Goal: Task Accomplishment & Management: Use online tool/utility

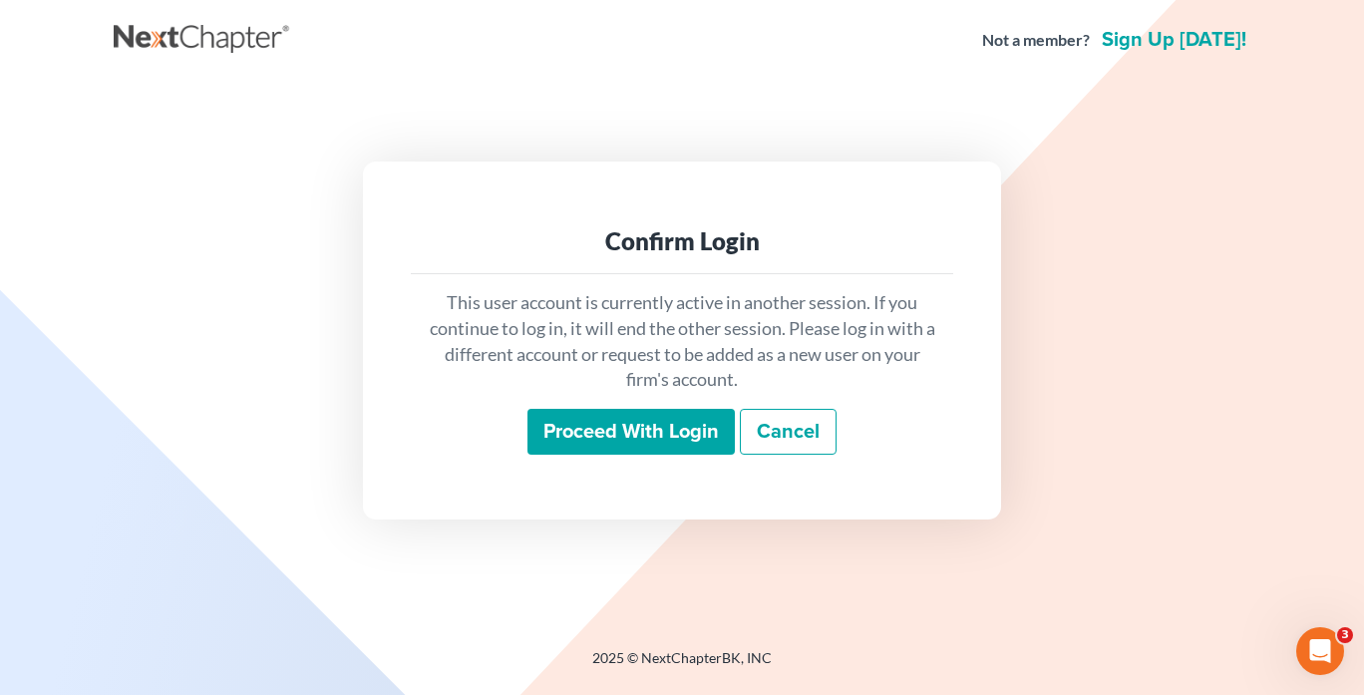
click at [707, 422] on input "Proceed with login" at bounding box center [631, 432] width 207 height 46
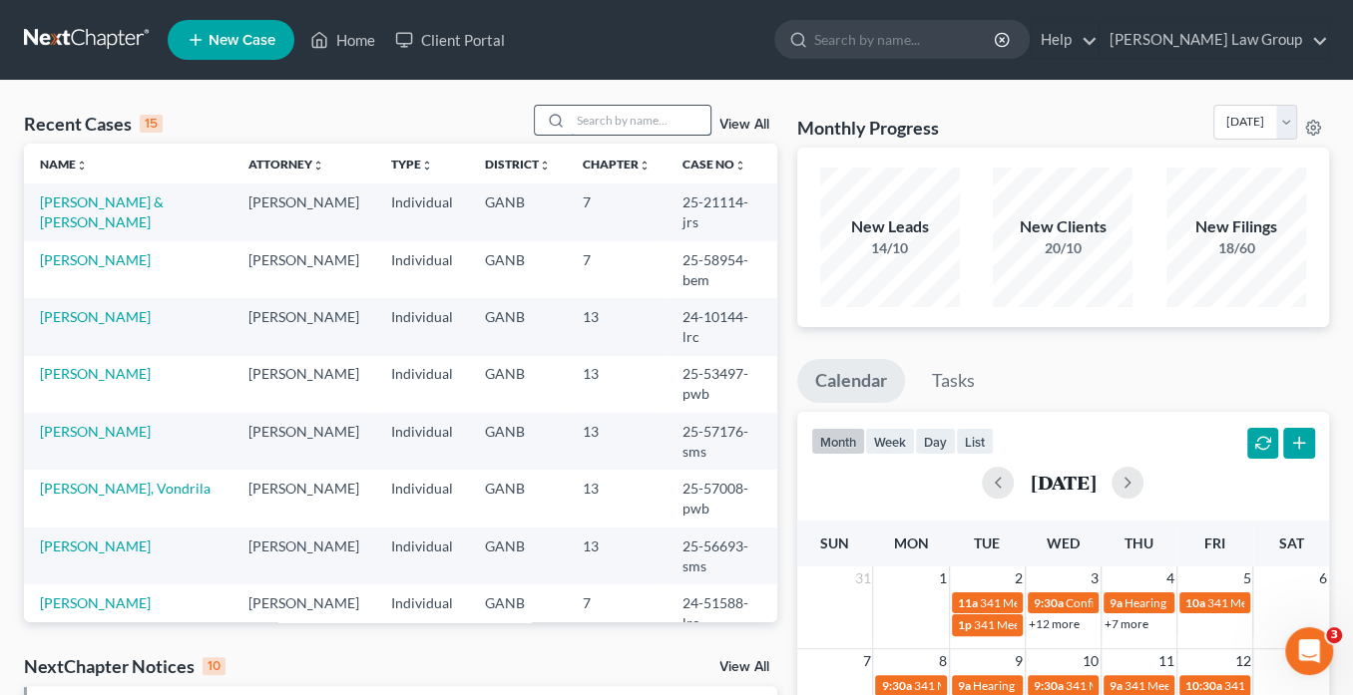
click at [617, 119] on input "search" at bounding box center [641, 120] width 140 height 29
type input "[PERSON_NAME]"
click at [83, 251] on link "[PERSON_NAME]" at bounding box center [95, 259] width 111 height 17
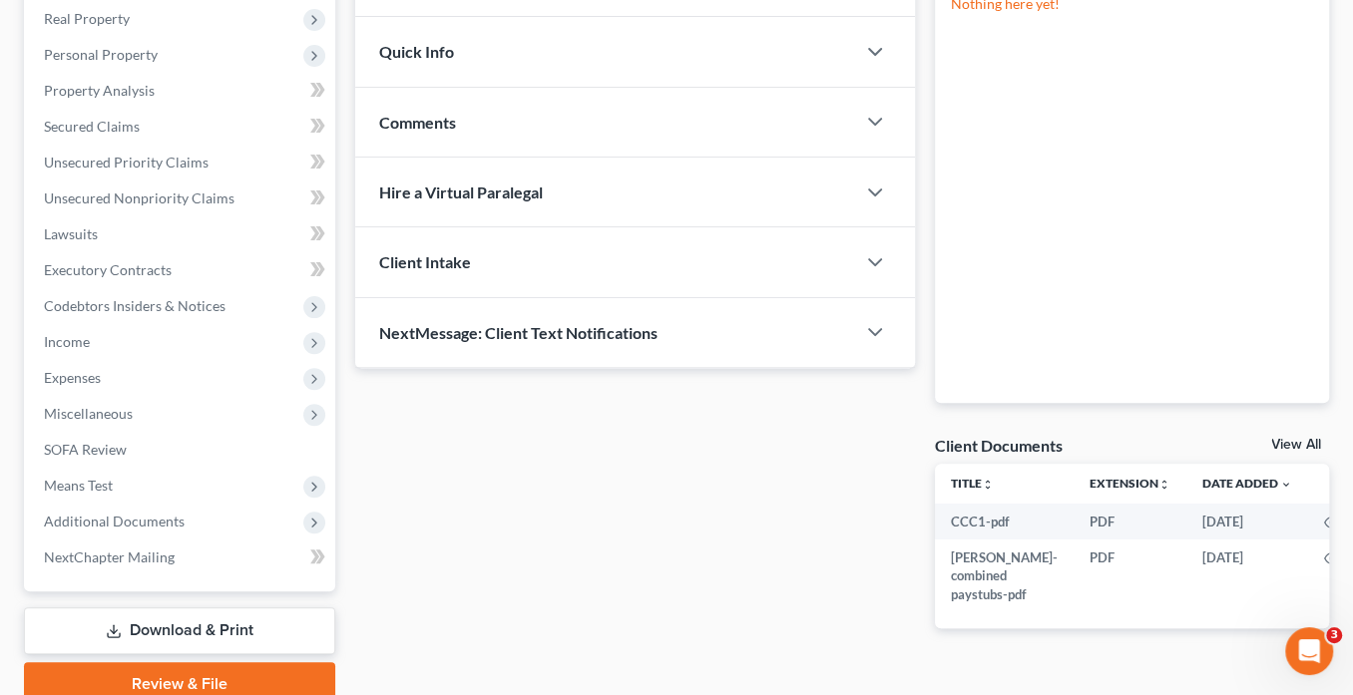
scroll to position [397, 0]
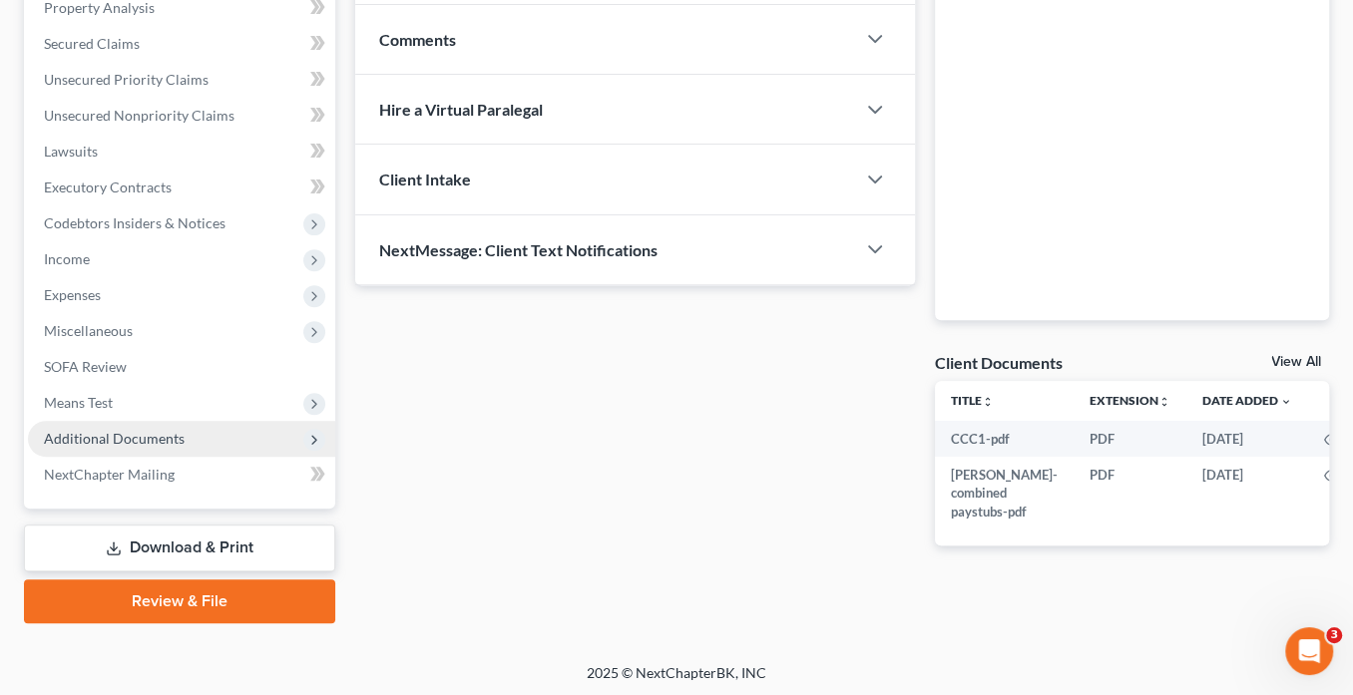
click at [148, 435] on span "Additional Documents" at bounding box center [114, 438] width 141 height 17
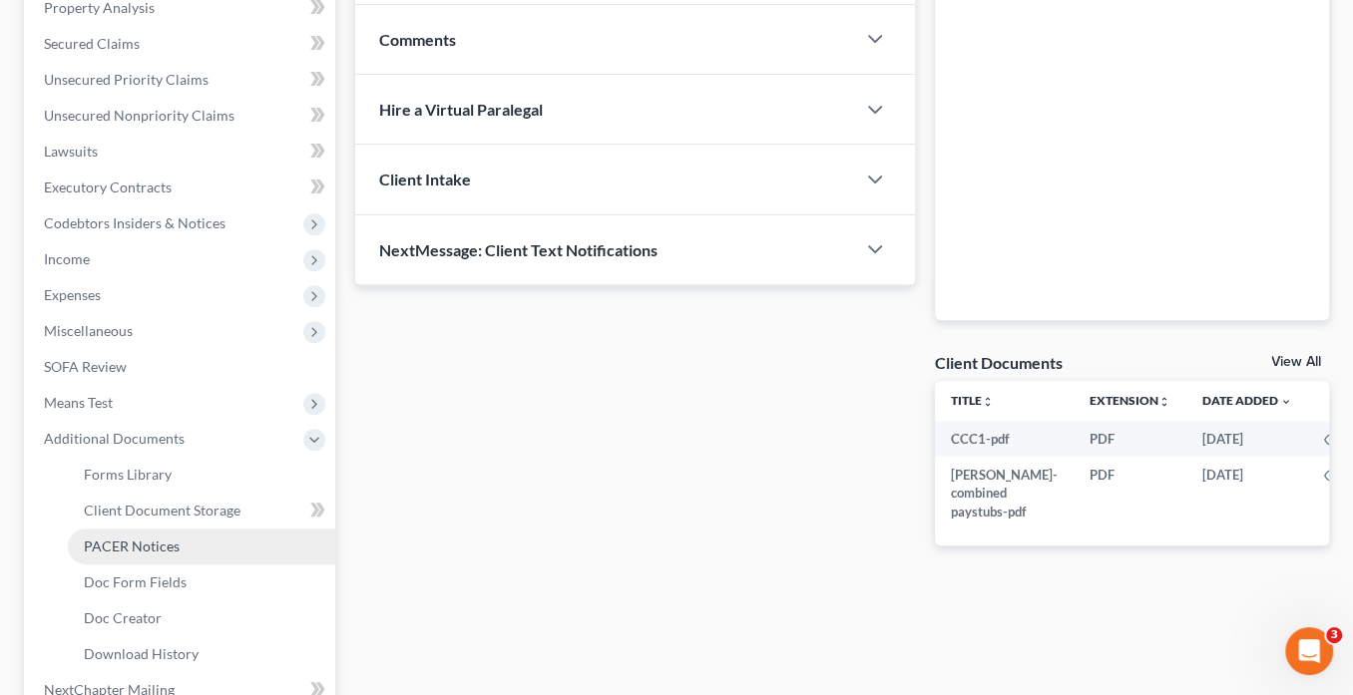
click at [185, 541] on link "PACER Notices" at bounding box center [201, 547] width 267 height 36
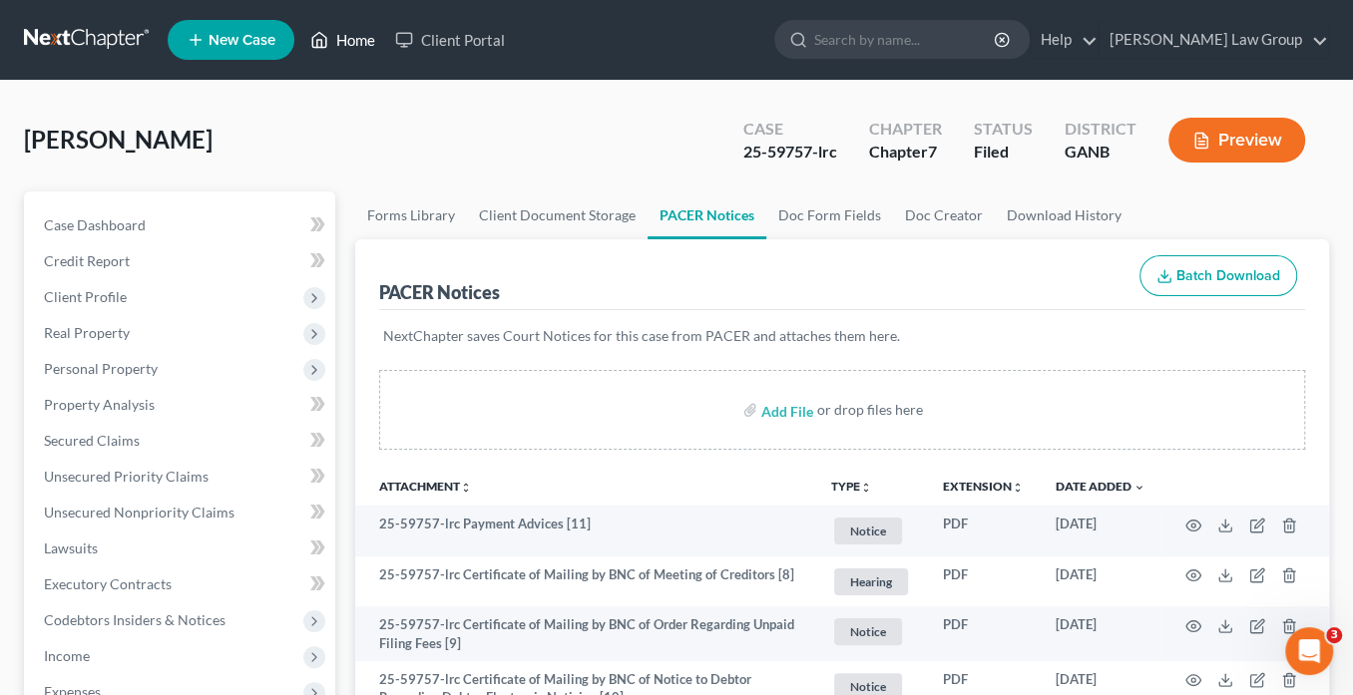
click at [359, 40] on link "Home" at bounding box center [342, 40] width 85 height 36
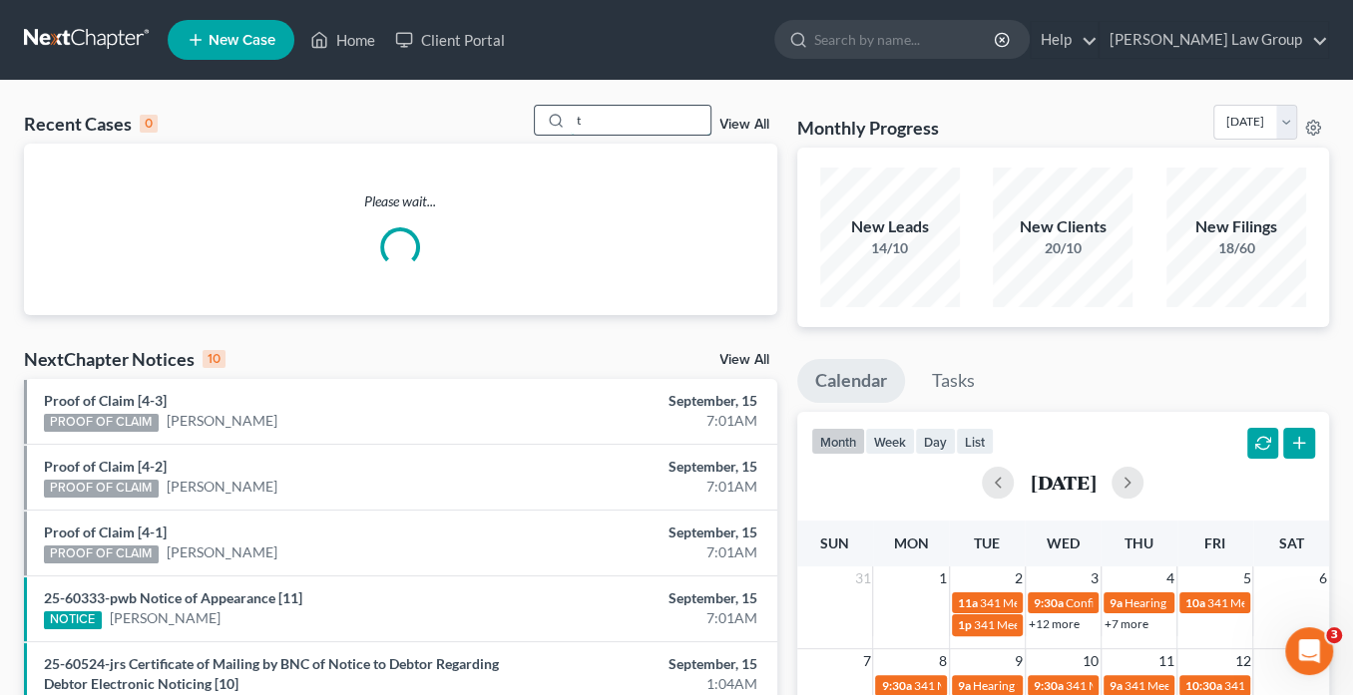
click at [610, 121] on input "t" at bounding box center [641, 120] width 140 height 29
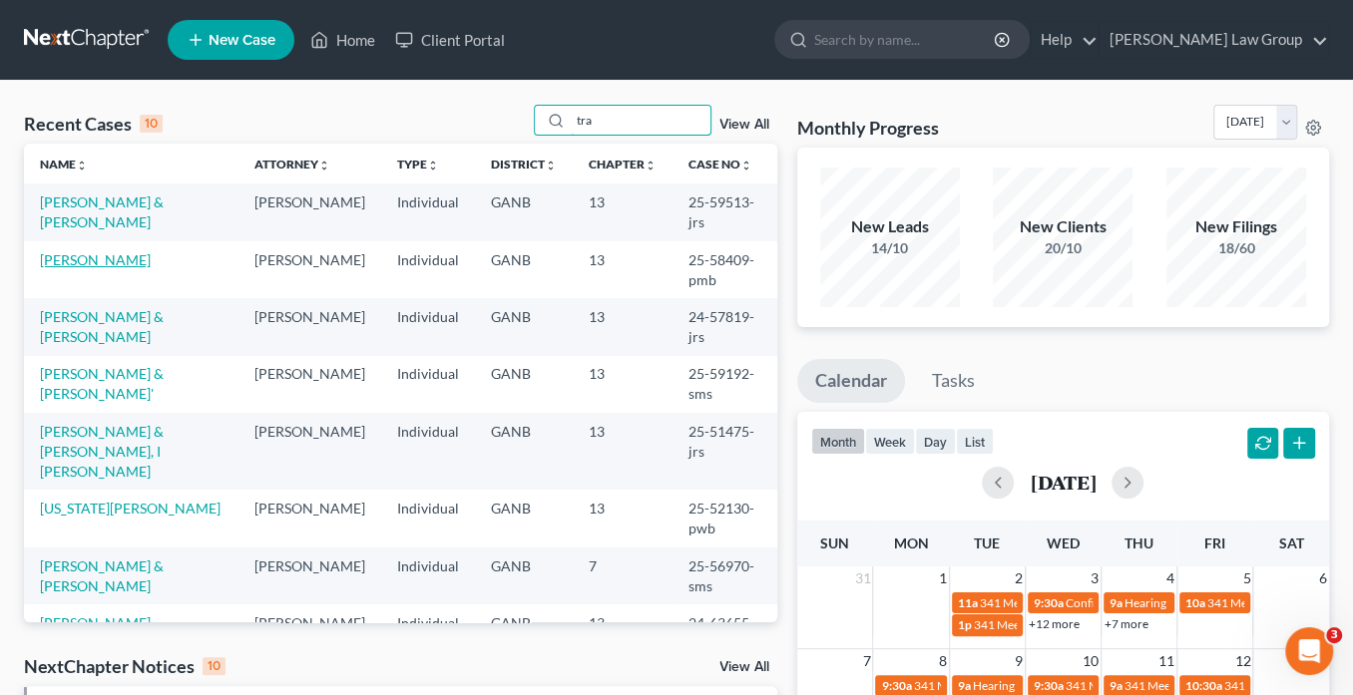
type input "tra"
click at [87, 257] on link "[PERSON_NAME]" at bounding box center [95, 259] width 111 height 17
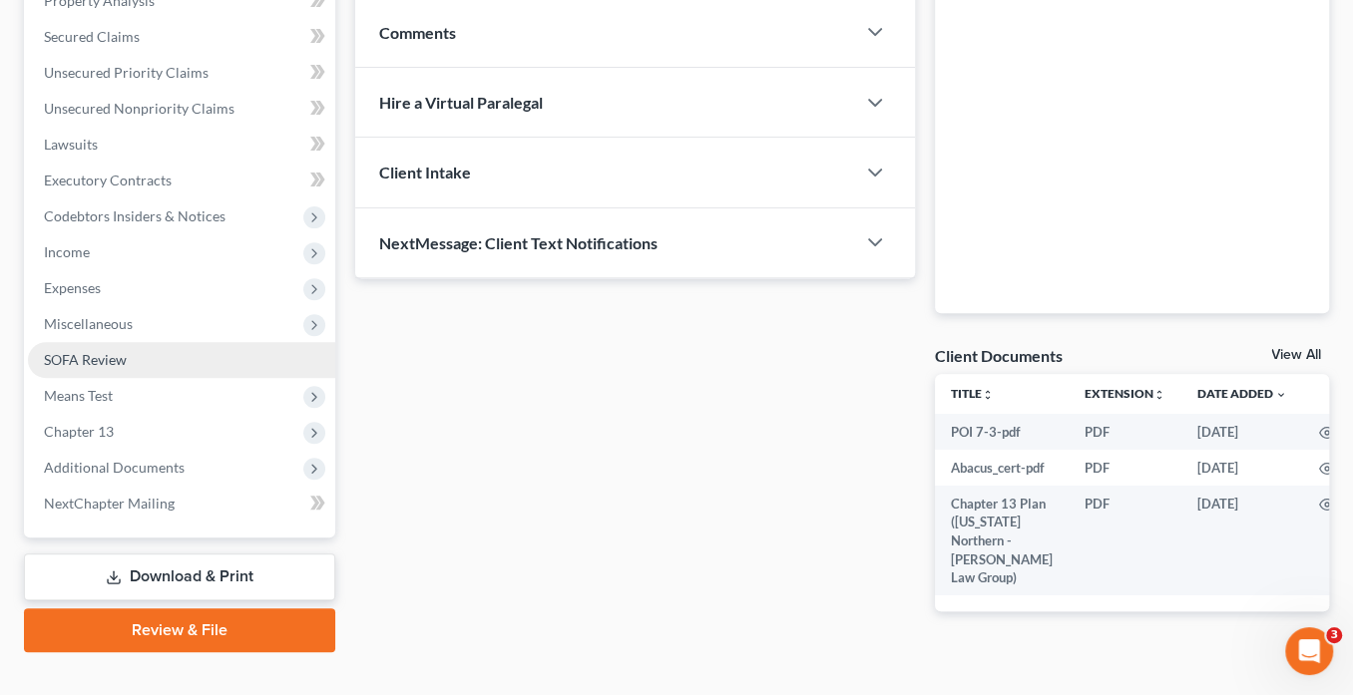
scroll to position [444, 0]
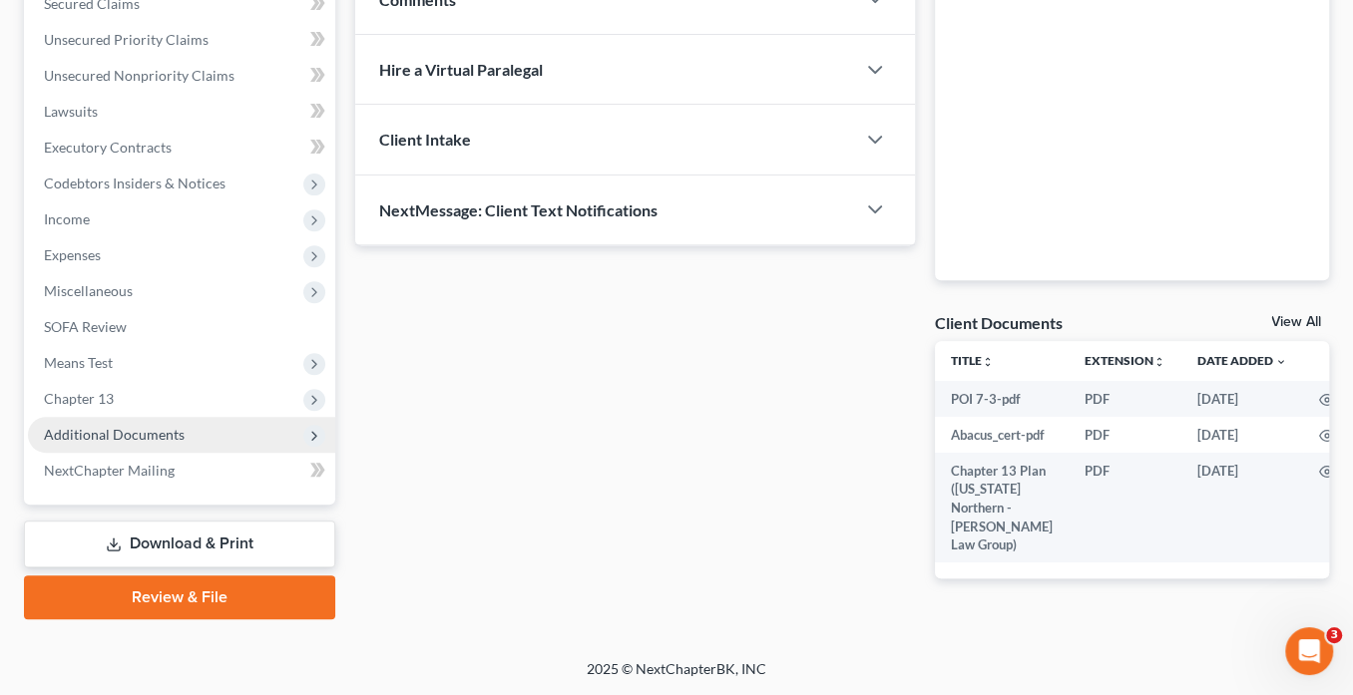
click at [173, 429] on span "Additional Documents" at bounding box center [114, 434] width 141 height 17
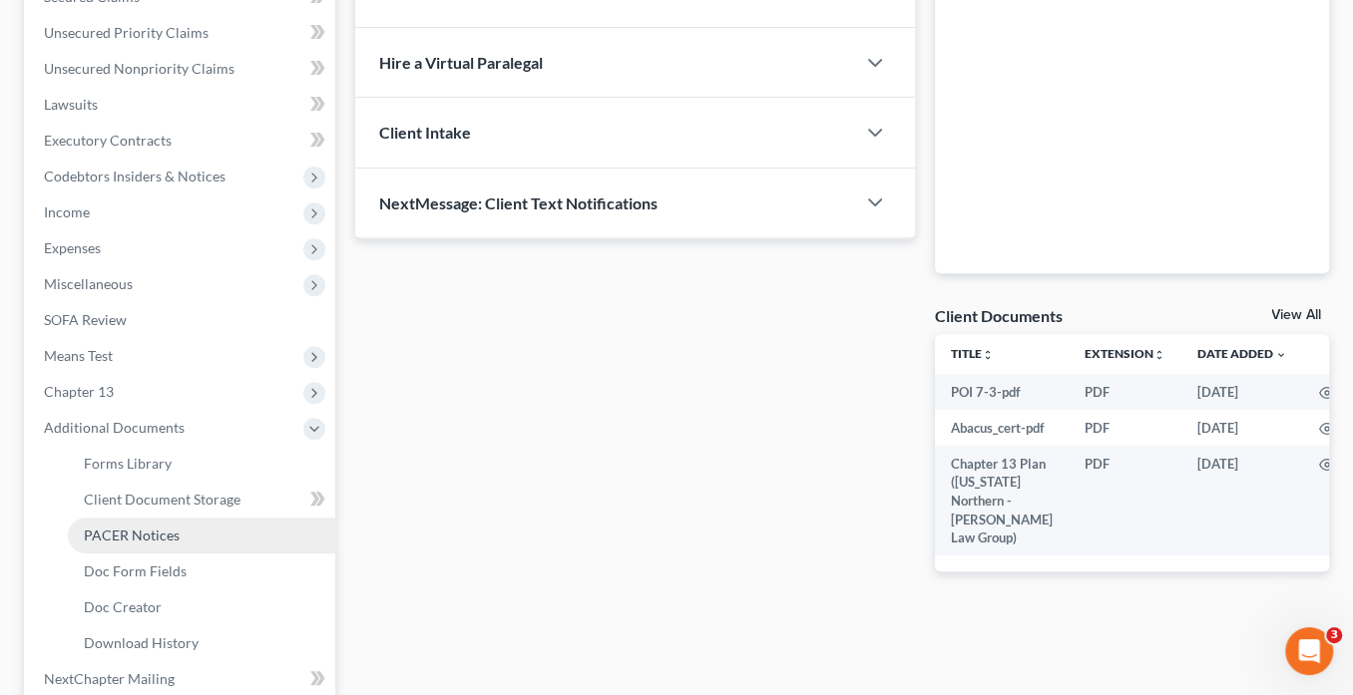
click at [186, 533] on link "PACER Notices" at bounding box center [201, 536] width 267 height 36
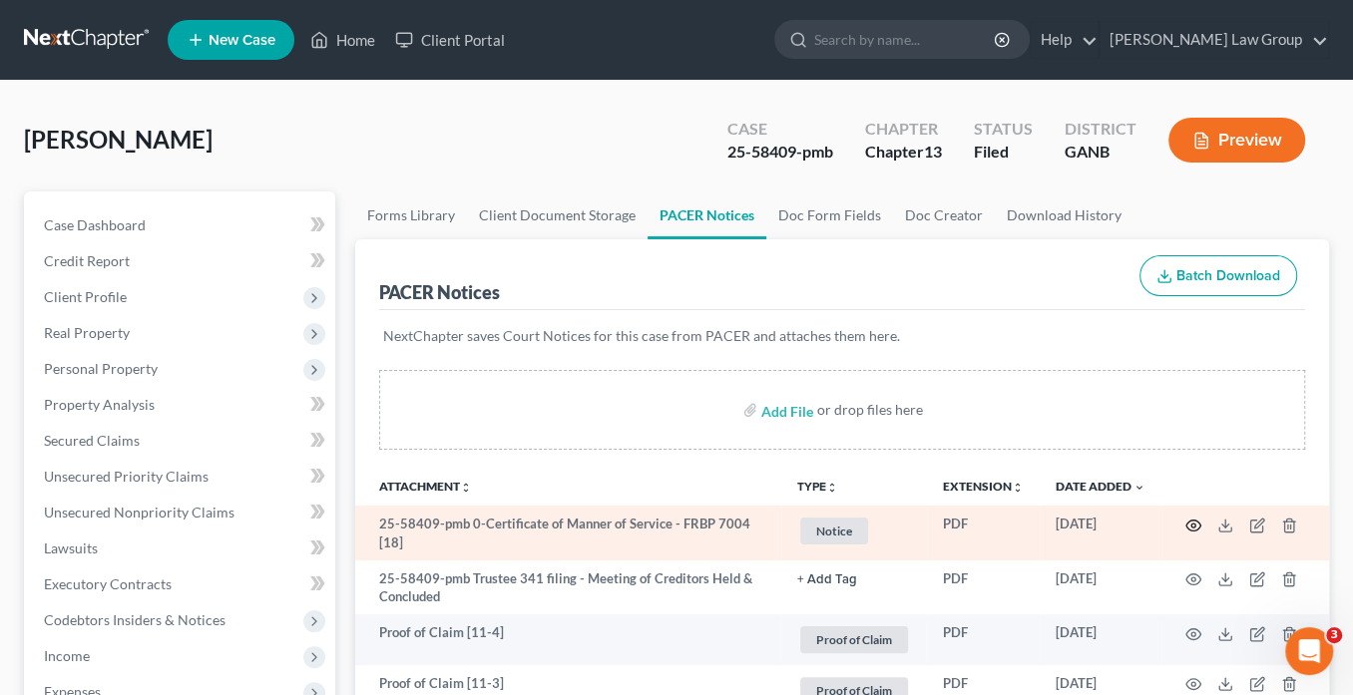
click at [1193, 524] on icon "button" at bounding box center [1193, 526] width 16 height 16
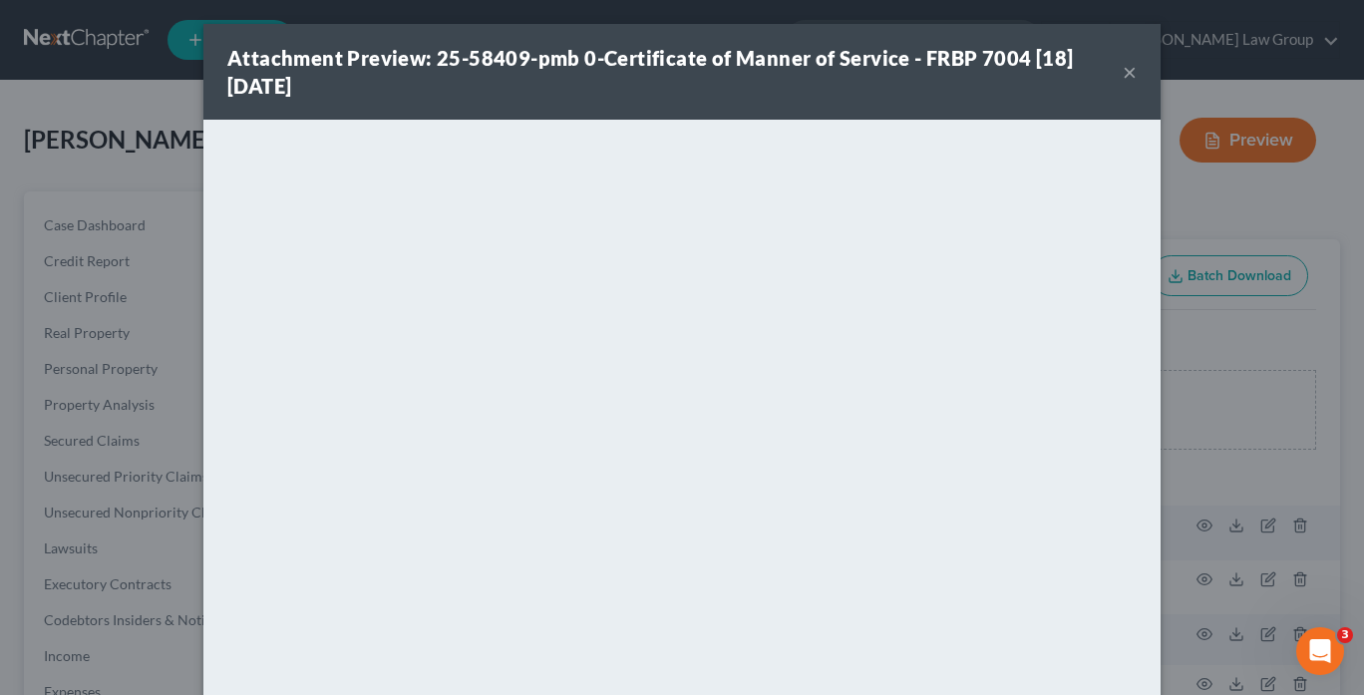
drag, startPoint x: 1123, startPoint y: 70, endPoint x: 1139, endPoint y: 56, distance: 21.2
click at [1133, 62] on div "Attachment Preview: 25-58409-pmb 0-Certificate of Manner of Service - FRBP 7004…" at bounding box center [682, 72] width 958 height 96
drag, startPoint x: 1122, startPoint y: 74, endPoint x: 1101, endPoint y: 53, distance: 29.6
click at [1123, 74] on button "×" at bounding box center [1130, 72] width 14 height 24
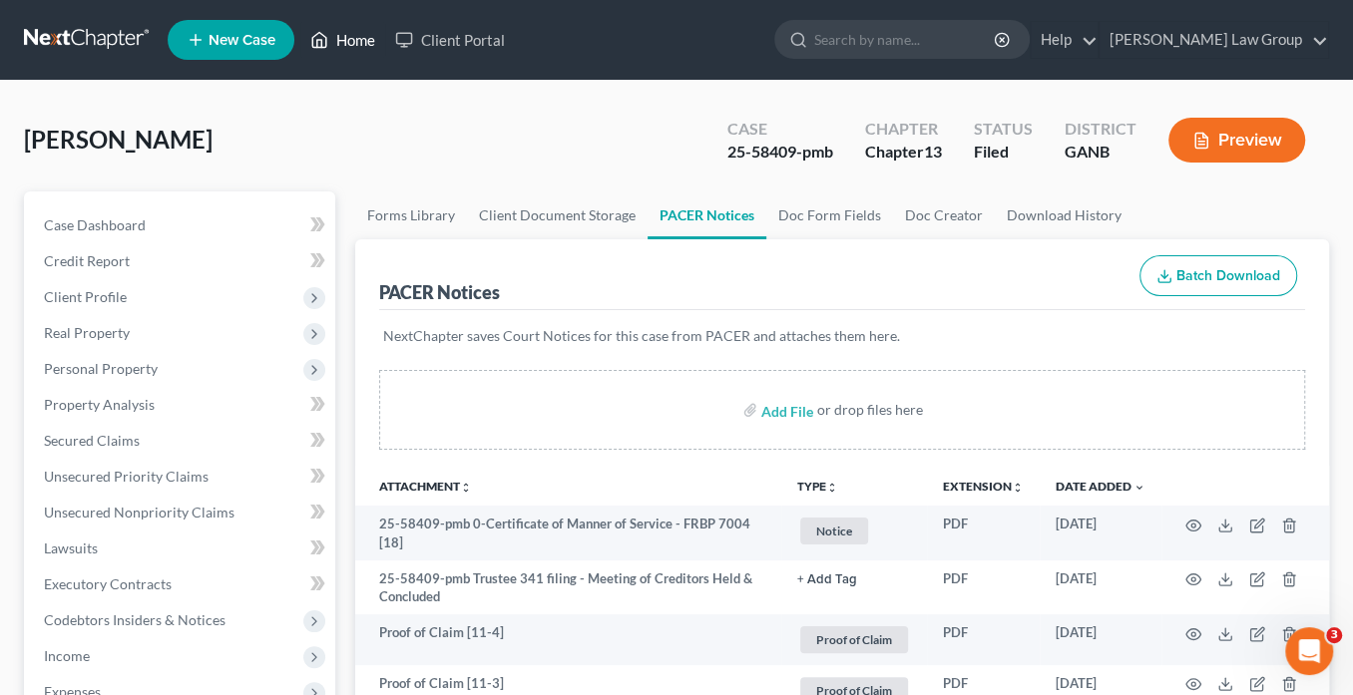
drag, startPoint x: 356, startPoint y: 41, endPoint x: 385, endPoint y: 44, distance: 29.1
click at [356, 41] on link "Home" at bounding box center [342, 40] width 85 height 36
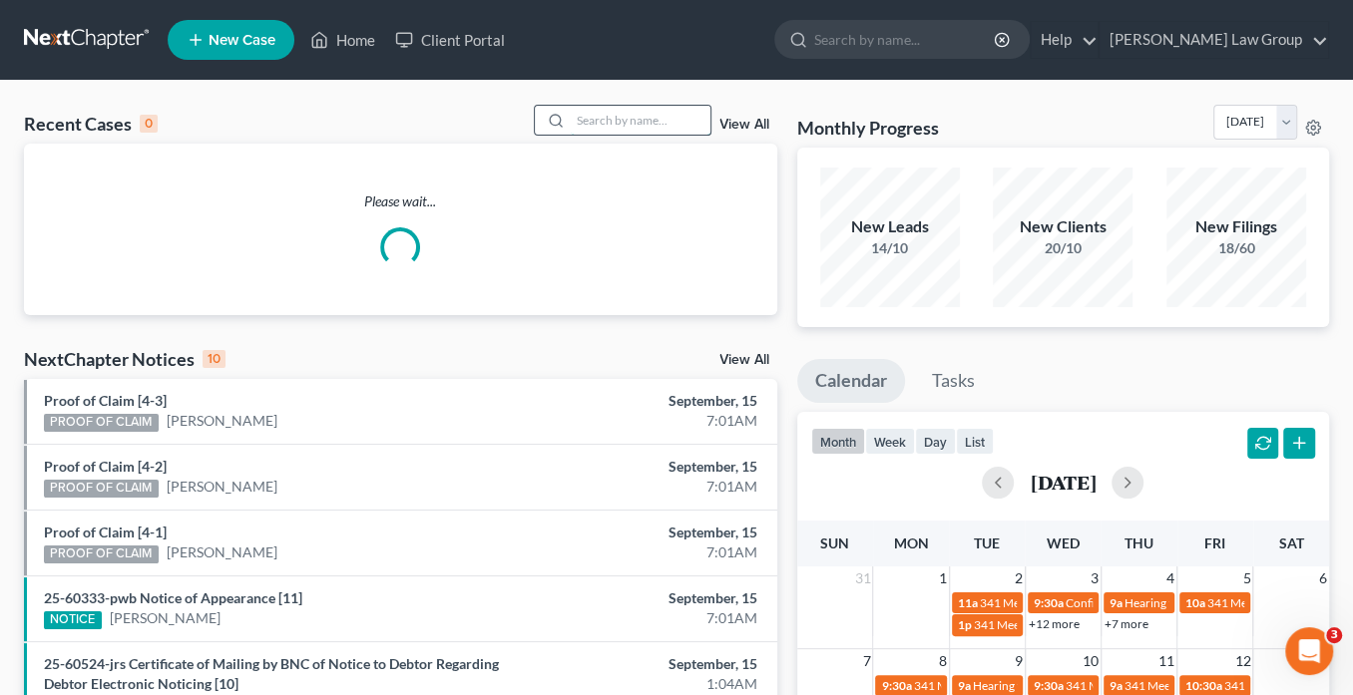
click at [606, 122] on input "search" at bounding box center [641, 120] width 140 height 29
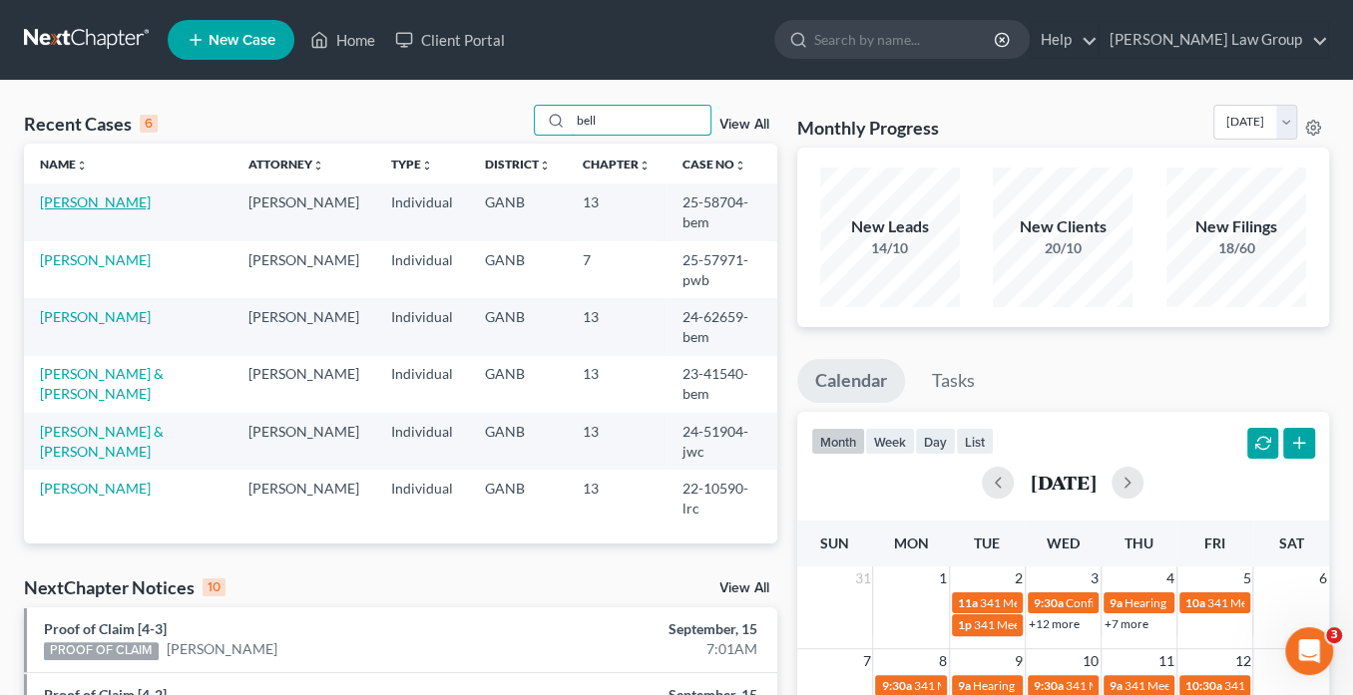
type input "bell"
click at [93, 201] on link "[PERSON_NAME]" at bounding box center [95, 202] width 111 height 17
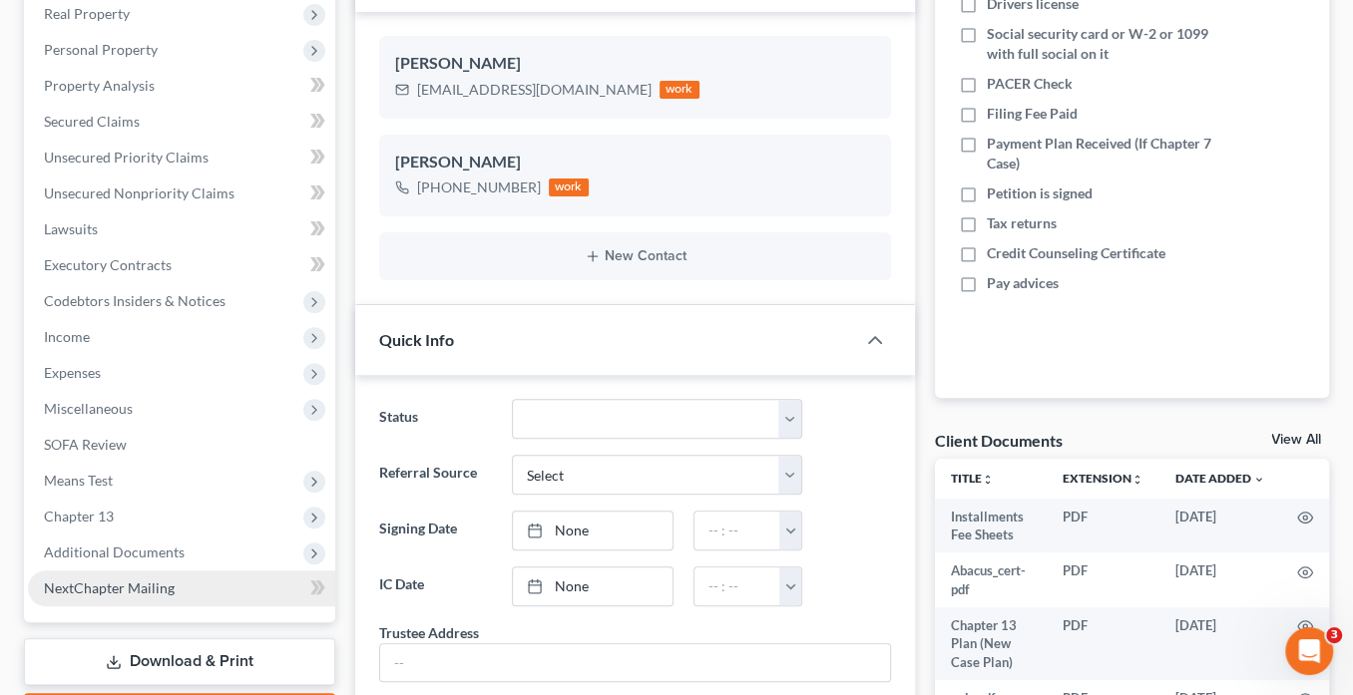
scroll to position [399, 0]
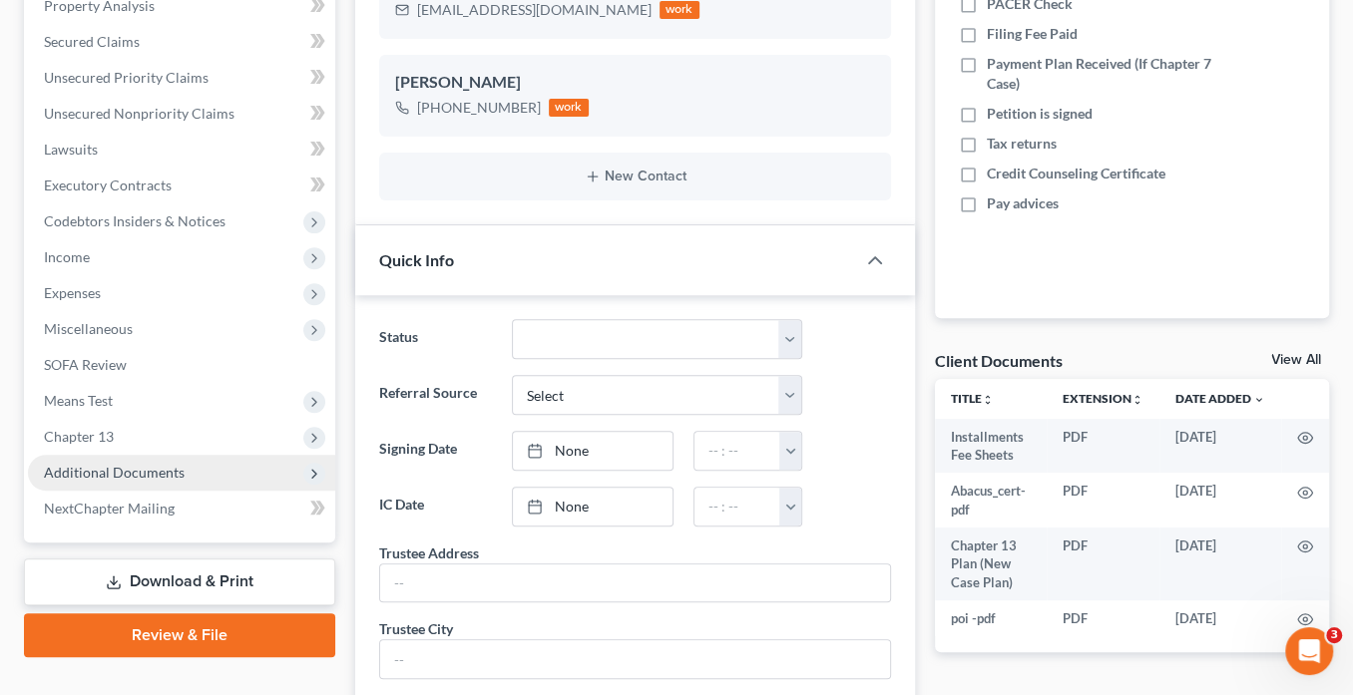
click at [150, 470] on span "Additional Documents" at bounding box center [114, 472] width 141 height 17
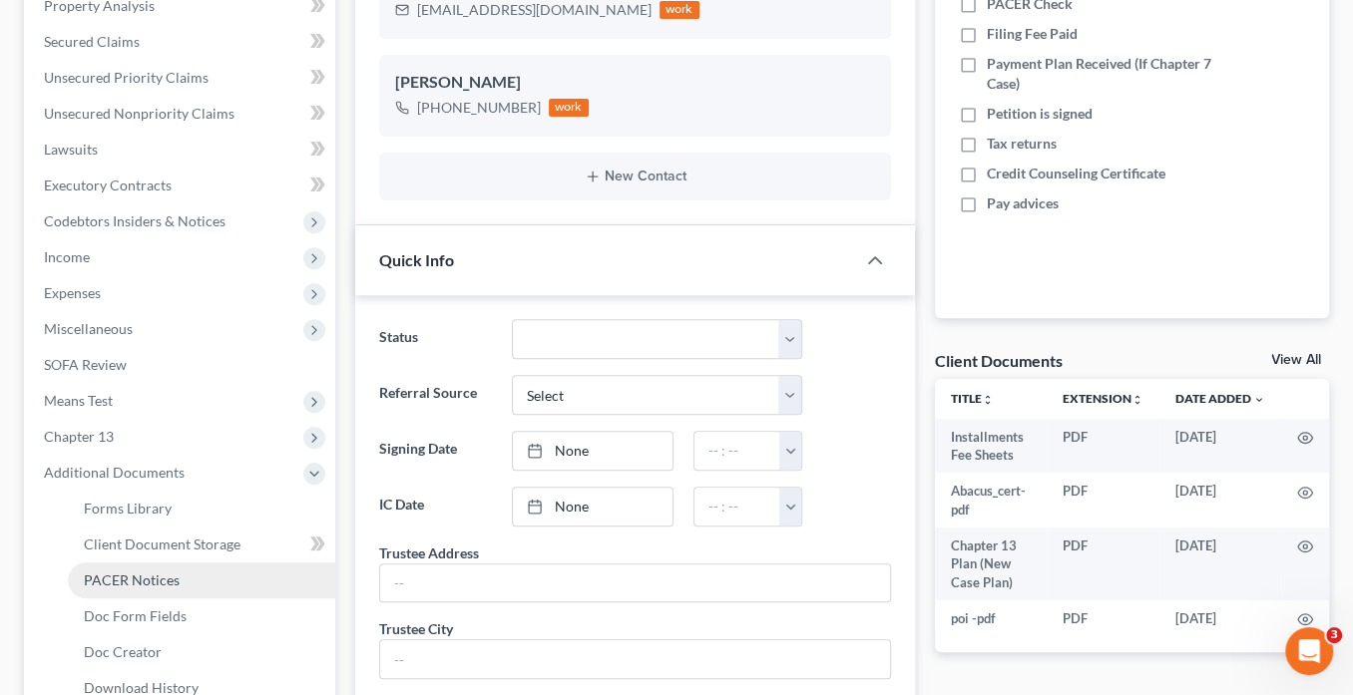
click at [184, 576] on link "PACER Notices" at bounding box center [201, 581] width 267 height 36
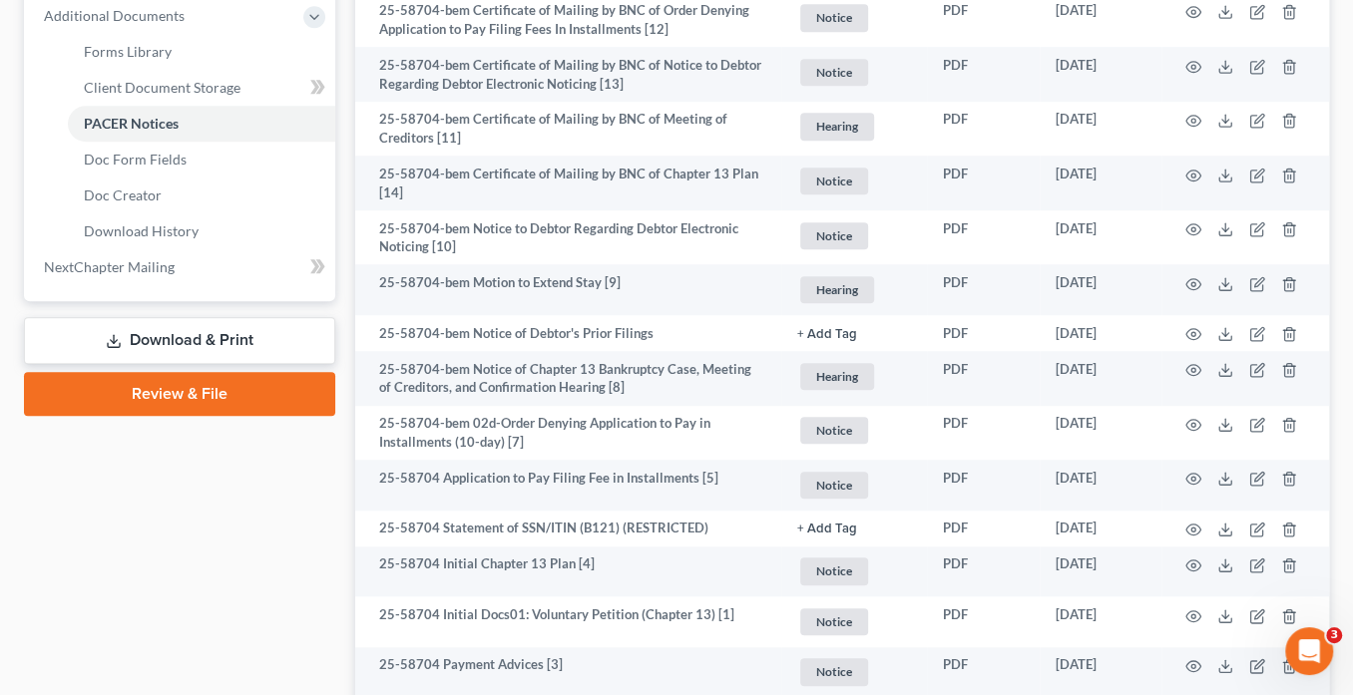
scroll to position [958, 0]
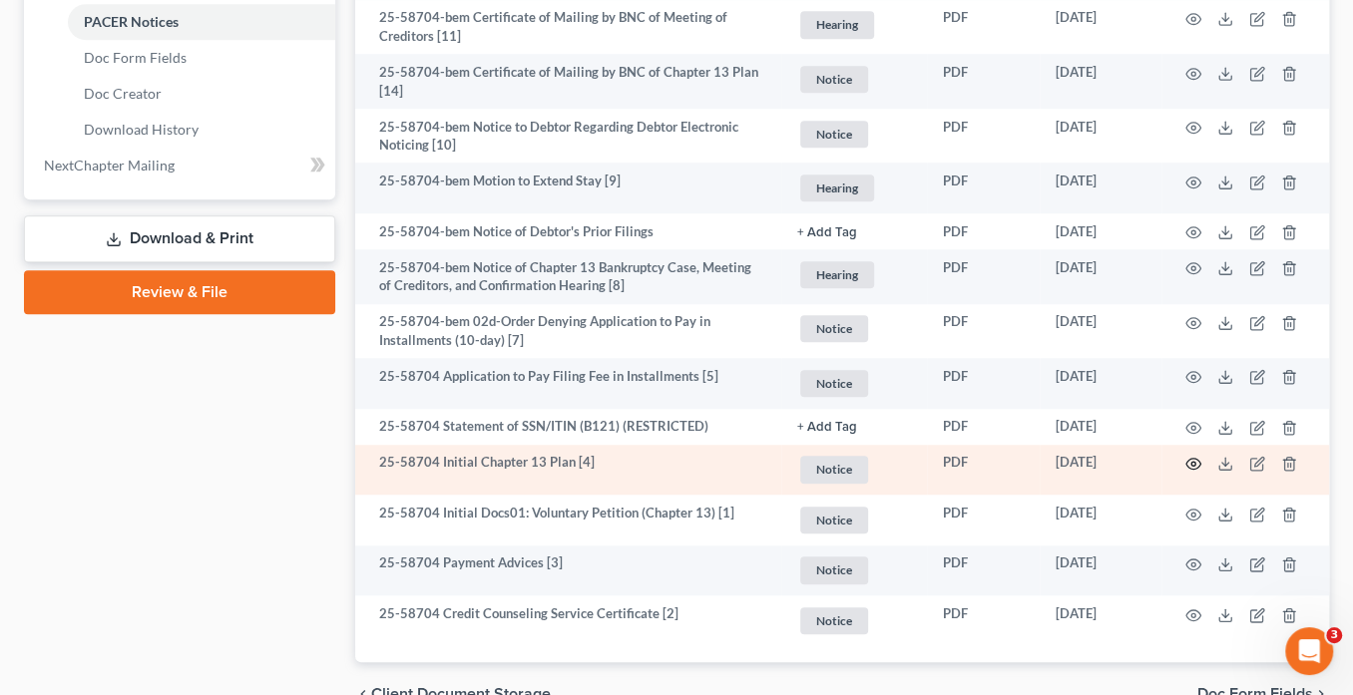
click at [1188, 459] on icon "button" at bounding box center [1193, 464] width 15 height 11
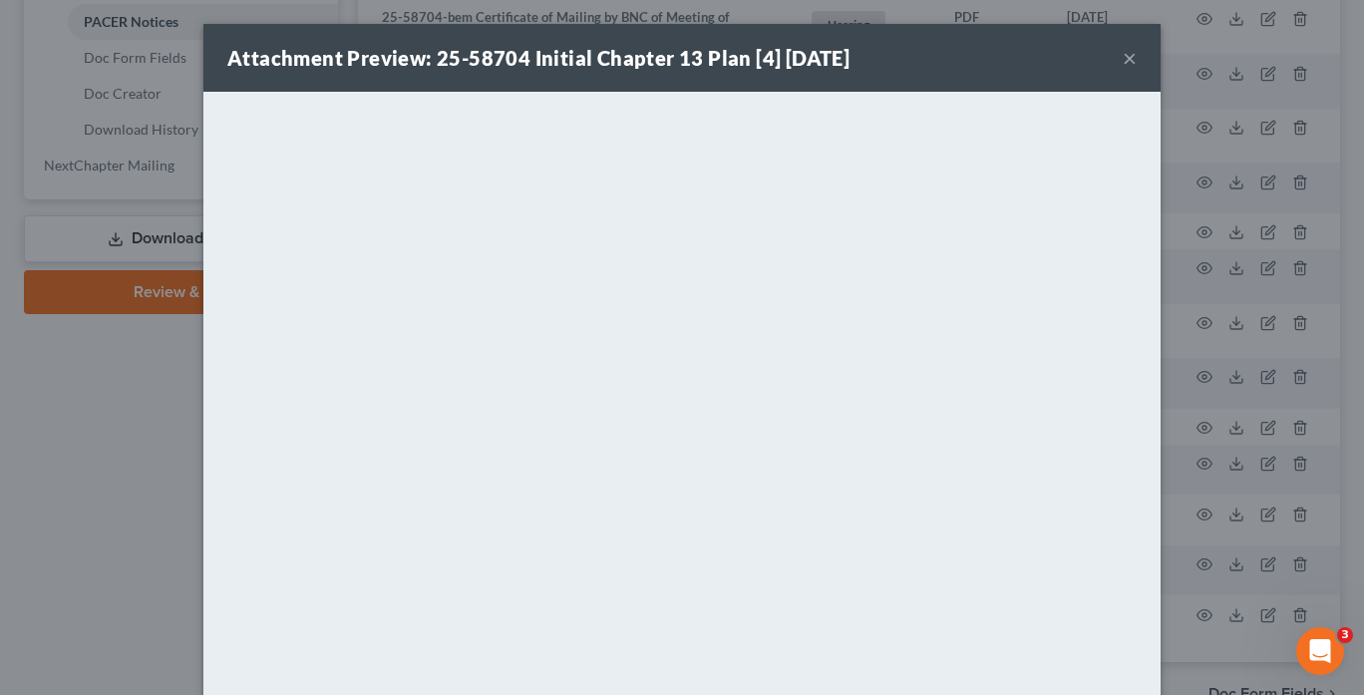
click at [1124, 61] on button "×" at bounding box center [1130, 58] width 14 height 24
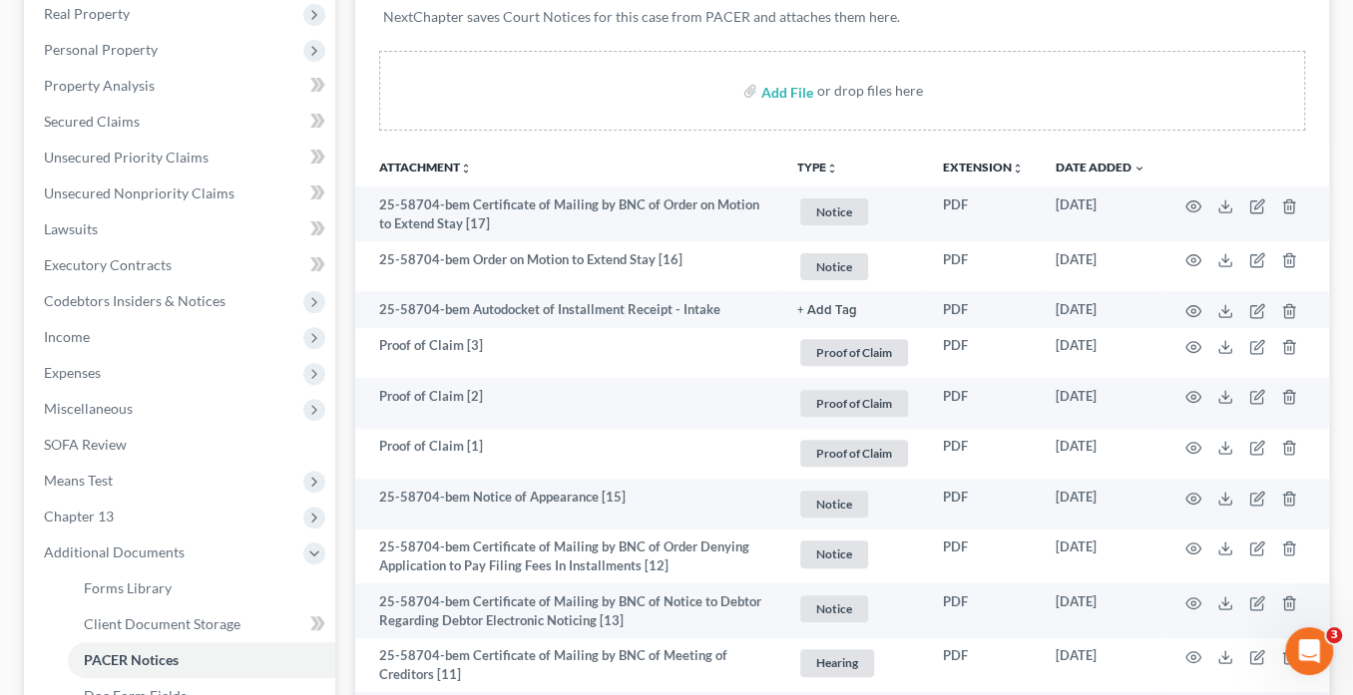
scroll to position [0, 0]
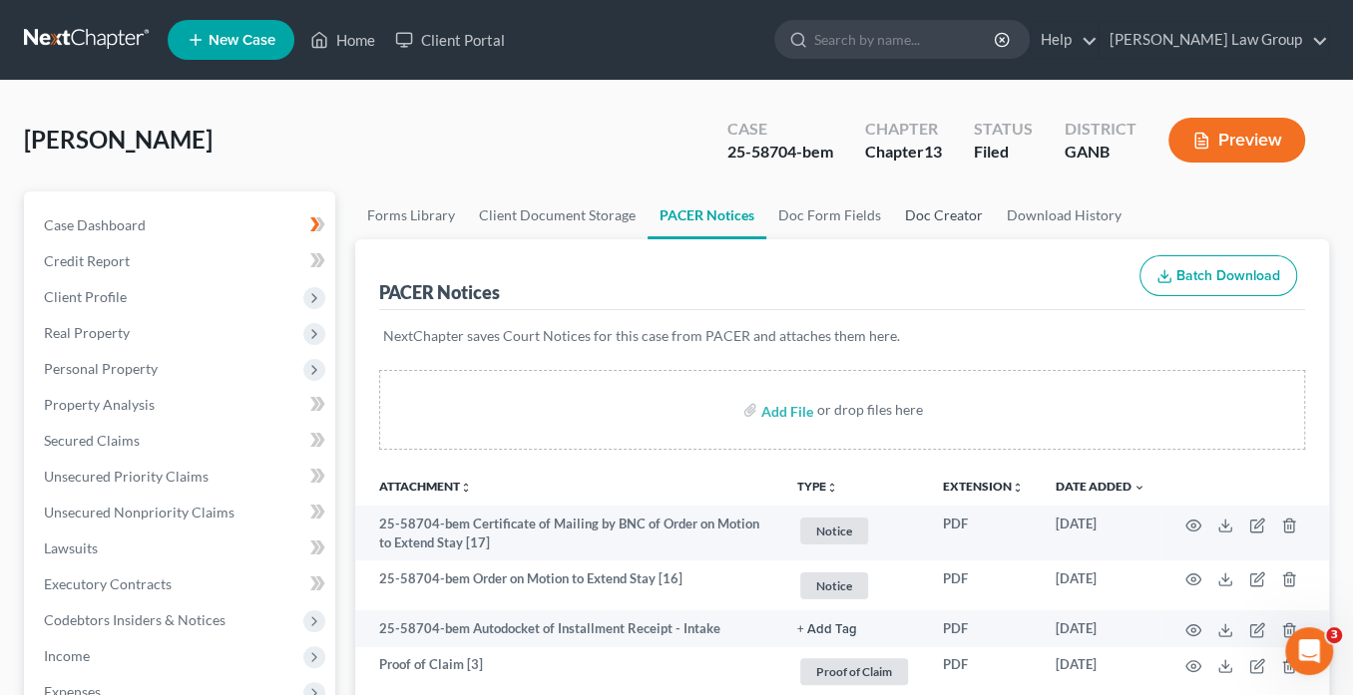
click at [936, 212] on link "Doc Creator" at bounding box center [944, 216] width 102 height 48
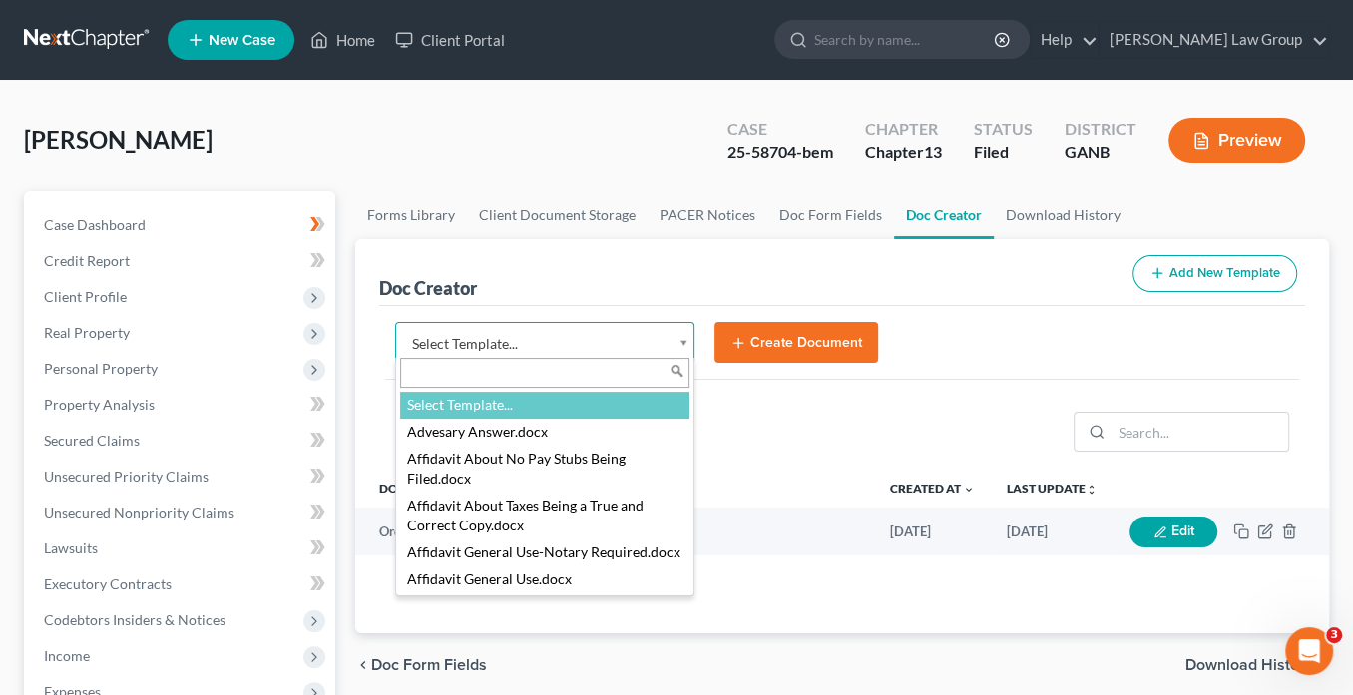
click at [689, 339] on body "Home New Case Client Portal Saedi Law Group info@saedilawgroup.com My Account S…" at bounding box center [676, 674] width 1353 height 1348
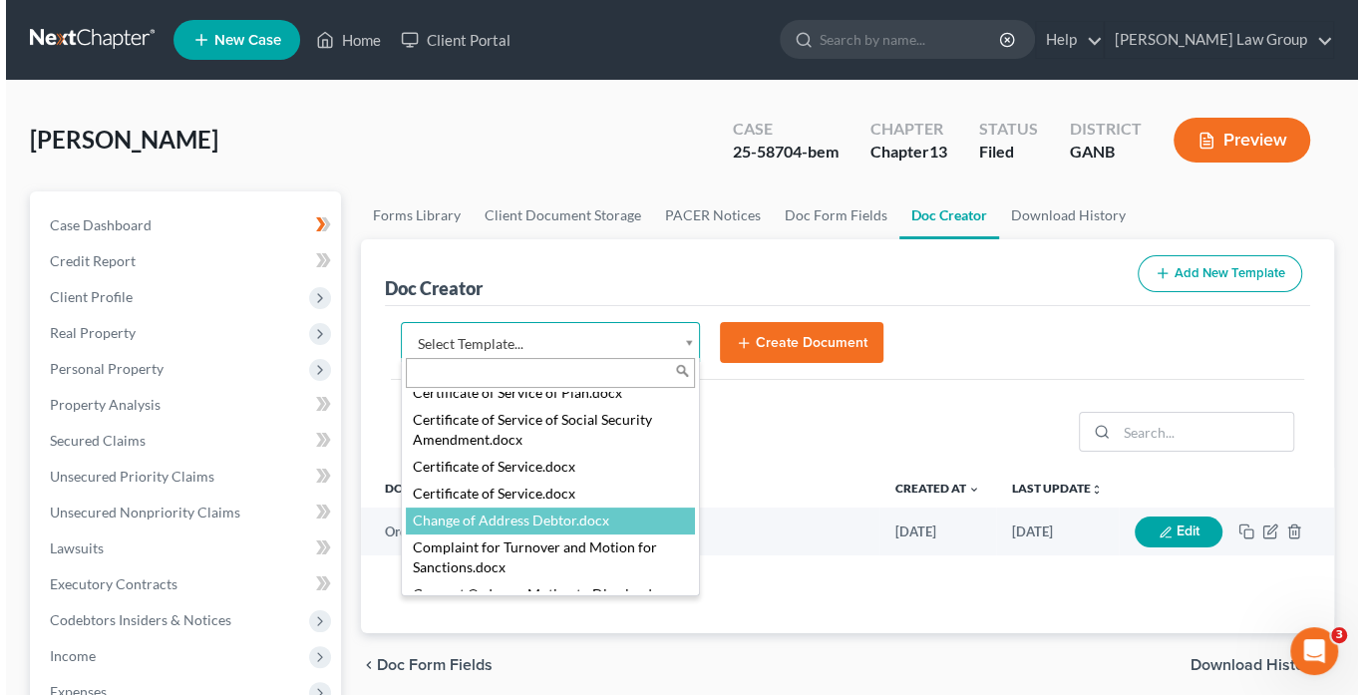
scroll to position [878, 0]
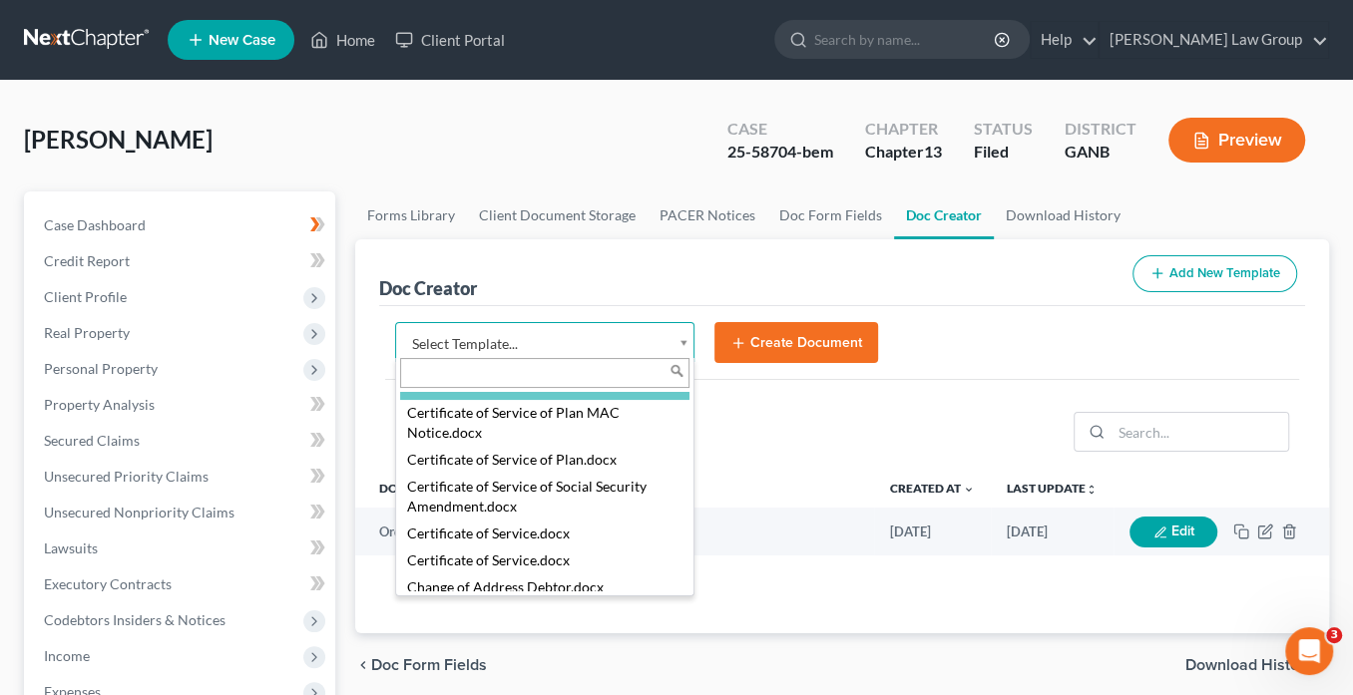
select select "111540"
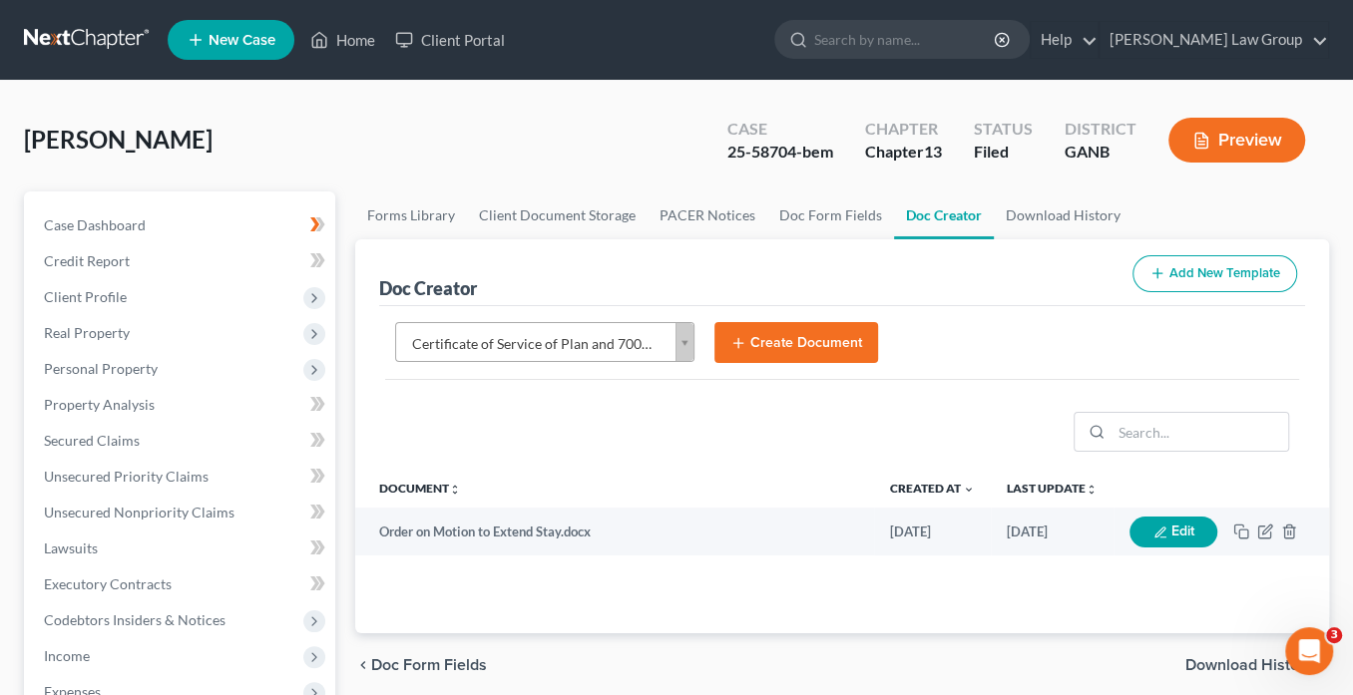
click at [824, 343] on button "Create Document" at bounding box center [796, 343] width 164 height 42
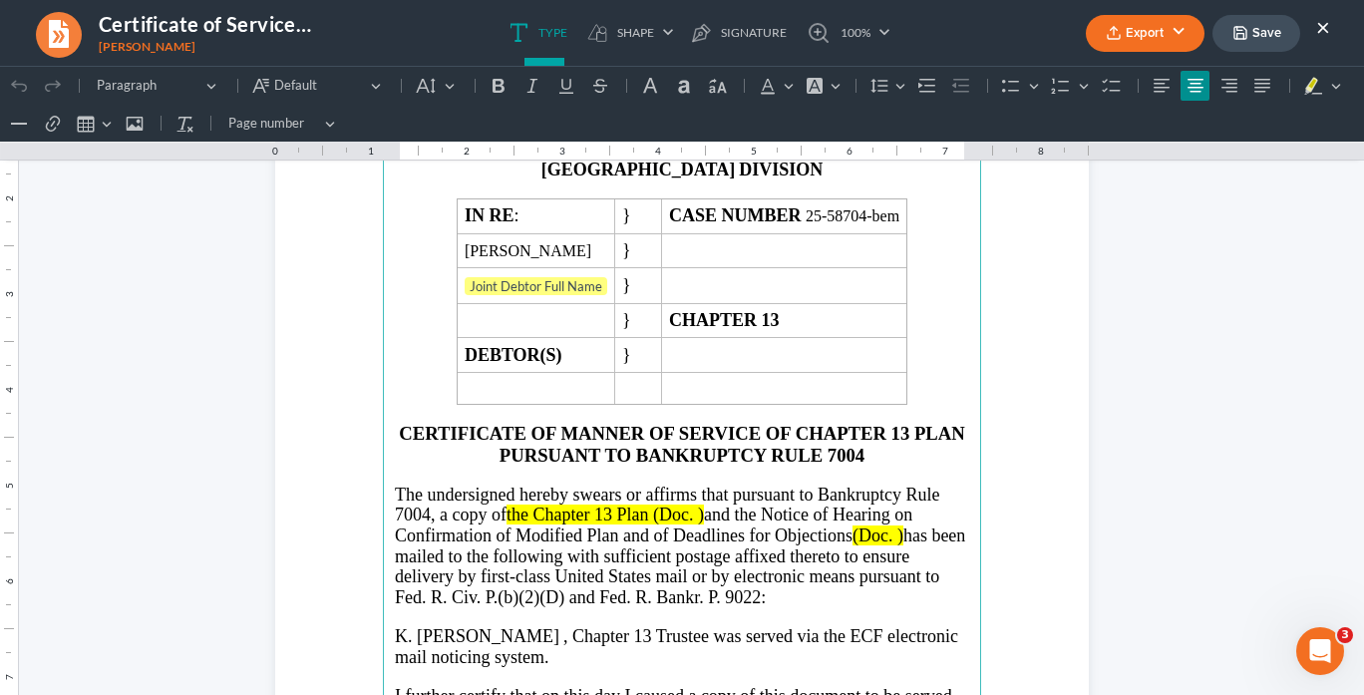
scroll to position [319, 0]
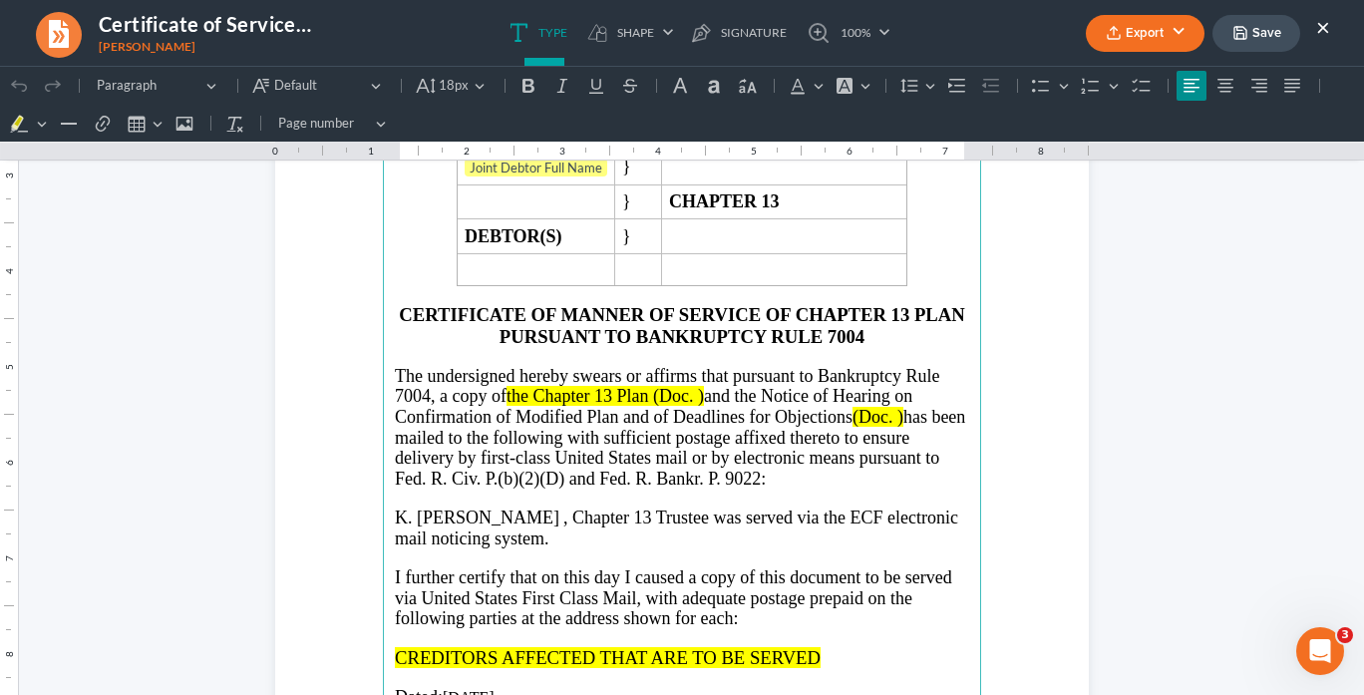
drag, startPoint x: 736, startPoint y: 392, endPoint x: 903, endPoint y: 415, distance: 168.1
click at [903, 415] on p "The undersigned hereby swears or affirms that pursuant to Bankruptcy Rule 7004,…" at bounding box center [682, 428] width 575 height 124
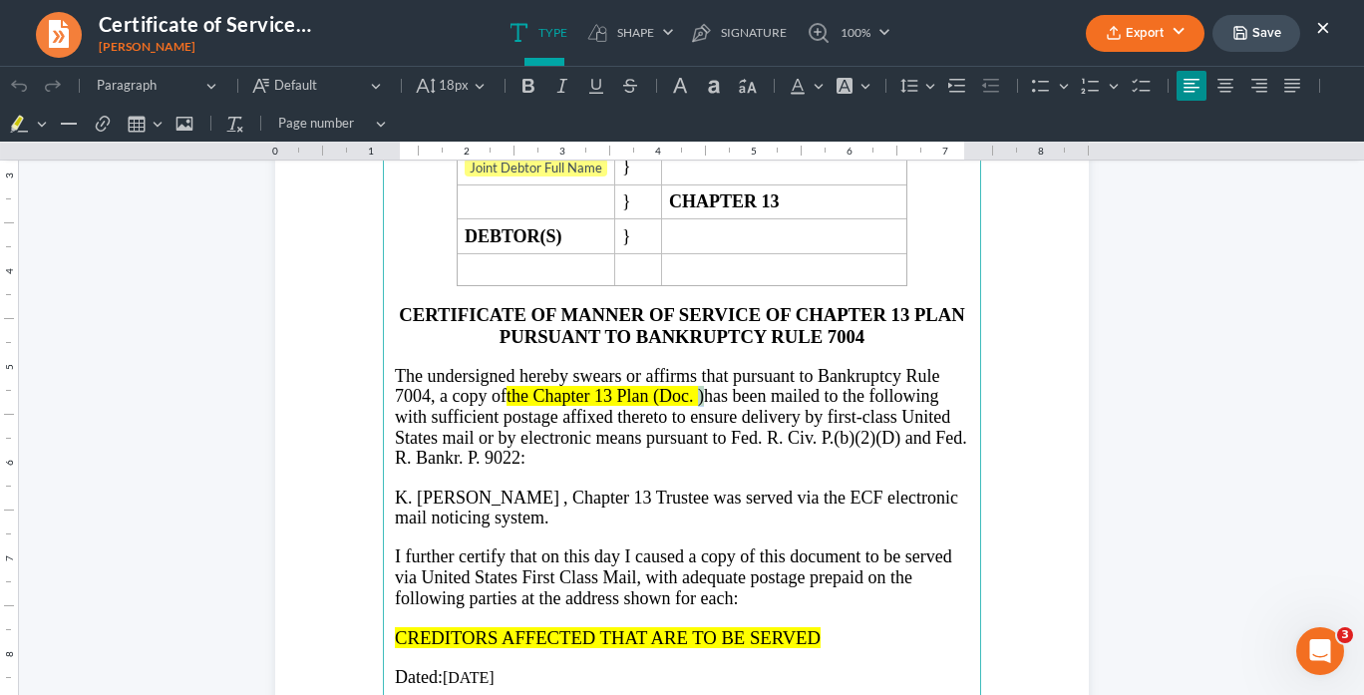
click at [698, 386] on span "the Chapter 13 Plan (Doc. )" at bounding box center [605, 396] width 197 height 20
drag, startPoint x: 703, startPoint y: 381, endPoint x: 514, endPoint y: 385, distance: 189.6
click at [506, 389] on p "The undersigned hereby swears or affirms that pursuant to Bankruptcy Rule 7004,…" at bounding box center [682, 417] width 575 height 103
click at [658, 390] on span "The undersigned hereby swears or affirms that pursuant to Bankruptcy Rule 7004,…" at bounding box center [681, 417] width 573 height 103
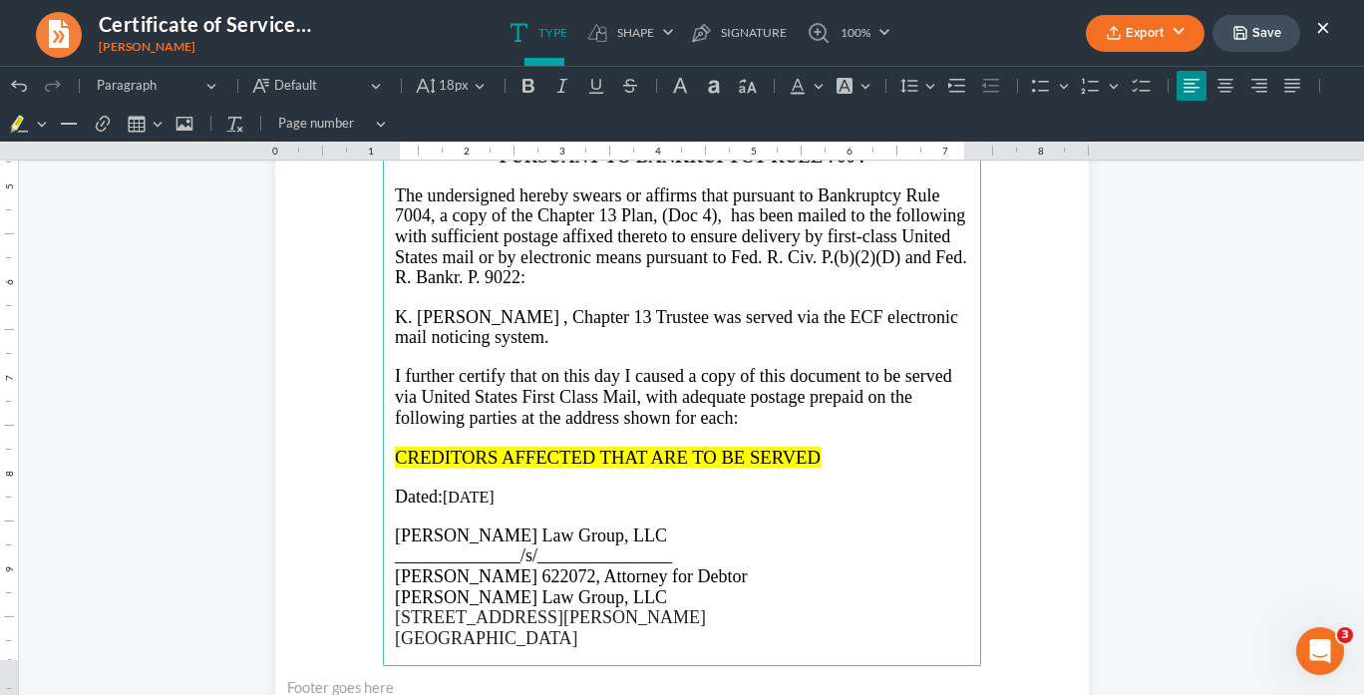
scroll to position [559, 0]
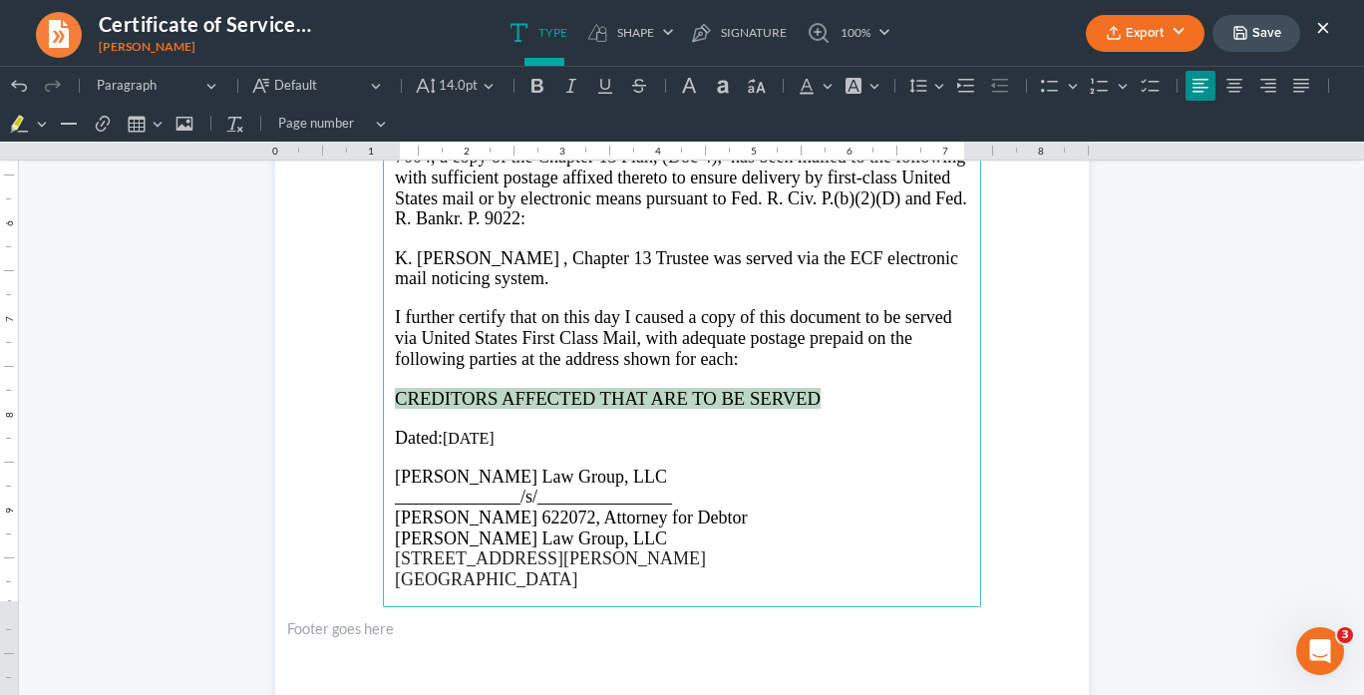
drag, startPoint x: 822, startPoint y: 389, endPoint x: 397, endPoint y: 378, distance: 425.0
click at [383, 382] on main "IN THE UNITED STATES BANKRUPTCY COURT NORTHERN DISTRICT OF GEORGIA ATLANTA DIVI…" at bounding box center [682, 177] width 598 height 862
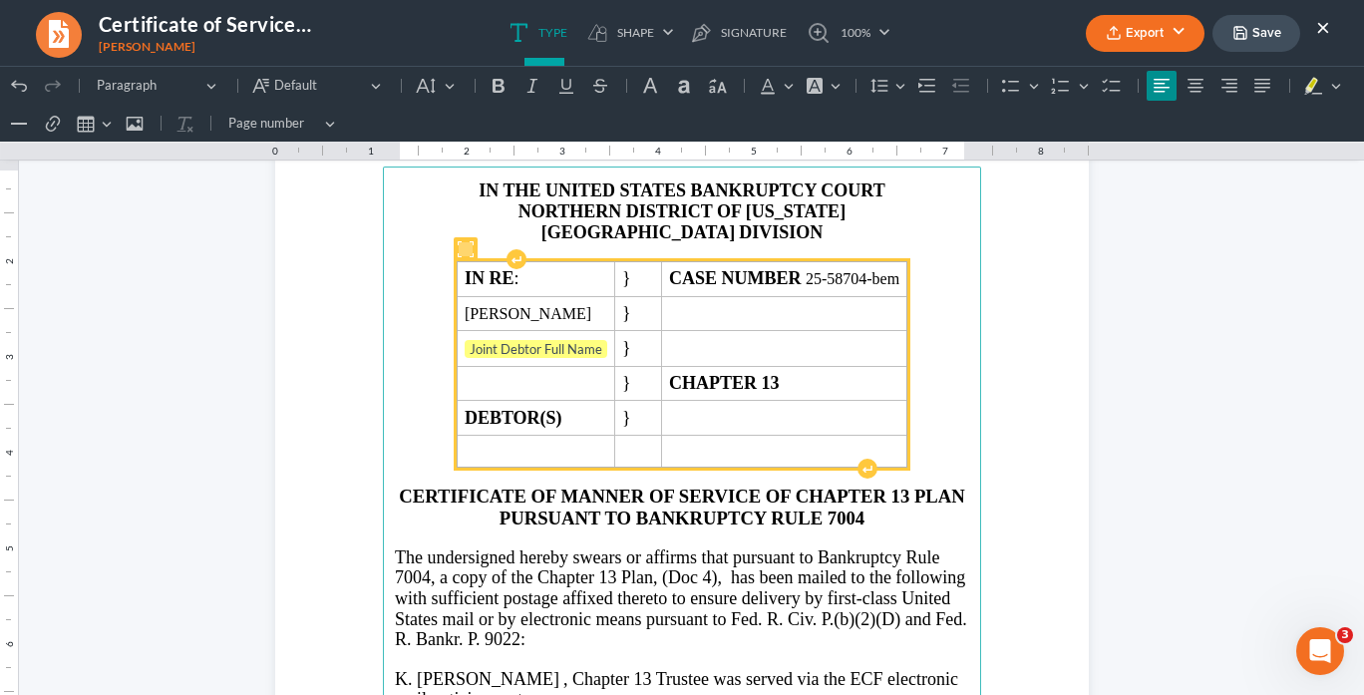
scroll to position [80, 0]
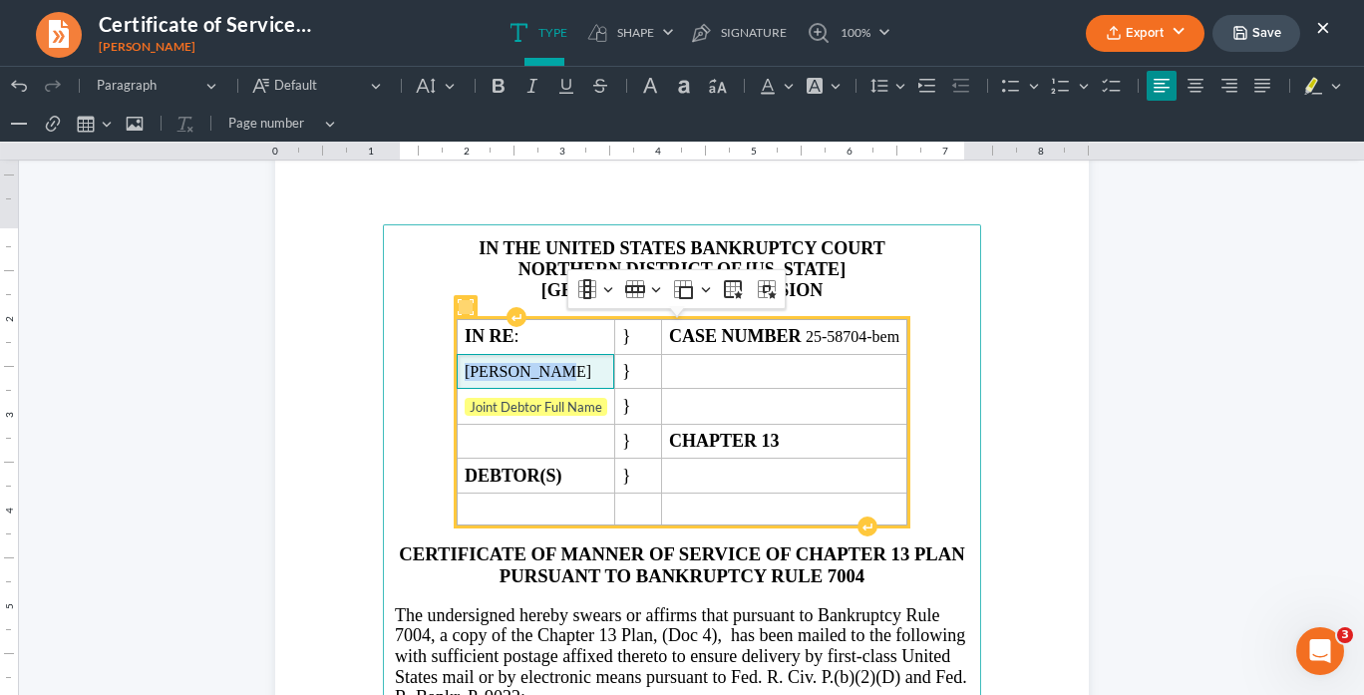
drag, startPoint x: 496, startPoint y: 366, endPoint x: 435, endPoint y: 367, distance: 60.9
click at [457, 365] on td "[PERSON_NAME]" at bounding box center [536, 371] width 158 height 35
copy span "[PERSON_NAME]"
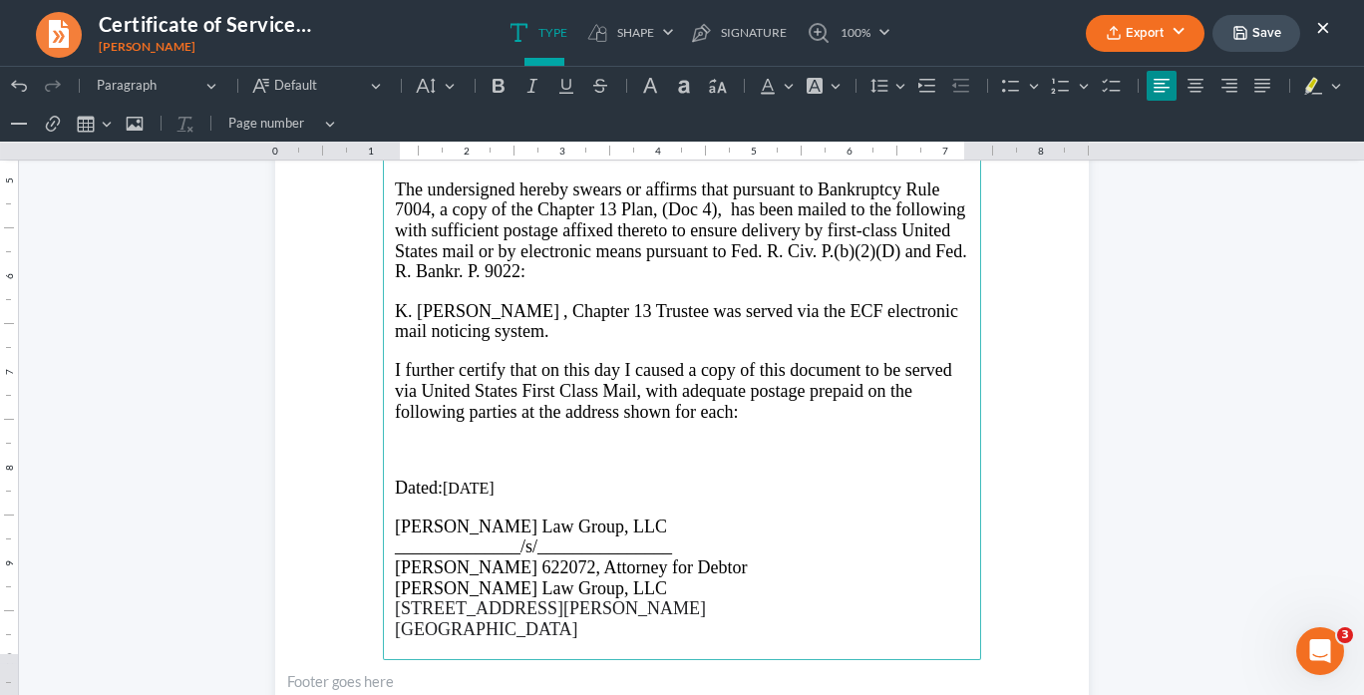
scroll to position [559, 0]
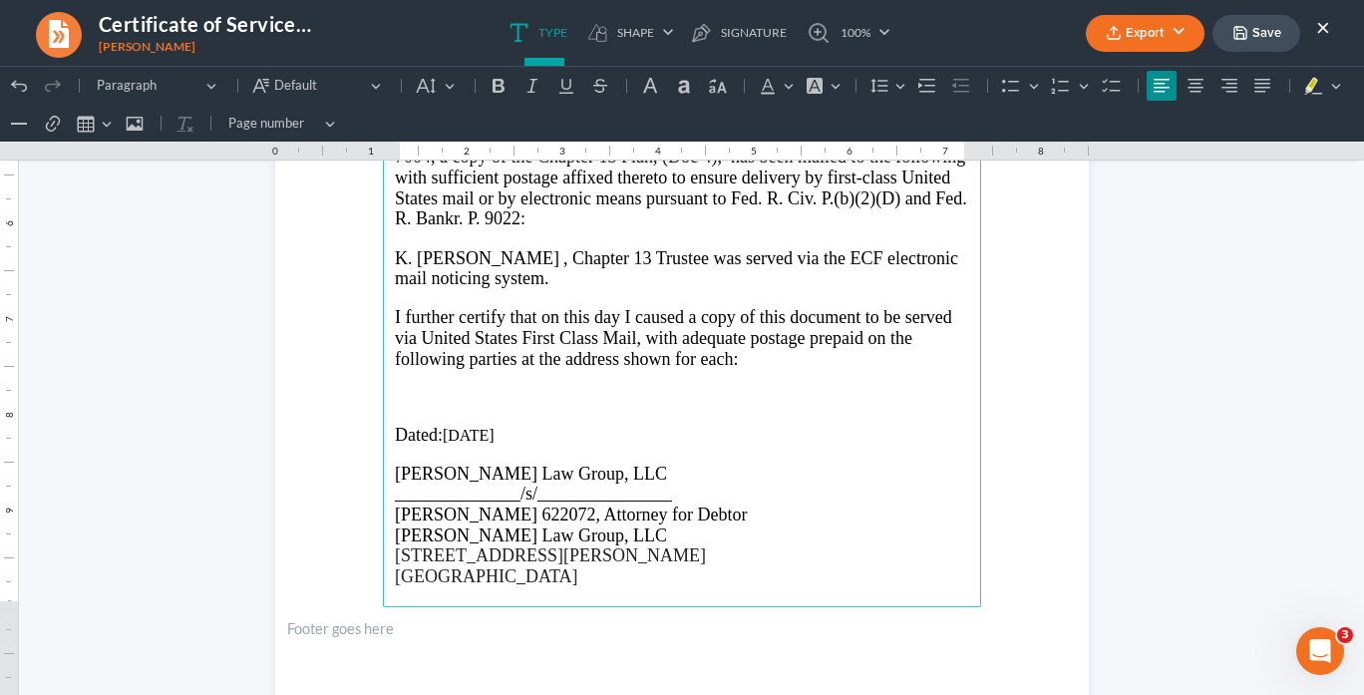
click at [405, 393] on p "Rich Text Editor, page-0-main" at bounding box center [682, 397] width 575 height 18
click at [484, 392] on p "[PERSON_NAME]" at bounding box center [682, 397] width 575 height 18
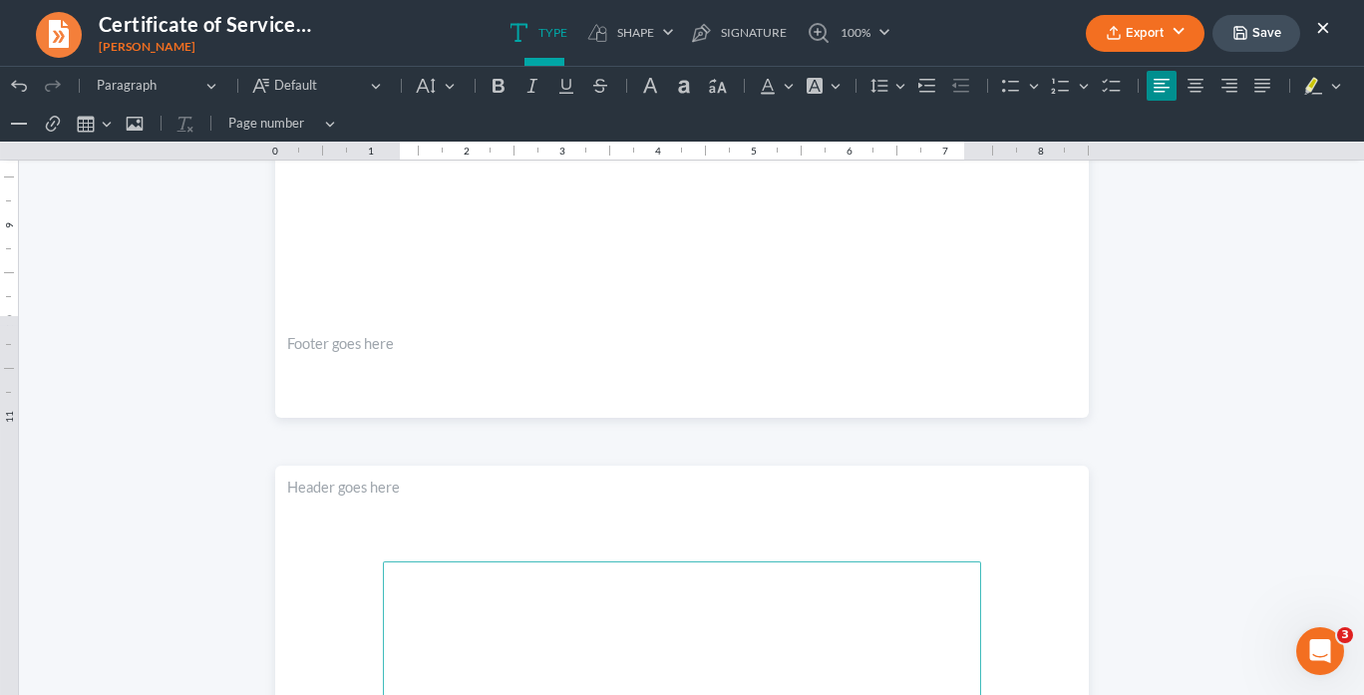
scroll to position [907, 0]
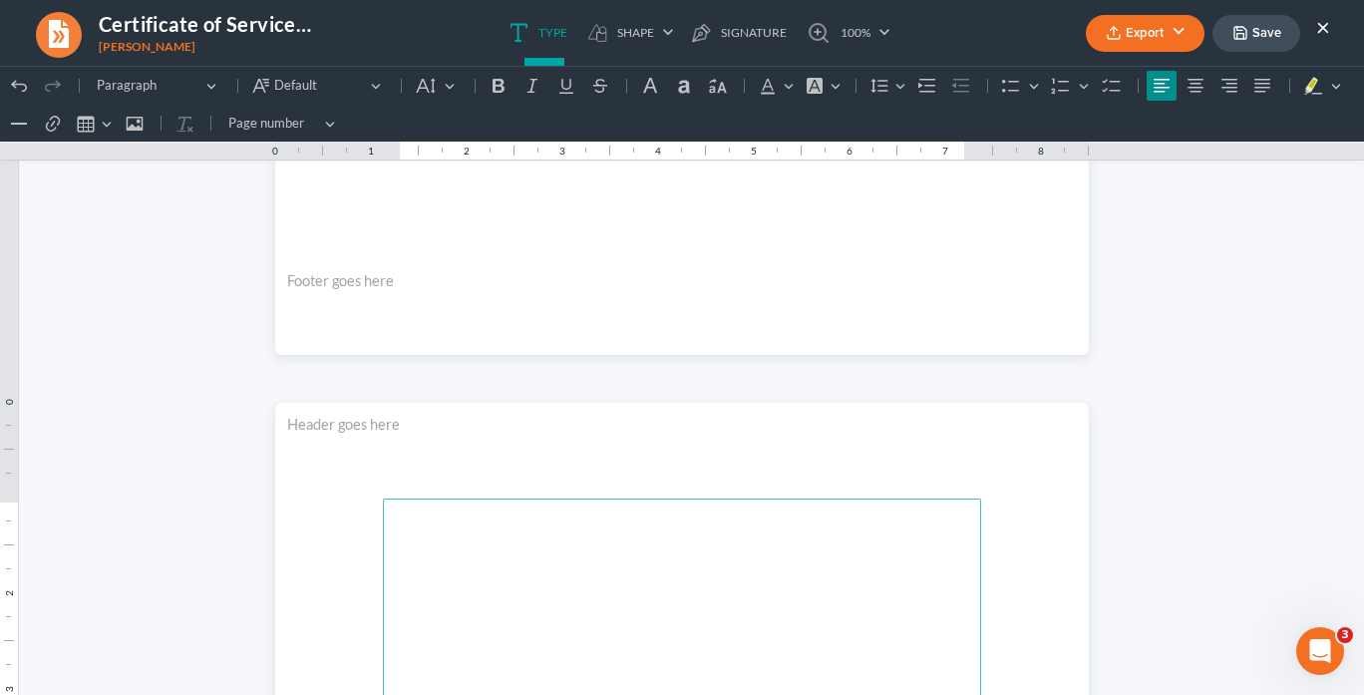
click at [422, 550] on p "Rich Text Editor, page-1-main" at bounding box center [682, 559] width 575 height 18
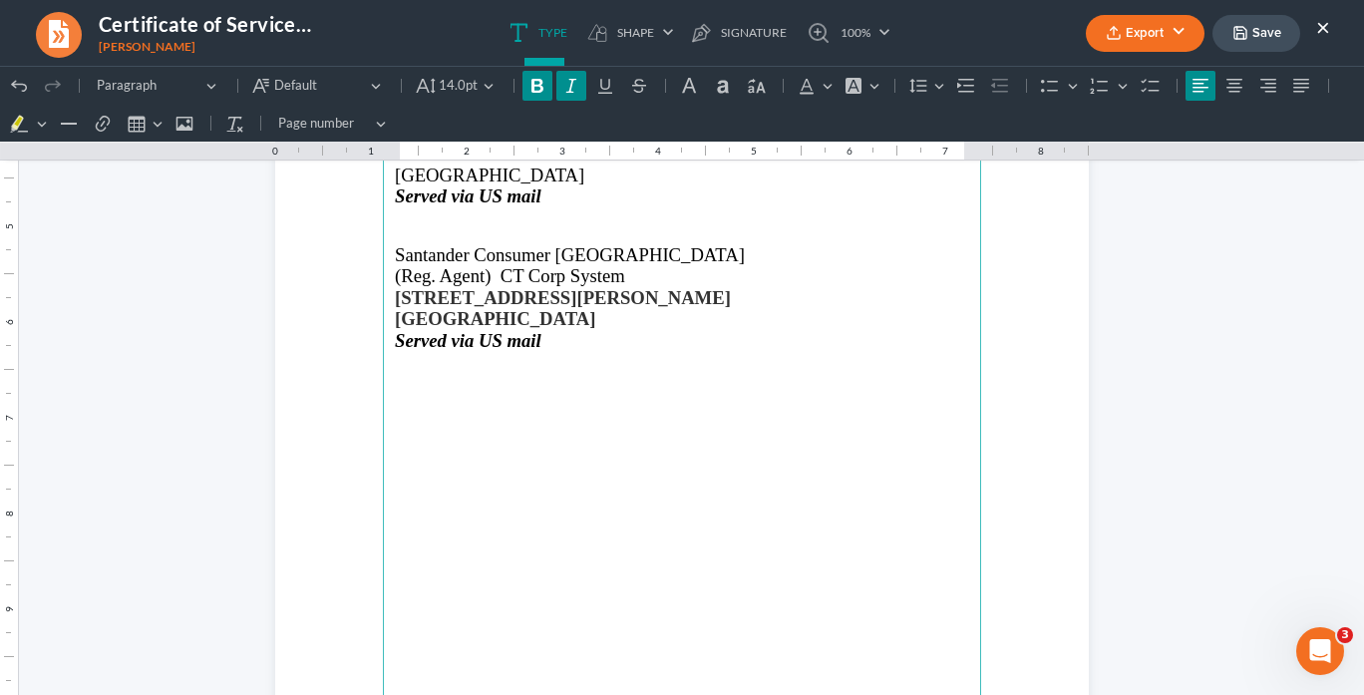
scroll to position [1625, 0]
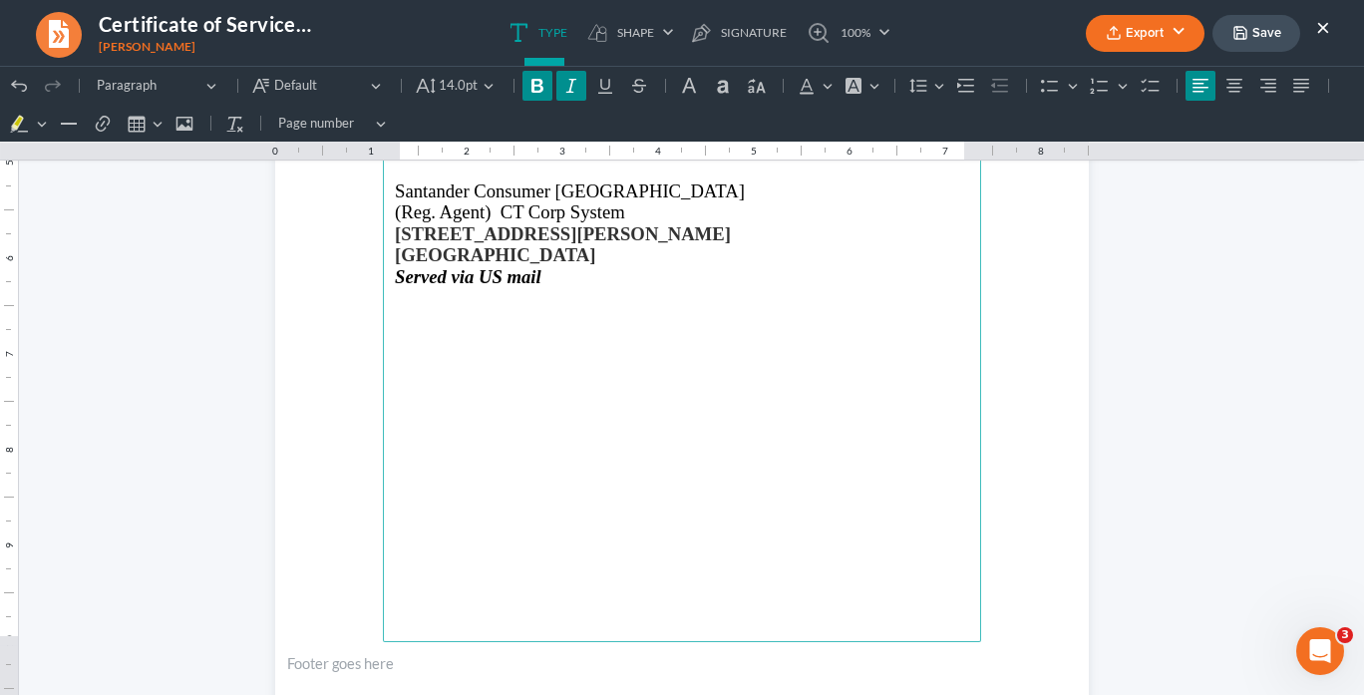
click at [395, 217] on main "Santander Bank NA, as servicer for Santander Consumer USA Attn: Kimberly Lopez,…" at bounding box center [682, 212] width 598 height 862
drag, startPoint x: 593, startPoint y: 254, endPoint x: 431, endPoint y: 215, distance: 167.2
click at [388, 228] on main "Santander Bank NA, as servicer for Santander Consumer USA Attn: Kimberly Lopez,…" at bounding box center [682, 212] width 598 height 862
click at [533, 93] on icon "Editor toolbar" at bounding box center [538, 86] width 20 height 20
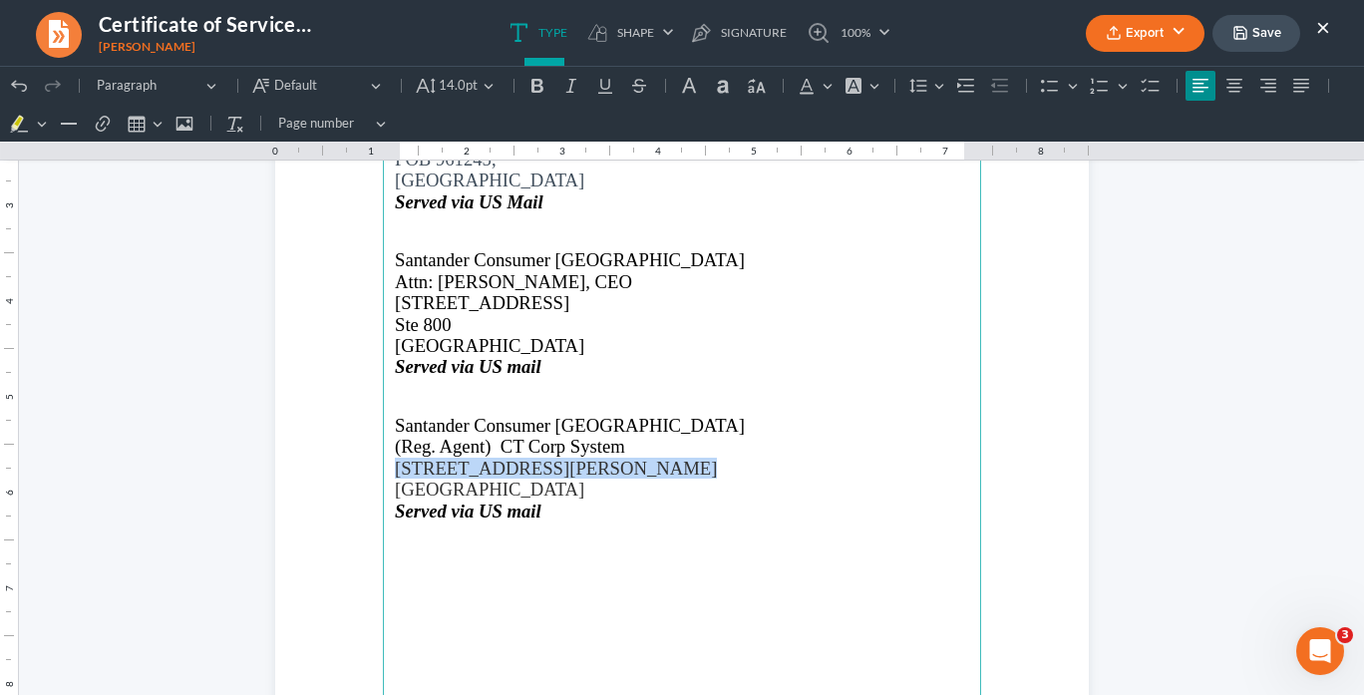
scroll to position [1385, 0]
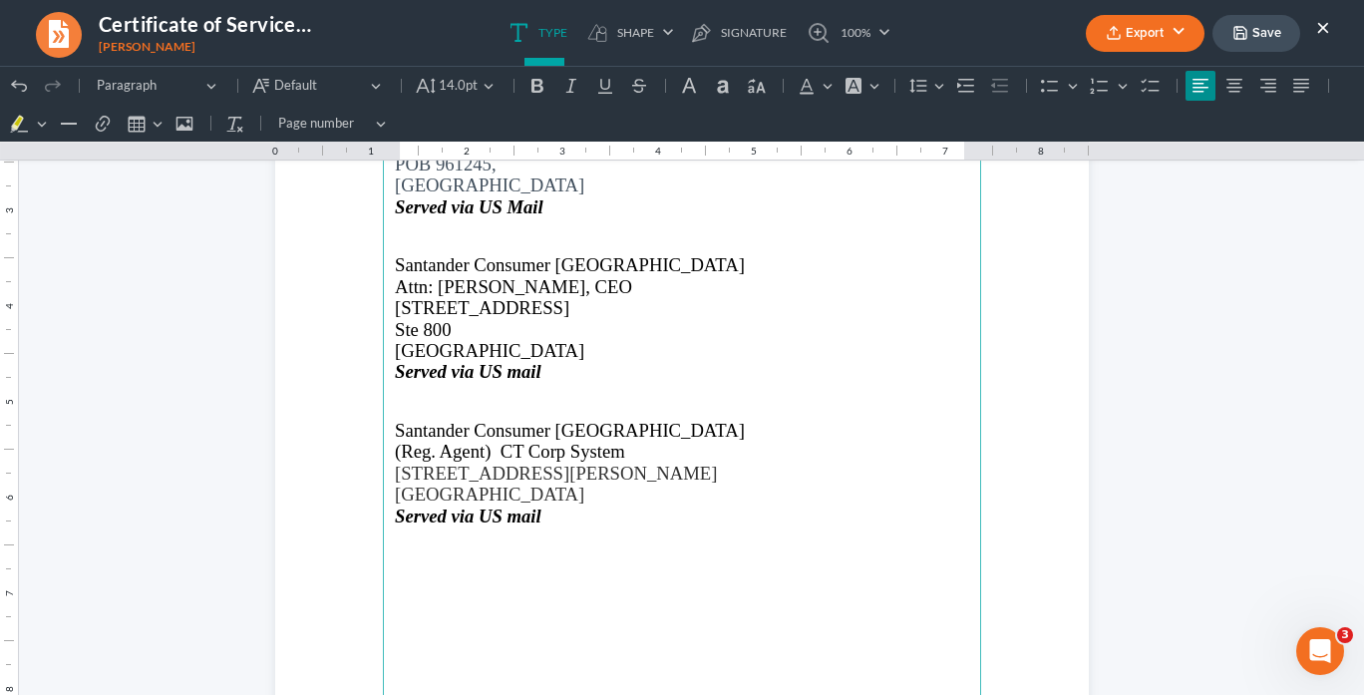
click at [403, 567] on p "Rich Text Editor, page-1-main" at bounding box center [682, 573] width 575 height 18
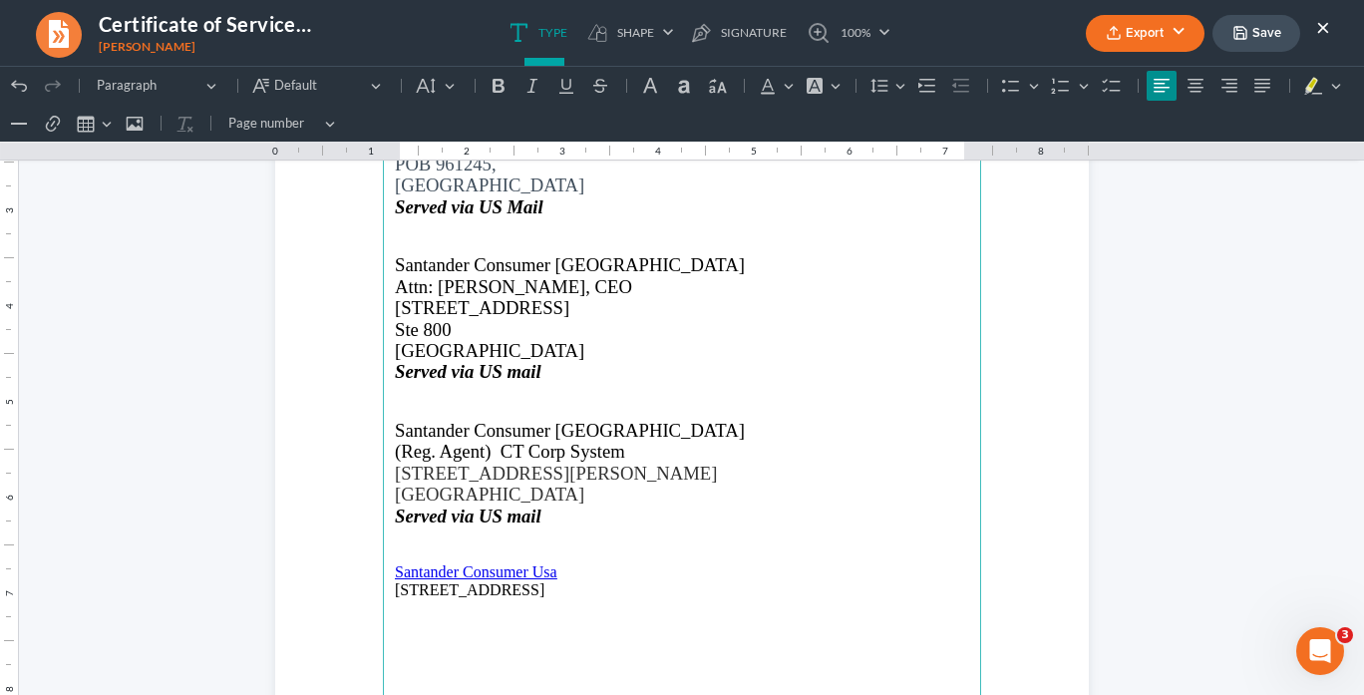
click at [405, 545] on p "Rich Text Editor, page-1-main" at bounding box center [682, 554] width 575 height 18
click at [423, 613] on p "Rich Text Editor, page-1-main" at bounding box center [682, 609] width 575 height 18
click at [572, 587] on p "[STREET_ADDRESS]" at bounding box center [682, 590] width 575 height 18
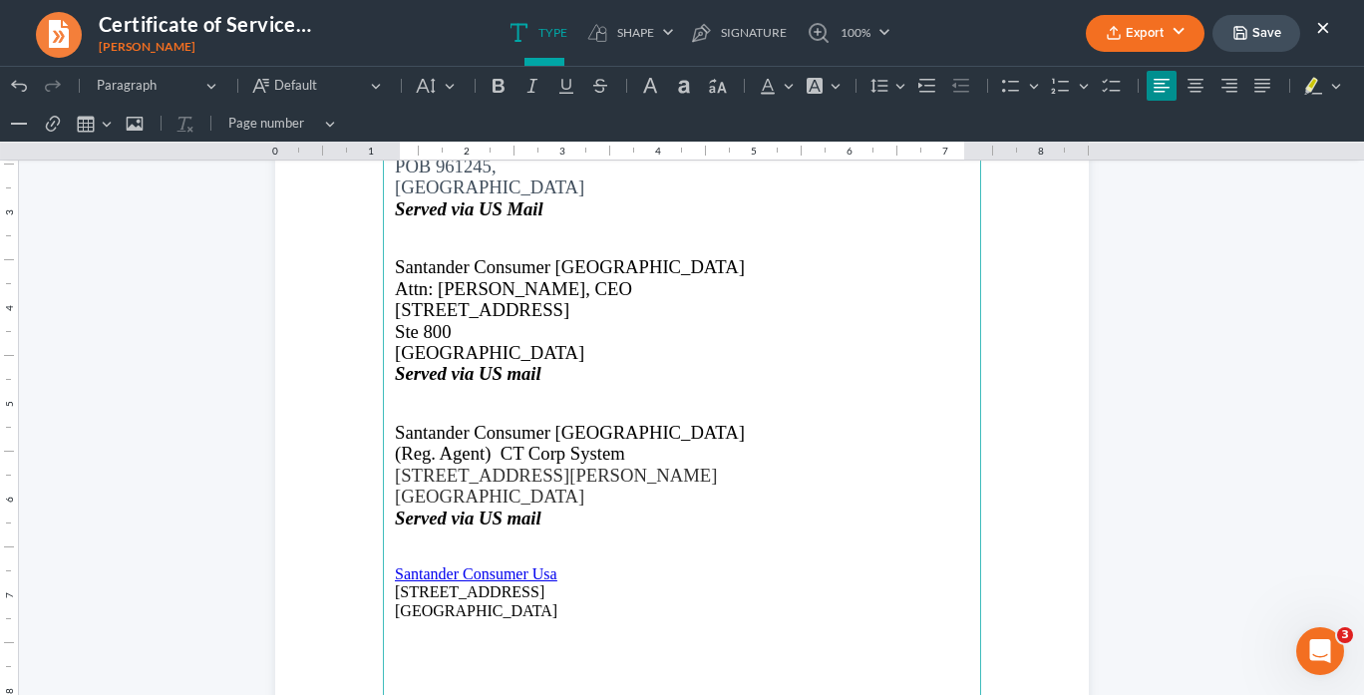
scroll to position [1545, 0]
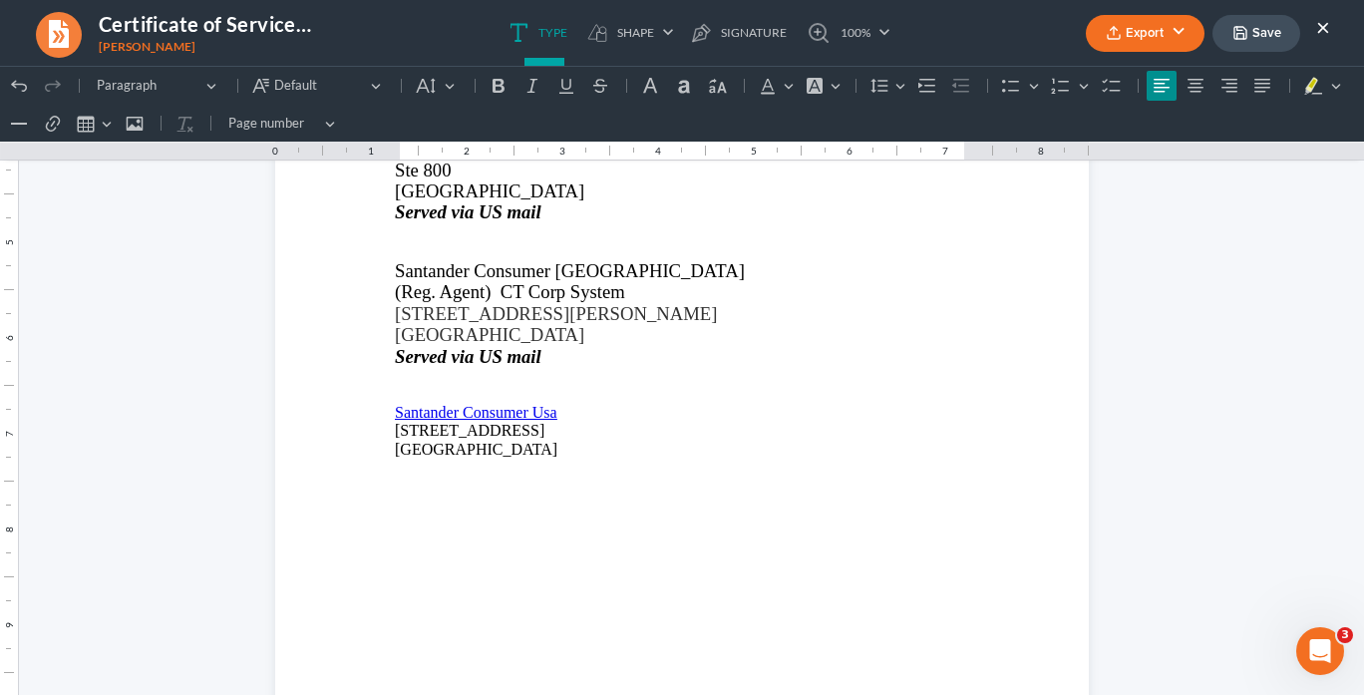
click at [1136, 28] on button "Export" at bounding box center [1145, 33] width 119 height 37
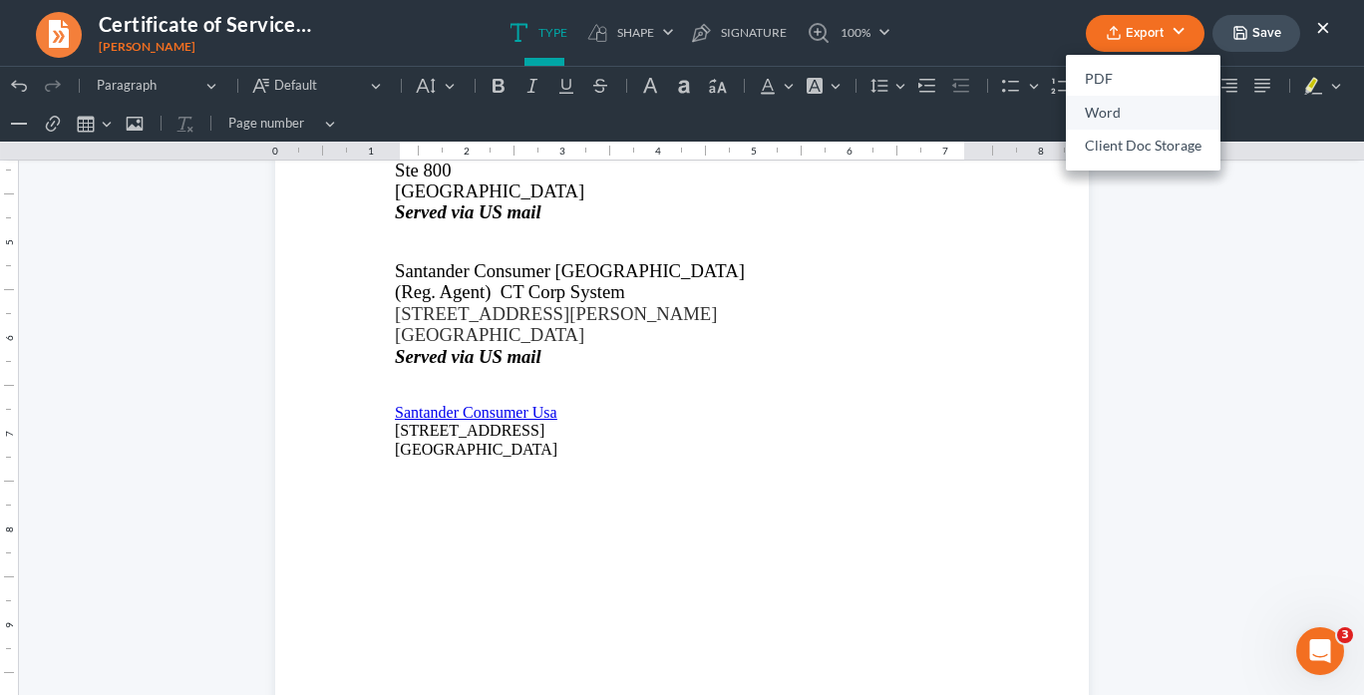
click at [1134, 112] on link "Word" at bounding box center [1143, 113] width 155 height 34
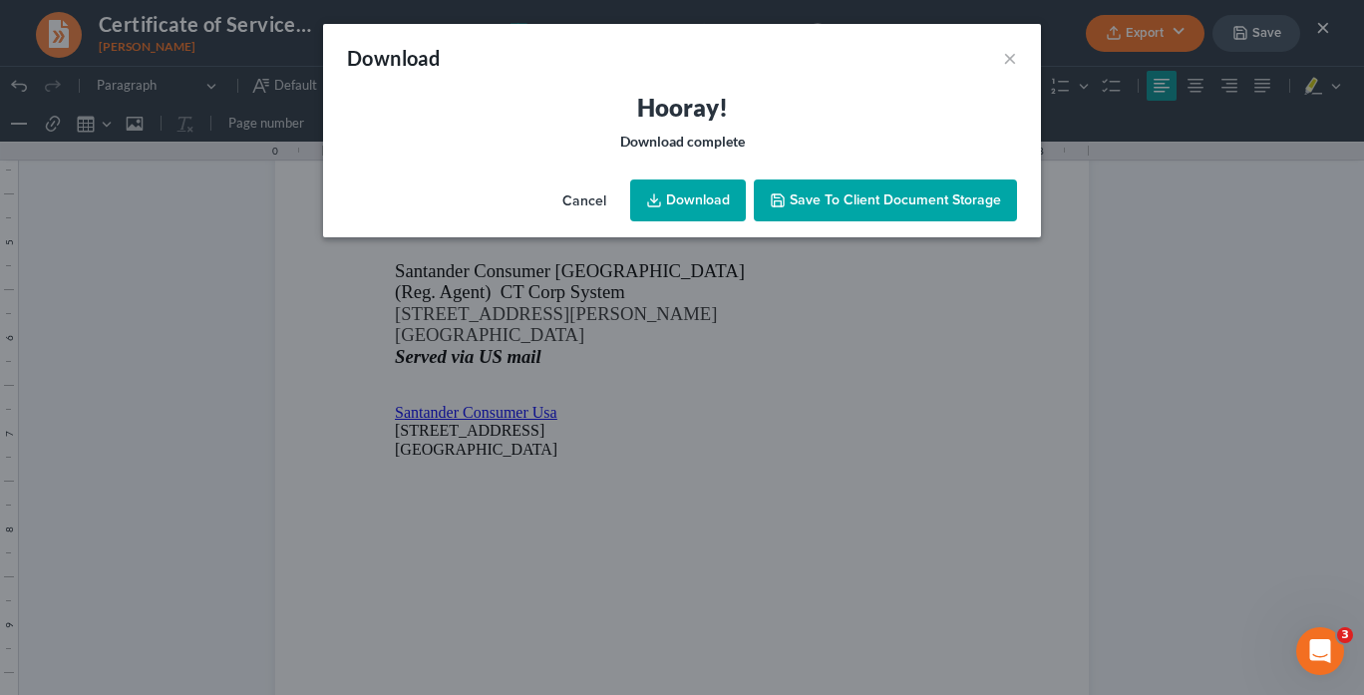
click at [684, 196] on link "Download" at bounding box center [688, 201] width 116 height 42
drag, startPoint x: 1009, startPoint y: 56, endPoint x: 927, endPoint y: 96, distance: 91.9
click at [1008, 56] on button "×" at bounding box center [1010, 58] width 14 height 24
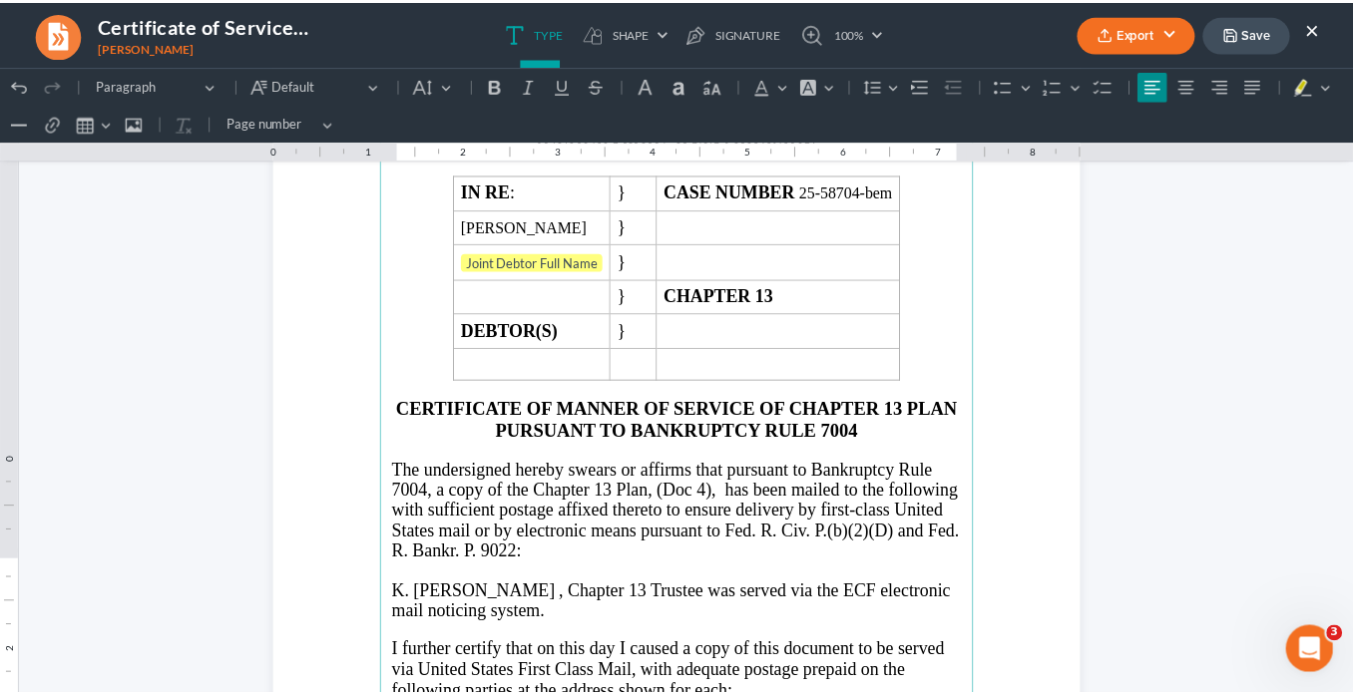
scroll to position [0, 0]
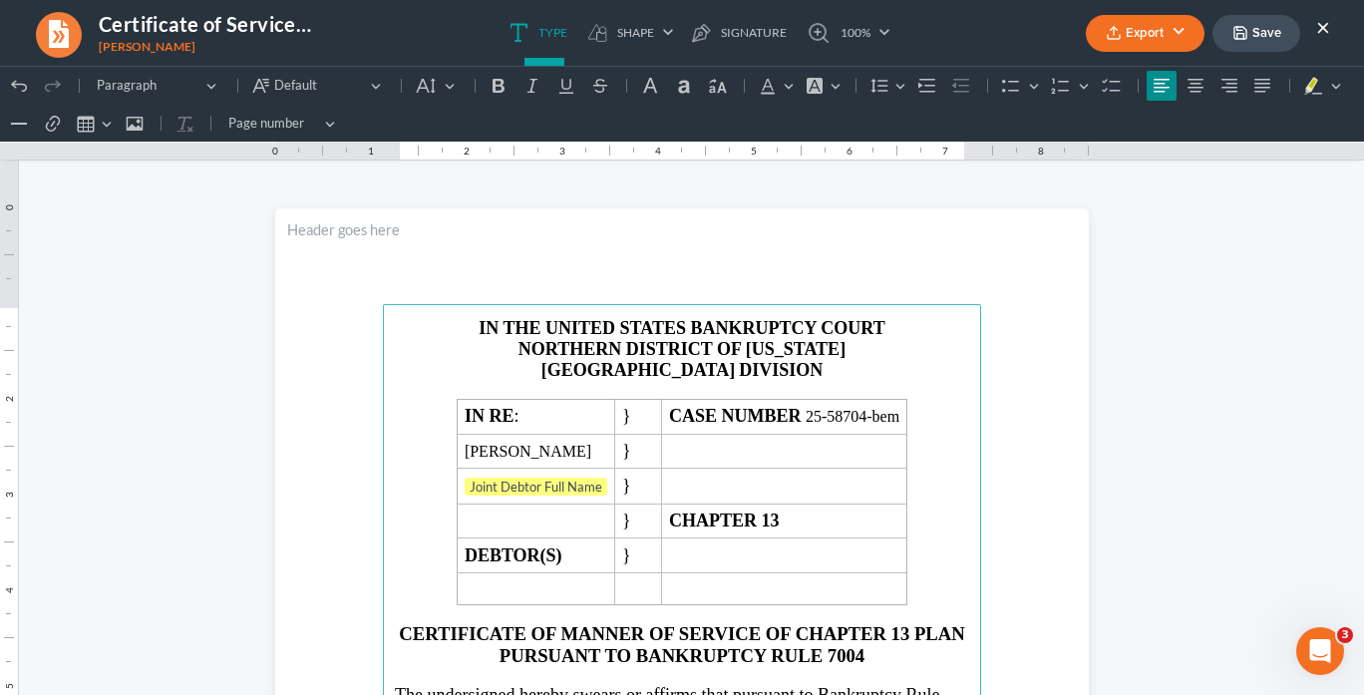
click at [1328, 33] on button "×" at bounding box center [1324, 27] width 14 height 24
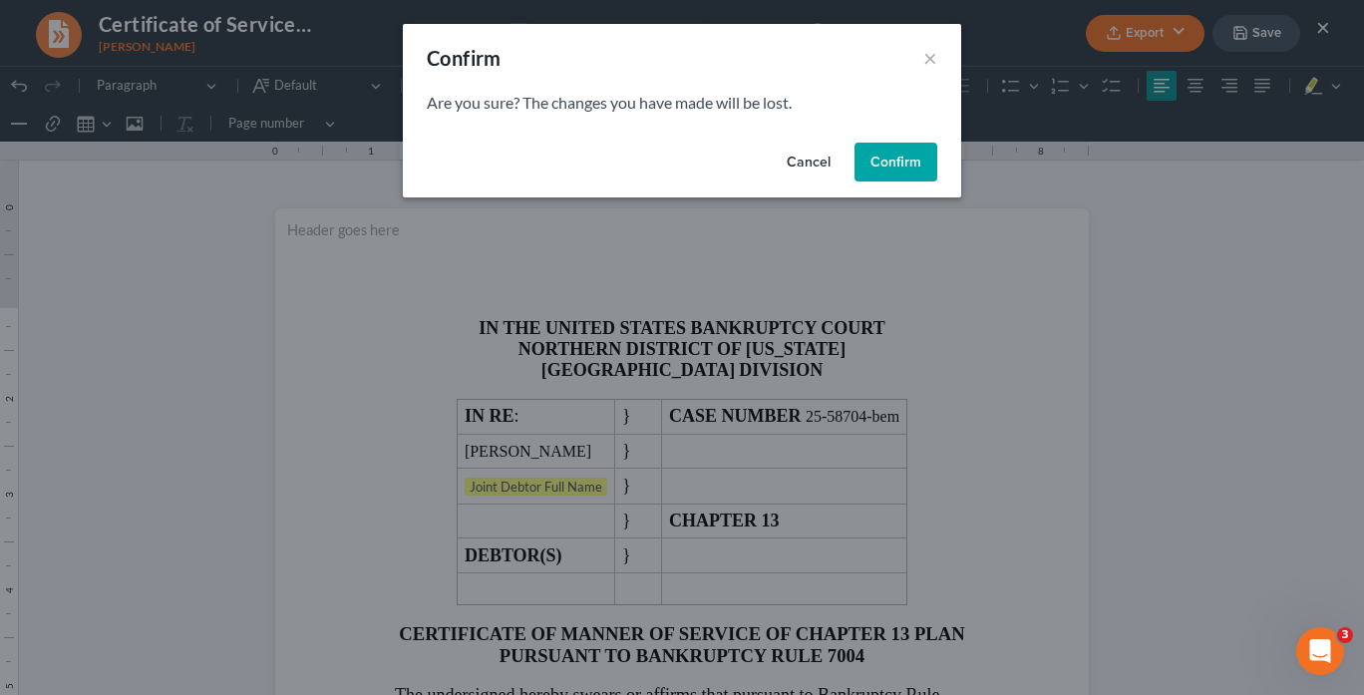
click at [923, 160] on button "Confirm" at bounding box center [896, 163] width 83 height 40
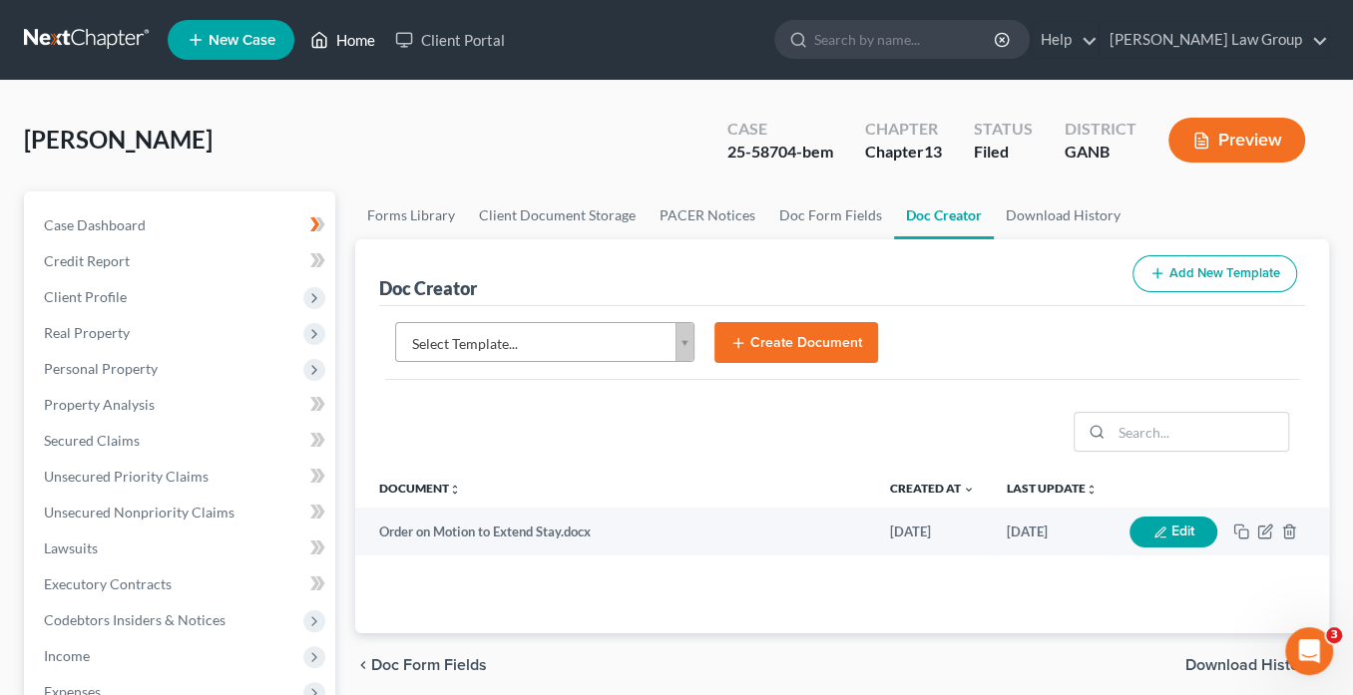
click at [354, 31] on link "Home" at bounding box center [342, 40] width 85 height 36
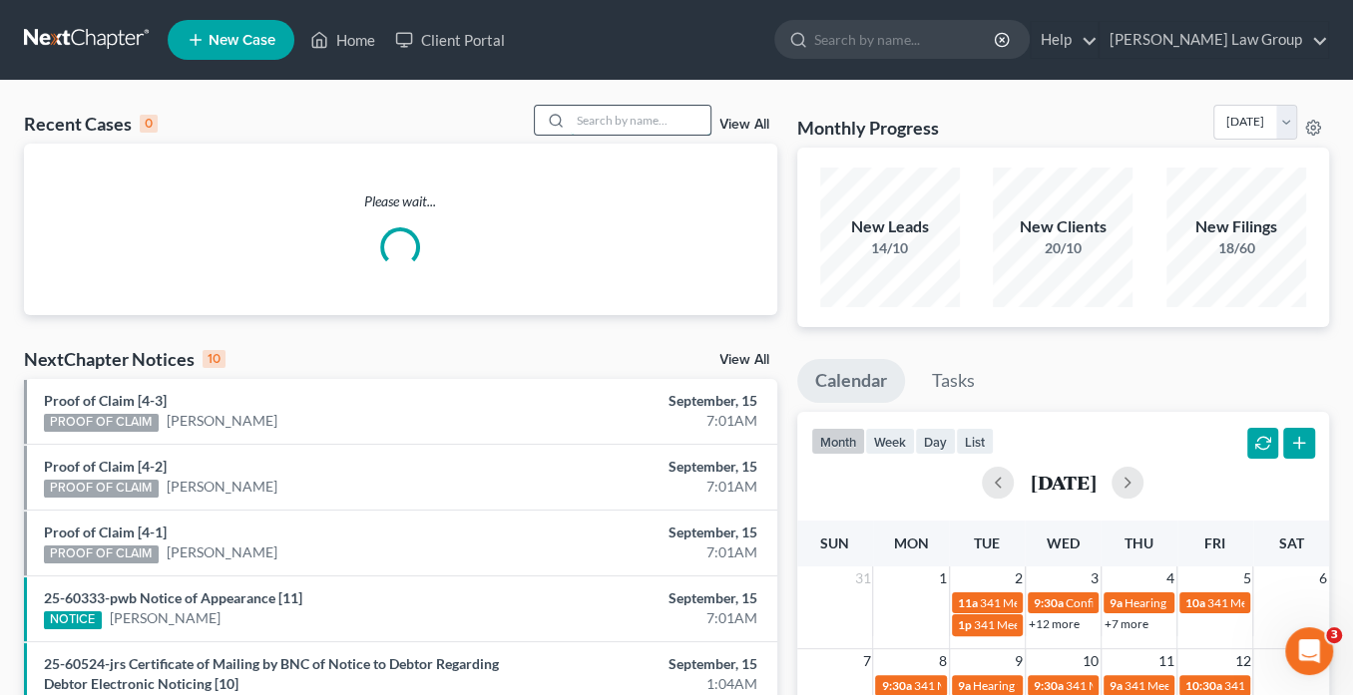
click at [617, 116] on input "search" at bounding box center [641, 120] width 140 height 29
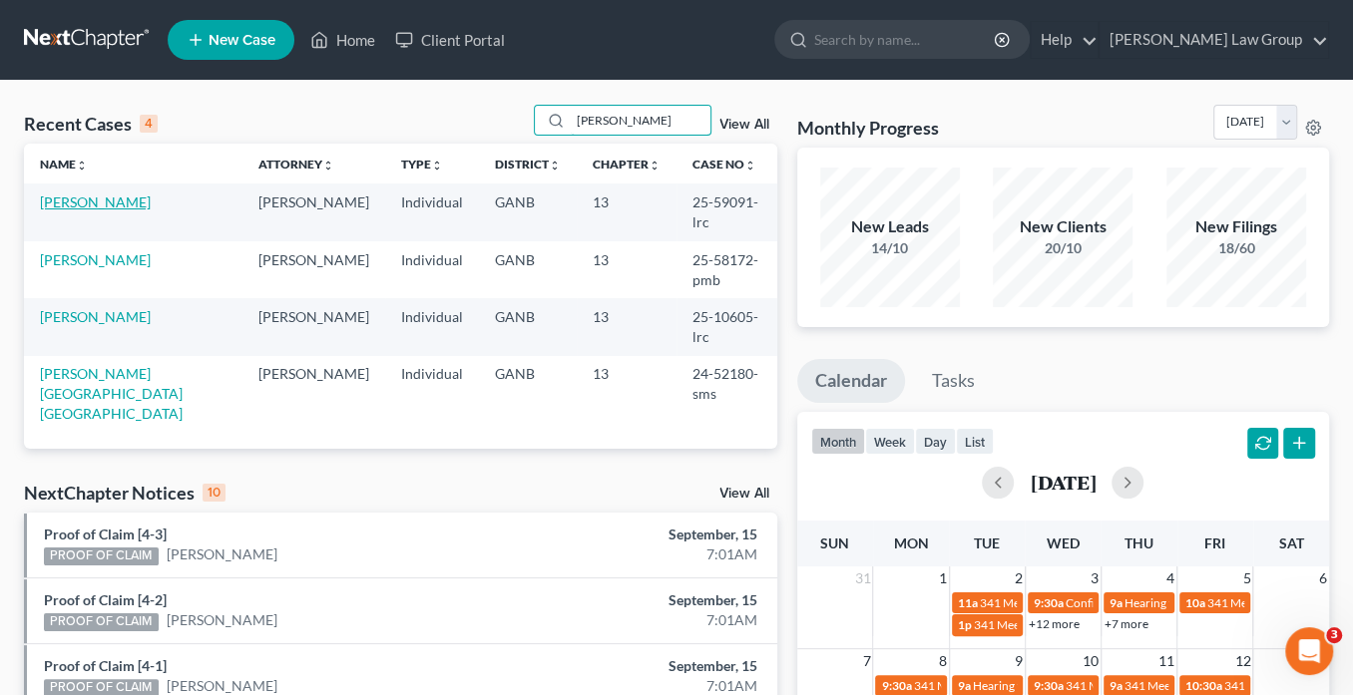
type input "[PERSON_NAME]"
click at [97, 198] on link "[PERSON_NAME]" at bounding box center [95, 202] width 111 height 17
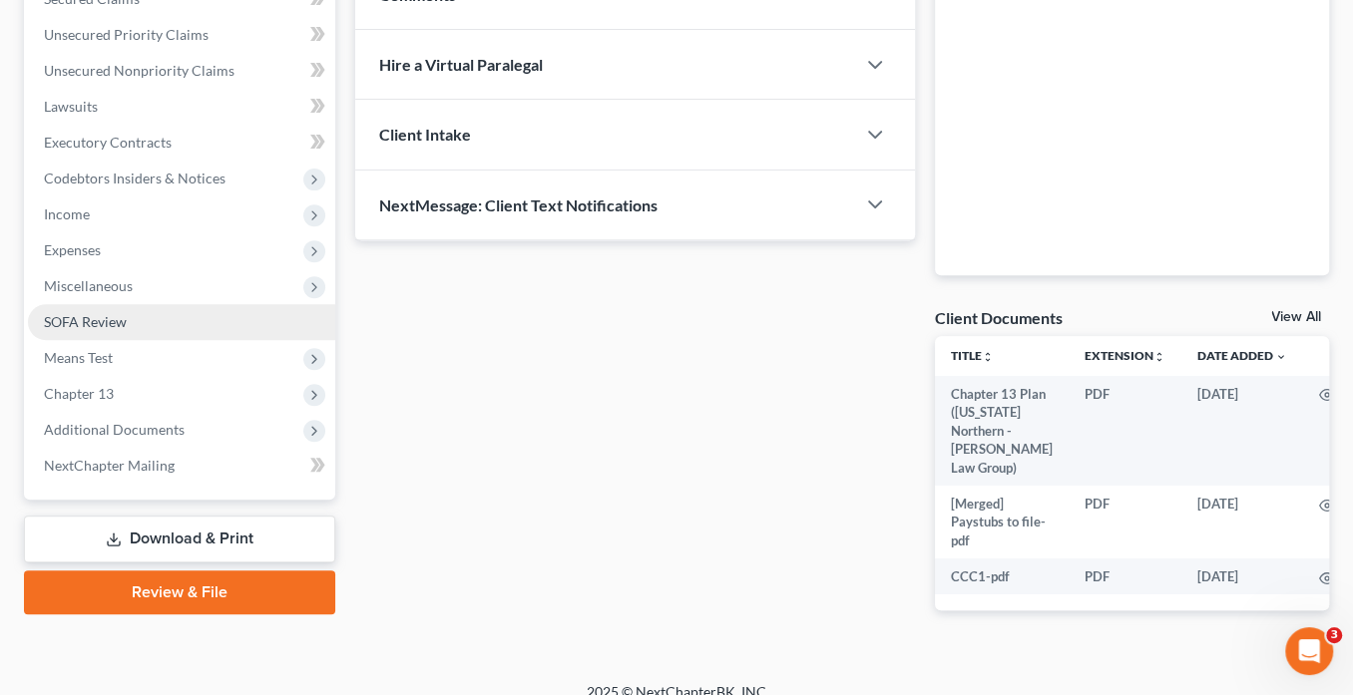
scroll to position [463, 0]
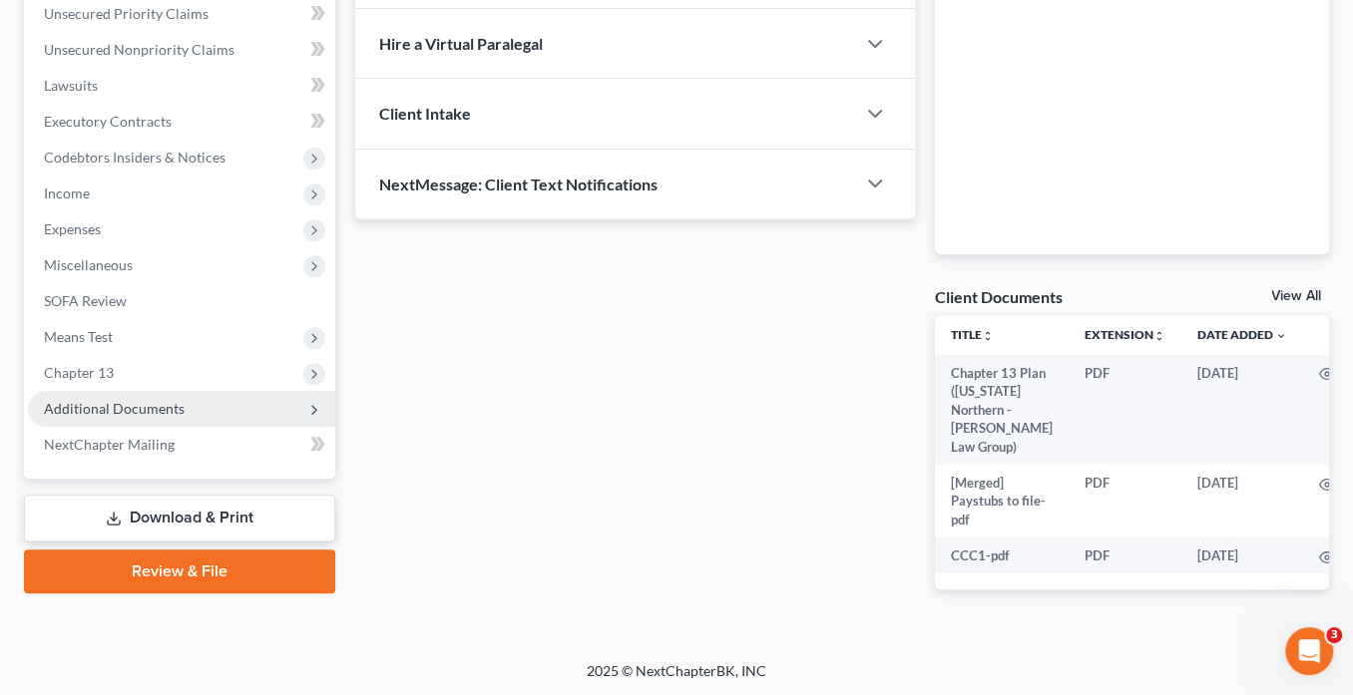
drag, startPoint x: 229, startPoint y: 398, endPoint x: 243, endPoint y: 398, distance: 14.0
click at [230, 398] on span "Additional Documents" at bounding box center [181, 409] width 307 height 36
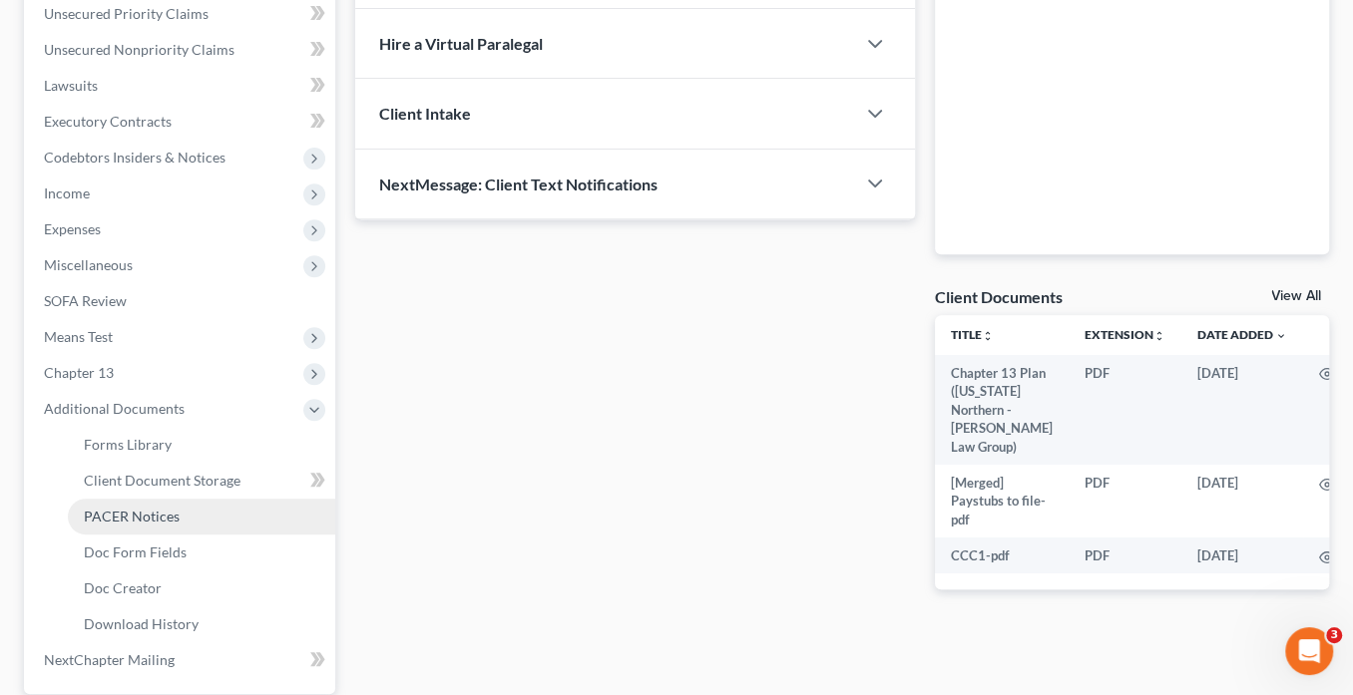
click at [227, 506] on link "PACER Notices" at bounding box center [201, 517] width 267 height 36
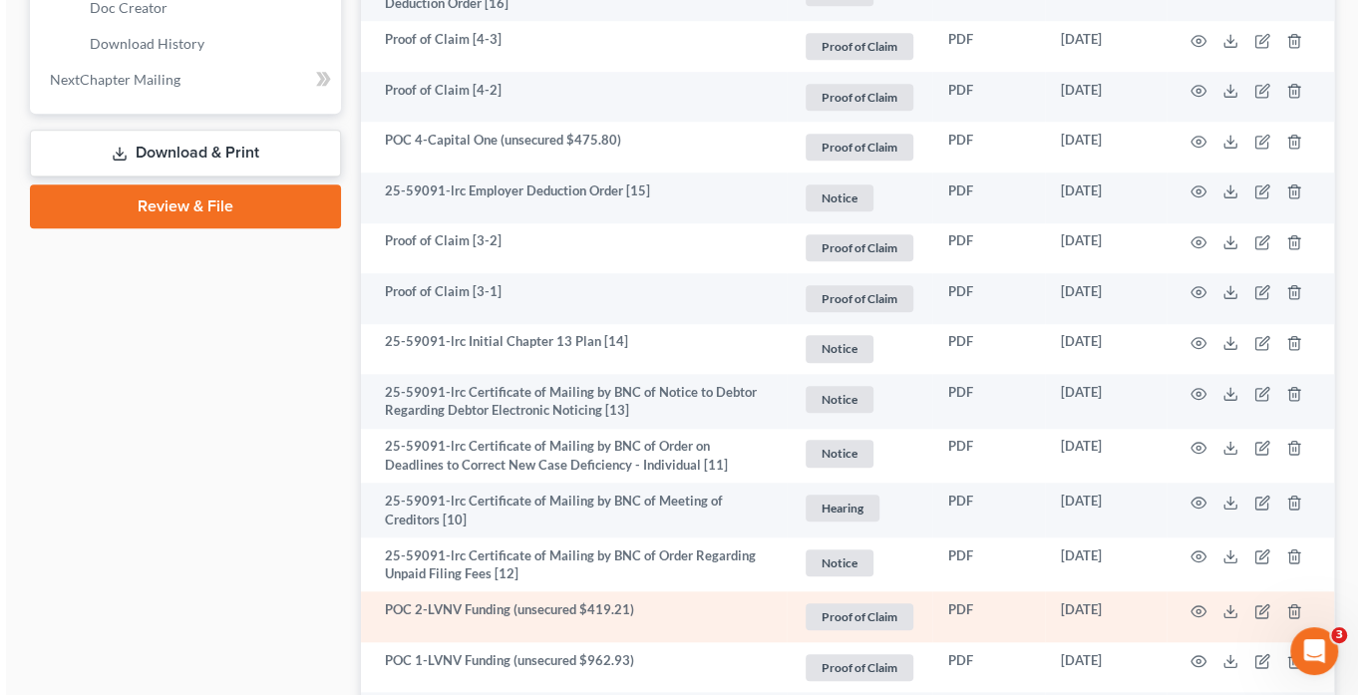
scroll to position [1042, 0]
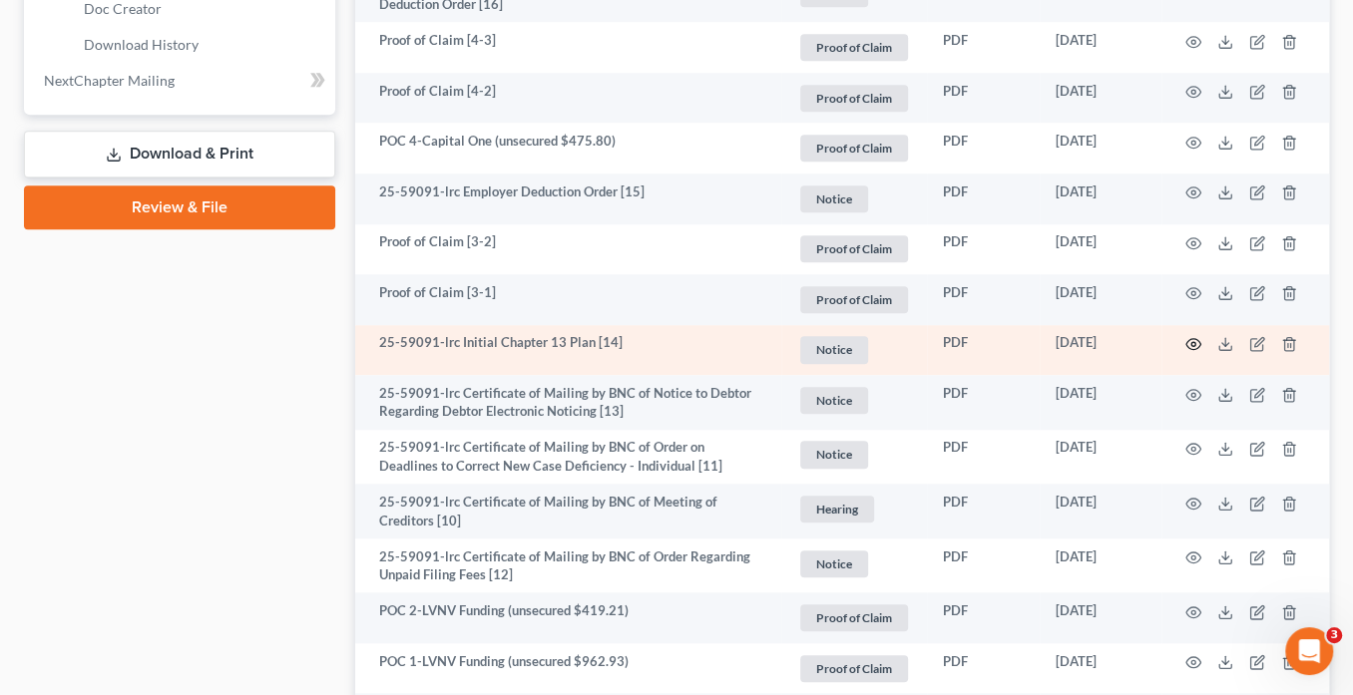
click at [1190, 337] on icon "button" at bounding box center [1193, 344] width 16 height 16
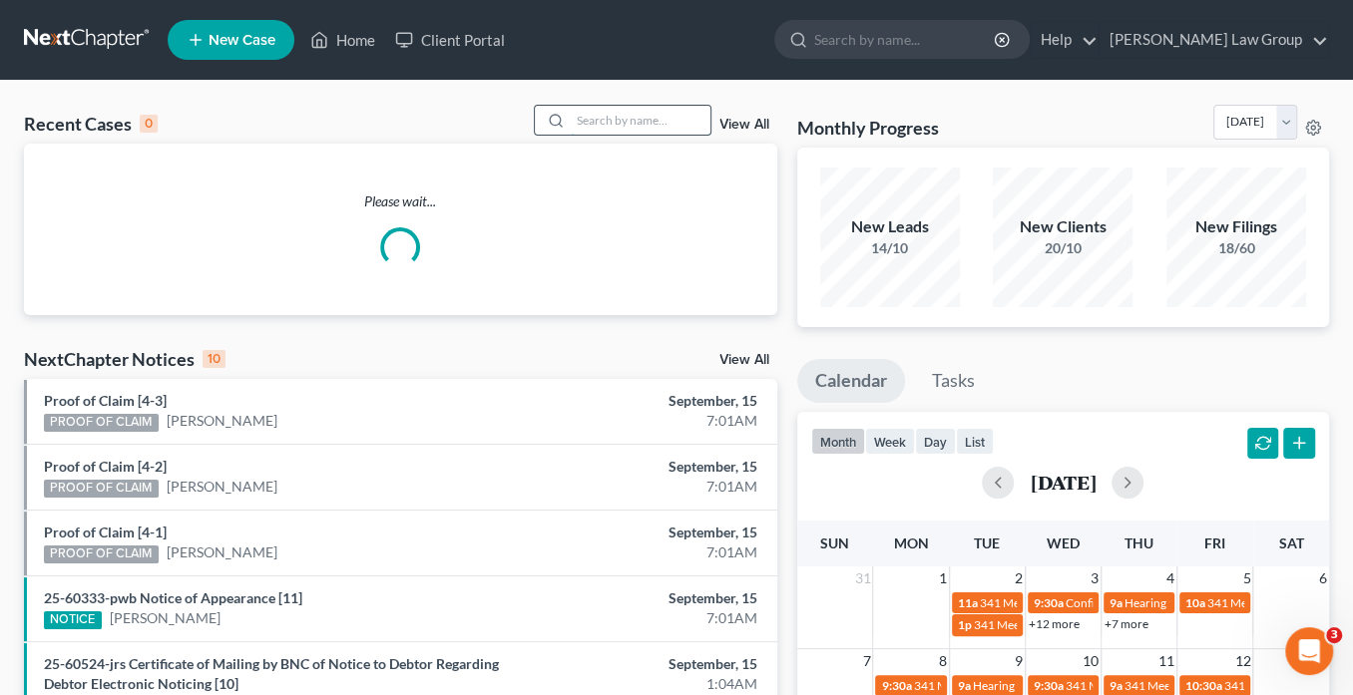
drag, startPoint x: 0, startPoint y: 0, endPoint x: 581, endPoint y: 119, distance: 593.5
click at [581, 119] on input "search" at bounding box center [641, 120] width 140 height 29
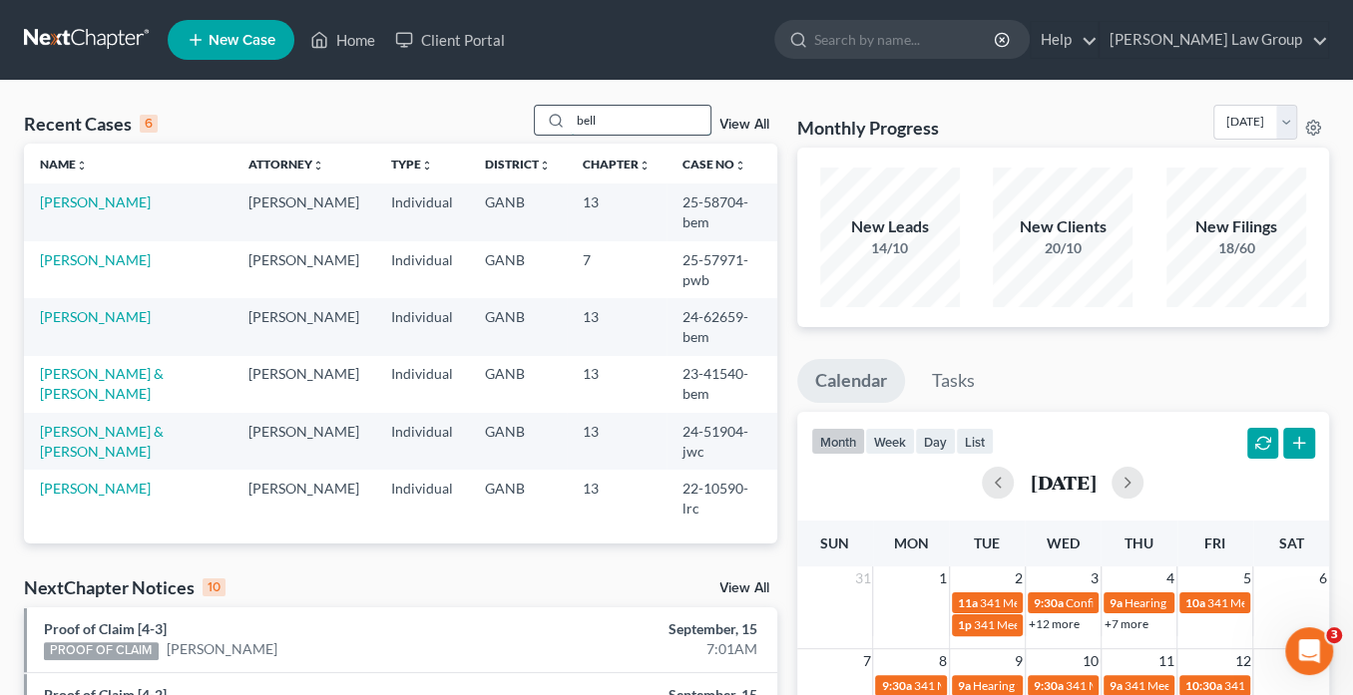
type input "bell"
click at [89, 209] on td "[PERSON_NAME]" at bounding box center [128, 212] width 208 height 57
click at [66, 203] on link "[PERSON_NAME]" at bounding box center [95, 202] width 111 height 17
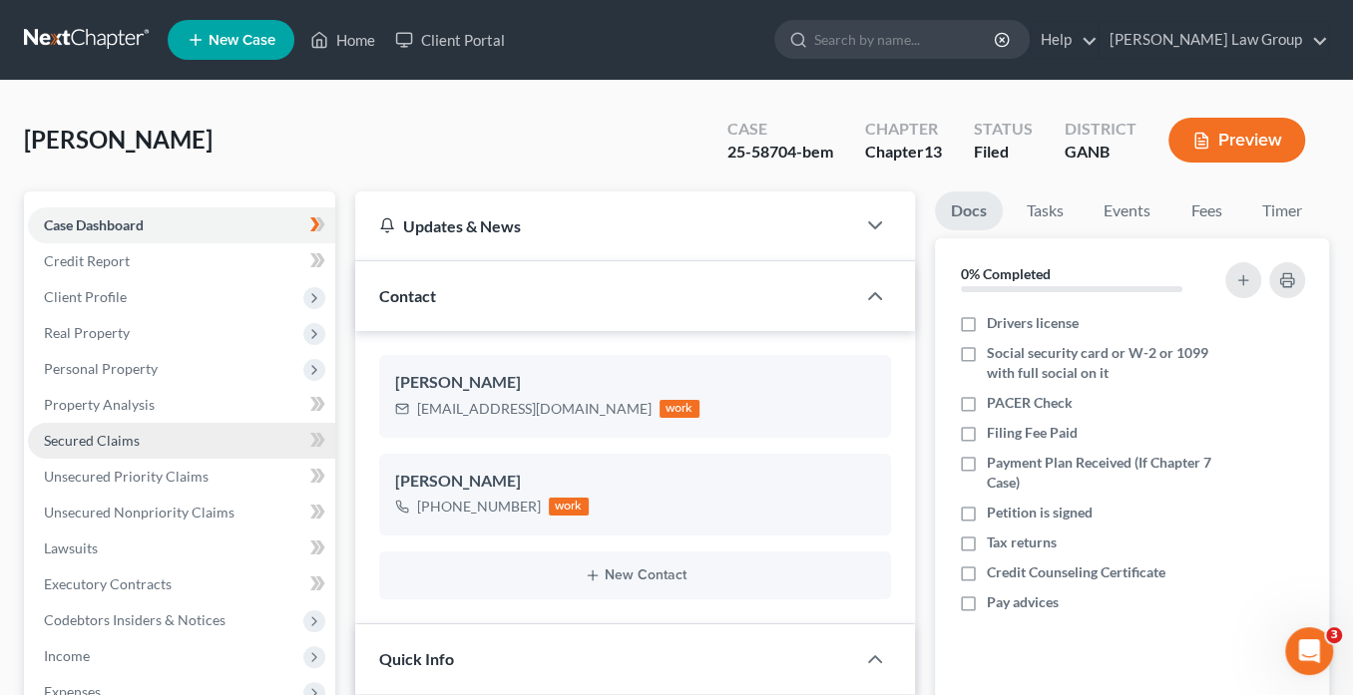
click at [115, 438] on span "Secured Claims" at bounding box center [92, 440] width 96 height 17
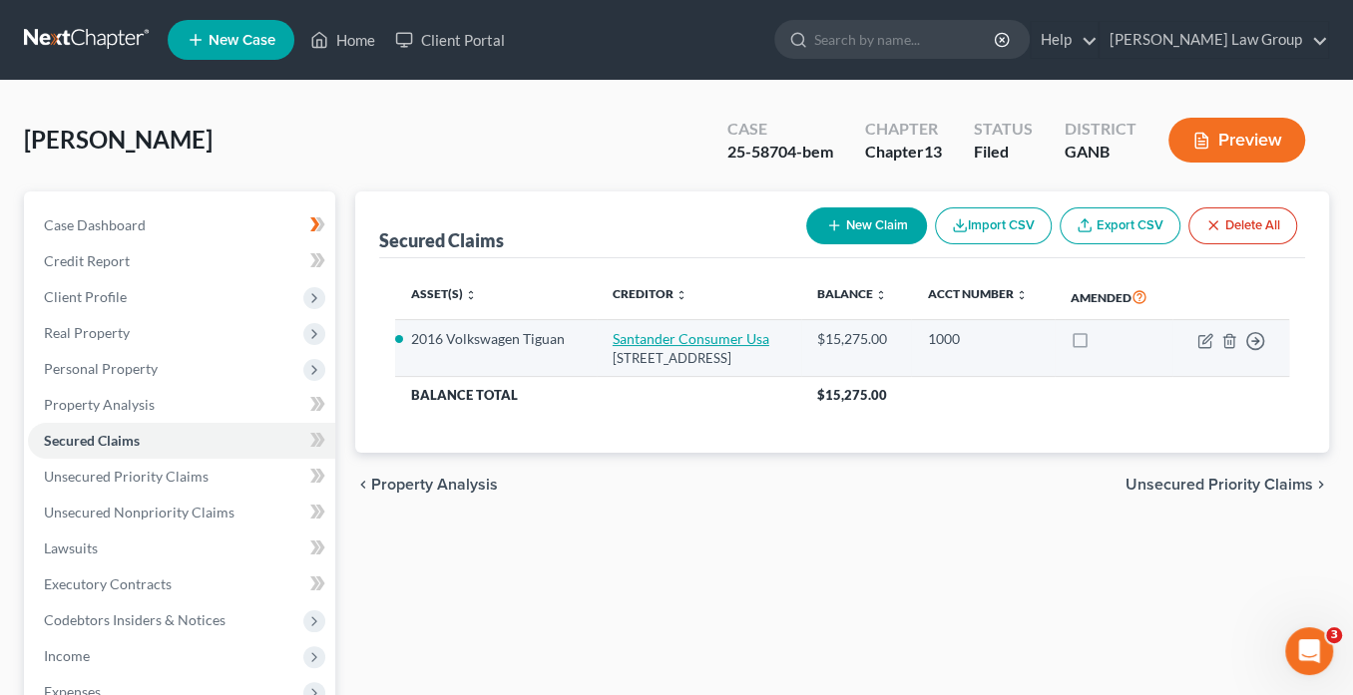
drag, startPoint x: 630, startPoint y: 393, endPoint x: 594, endPoint y: 346, distance: 59.1
click at [596, 344] on td "Santander Consumer [GEOGRAPHIC_DATA] [STREET_ADDRESS]" at bounding box center [698, 348] width 204 height 57
copy td "Santander Consumer [GEOGRAPHIC_DATA] [STREET_ADDRESS]"
click at [1203, 343] on icon "button" at bounding box center [1206, 338] width 9 height 9
select select "45"
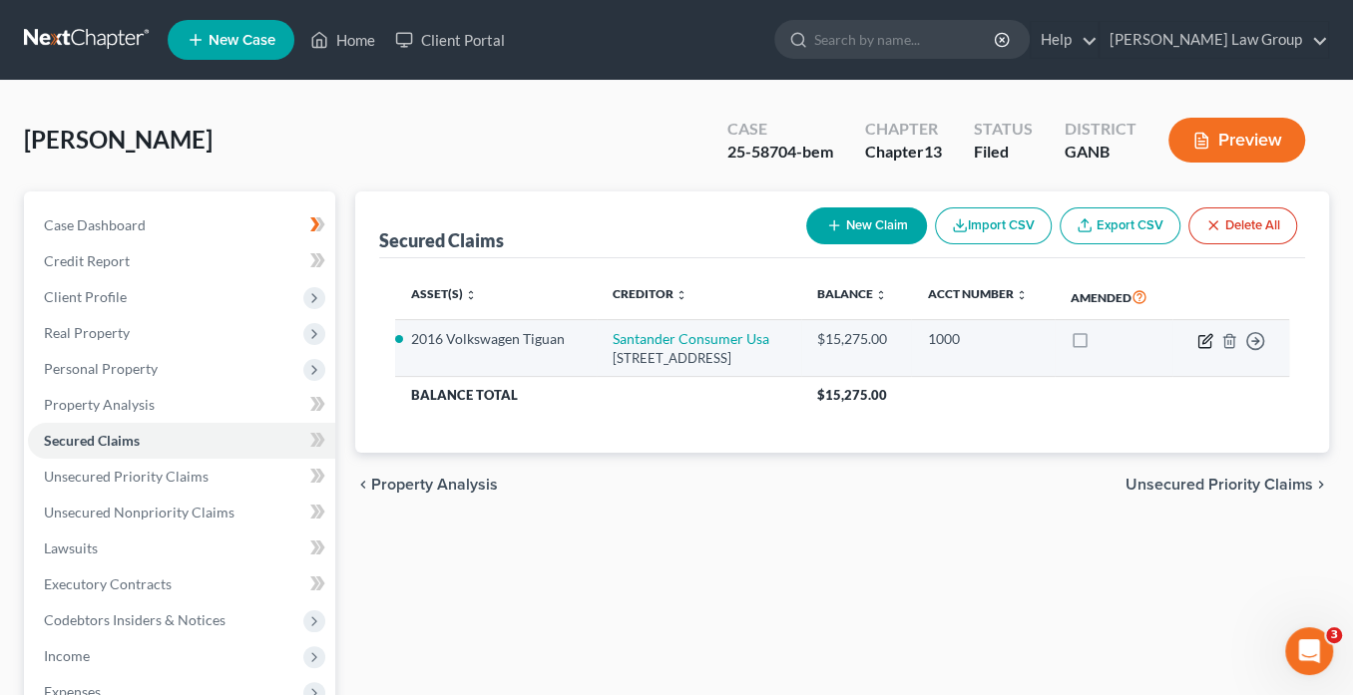
select select "2"
select select "0"
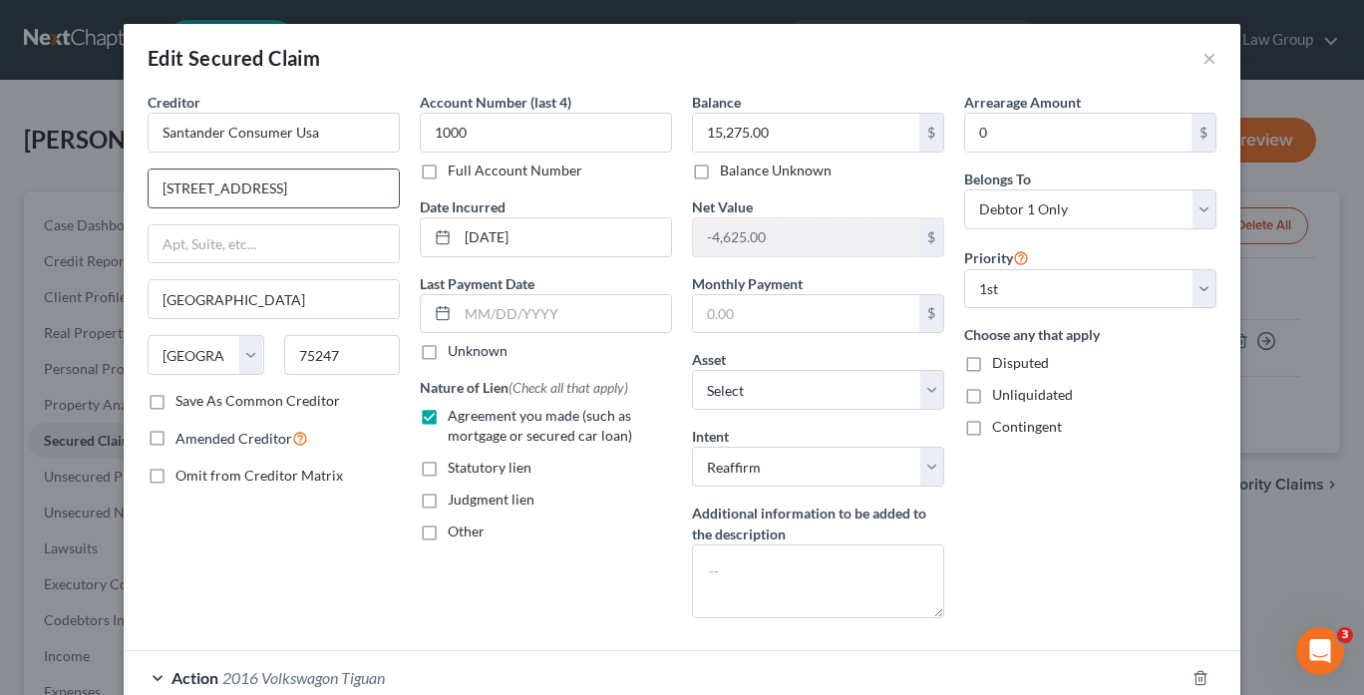
drag, startPoint x: 243, startPoint y: 190, endPoint x: 151, endPoint y: 180, distance: 93.3
click at [151, 180] on input "[STREET_ADDRESS]" at bounding box center [274, 189] width 250 height 38
drag, startPoint x: 341, startPoint y: 191, endPoint x: 142, endPoint y: 174, distance: 200.2
click at [130, 175] on div "Creditor * Santander Consumer [GEOGRAPHIC_DATA] [STREET_ADDRESS][GEOGRAPHIC_DAT…" at bounding box center [682, 436] width 1117 height 688
click at [1208, 57] on button "×" at bounding box center [1210, 58] width 14 height 24
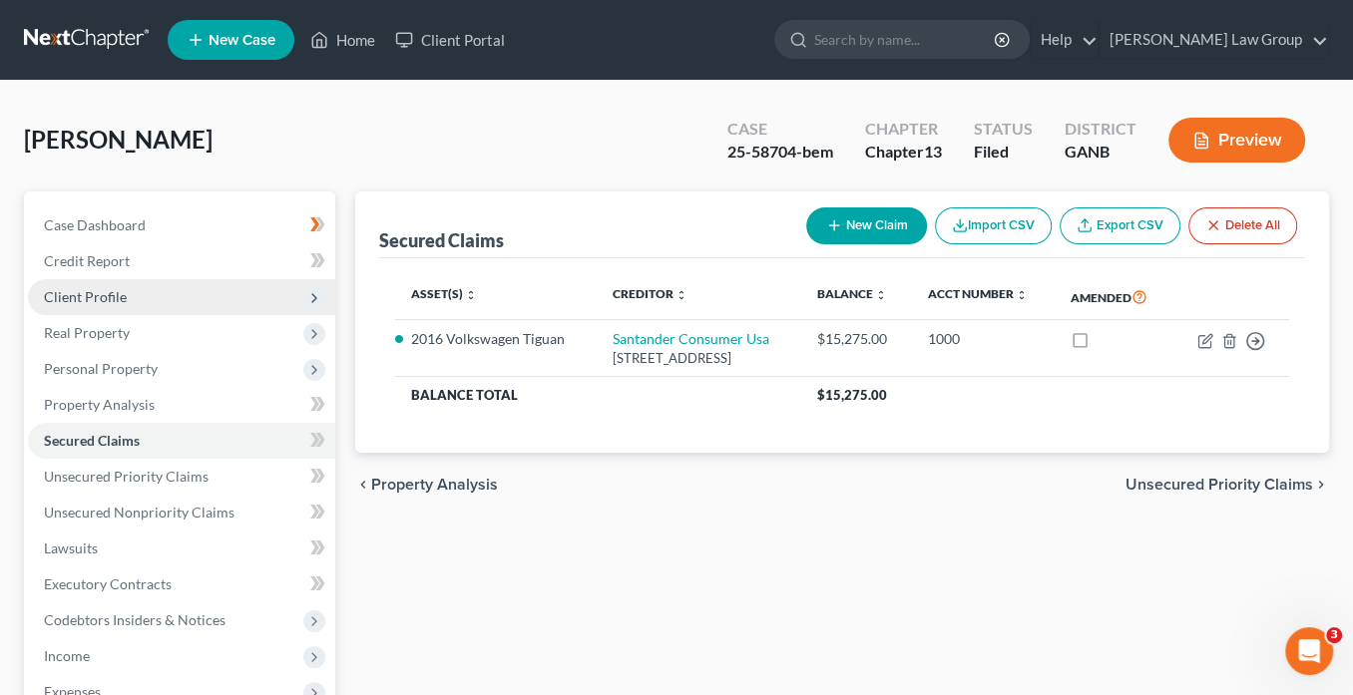
click at [110, 283] on span "Client Profile" at bounding box center [181, 297] width 307 height 36
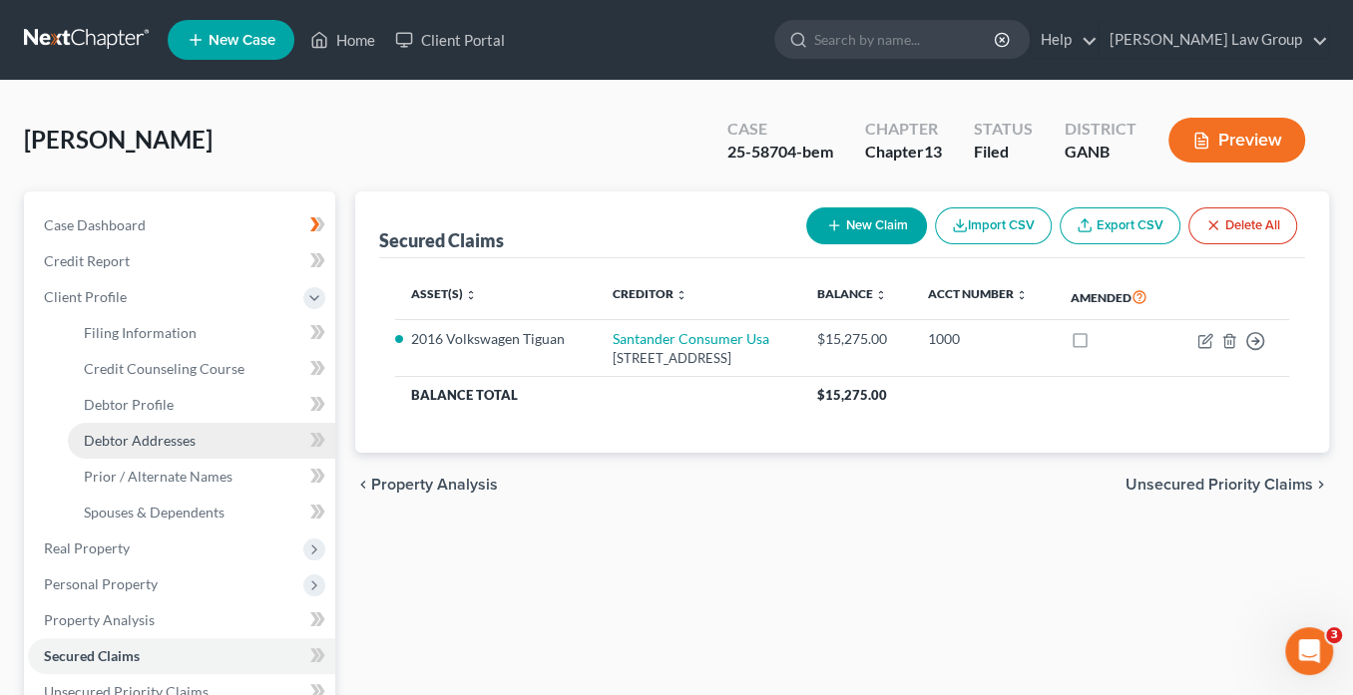
click at [152, 435] on span "Debtor Addresses" at bounding box center [140, 440] width 112 height 17
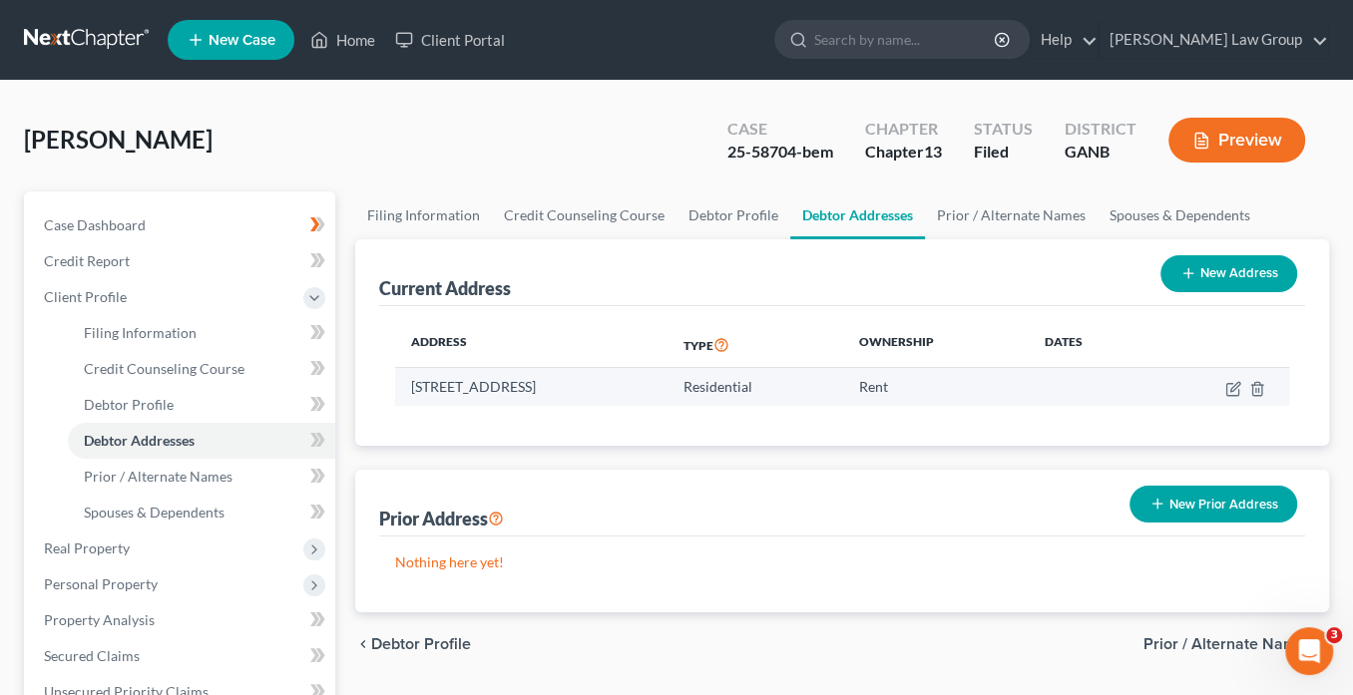
drag, startPoint x: 702, startPoint y: 383, endPoint x: 435, endPoint y: 393, distance: 267.5
click at [408, 387] on td "[STREET_ADDRESS]" at bounding box center [531, 387] width 272 height 38
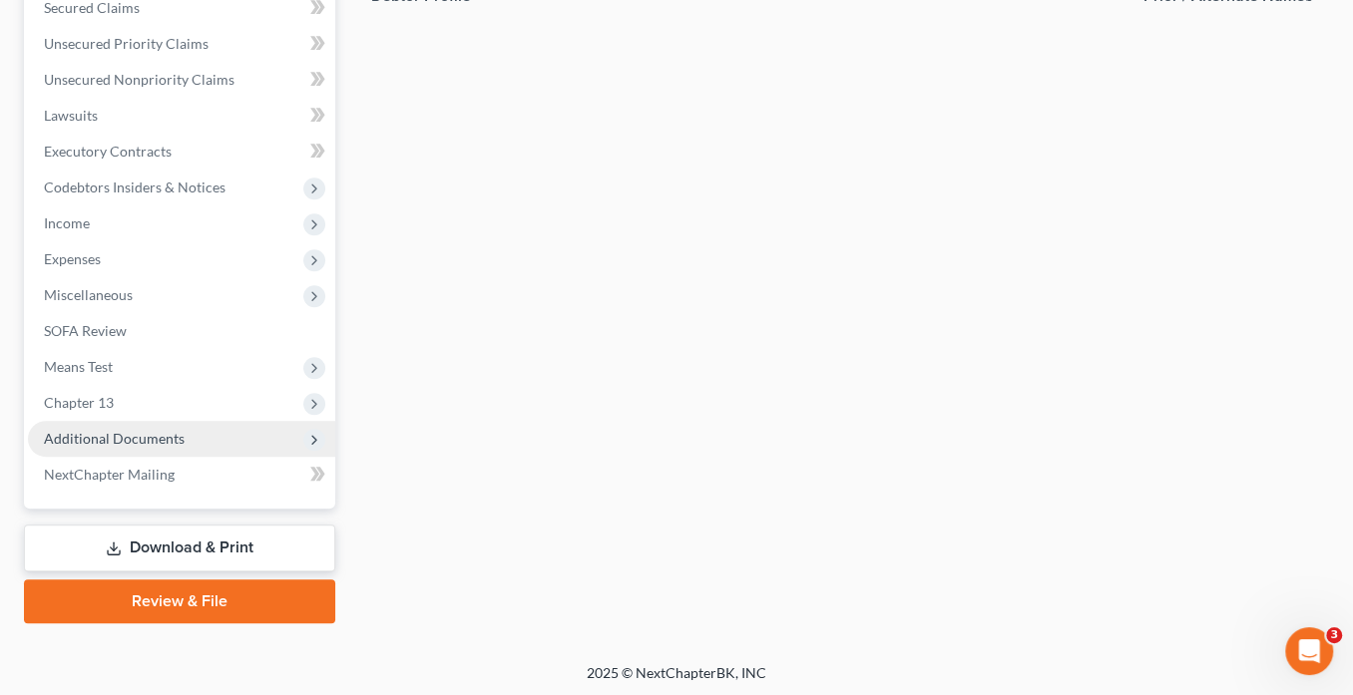
click at [189, 430] on span "Additional Documents" at bounding box center [181, 439] width 307 height 36
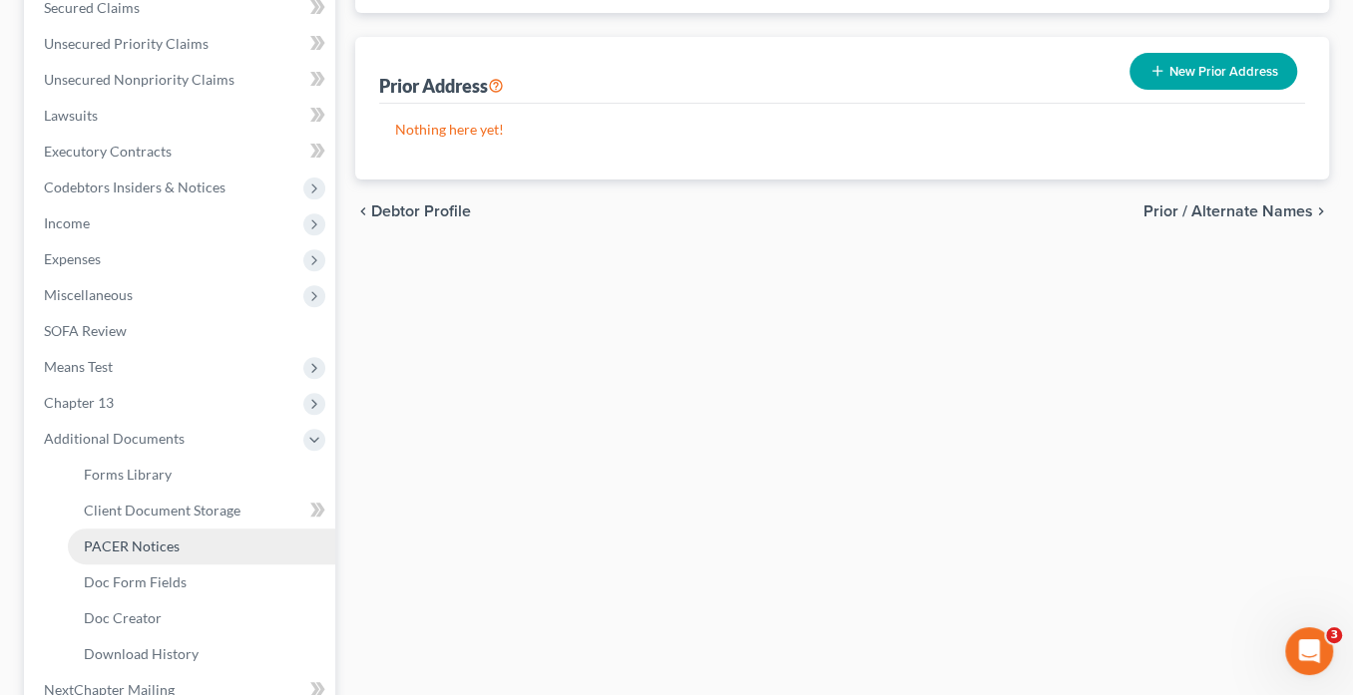
click at [203, 542] on link "PACER Notices" at bounding box center [201, 547] width 267 height 36
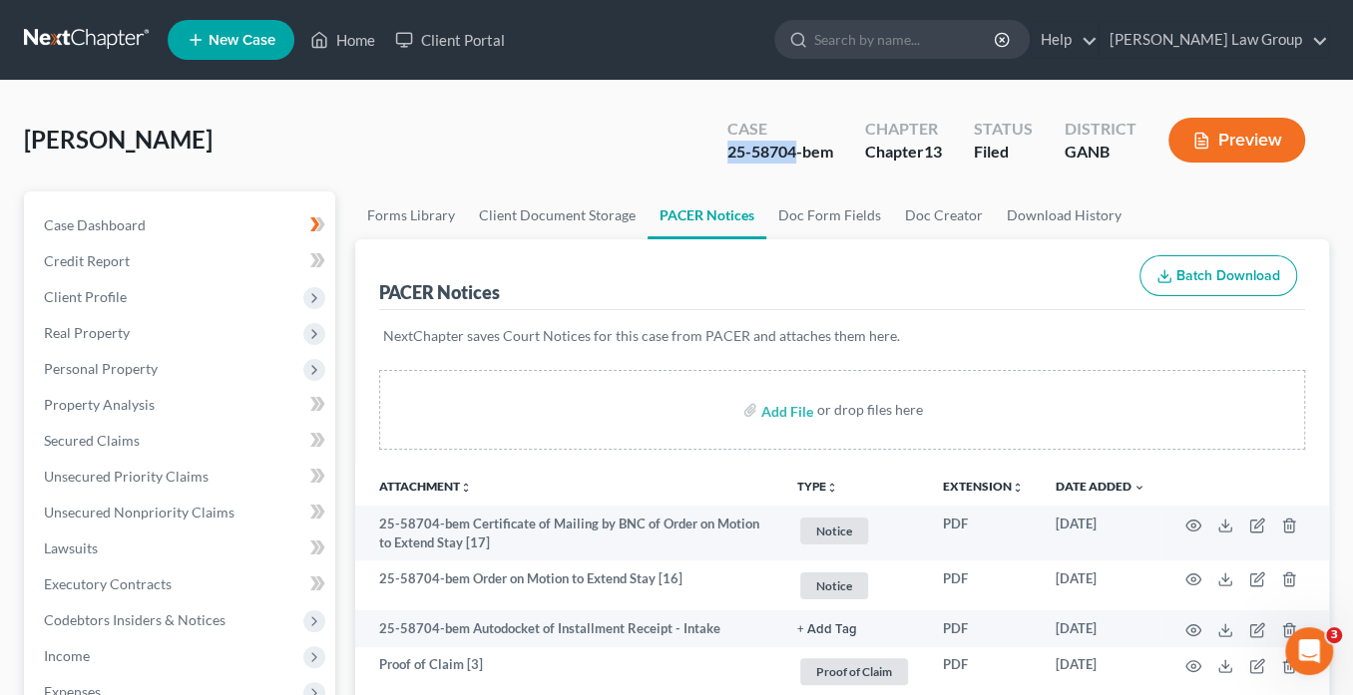
drag, startPoint x: 796, startPoint y: 146, endPoint x: 728, endPoint y: 148, distance: 67.9
click at [728, 147] on div "25-58704-bem" at bounding box center [780, 152] width 106 height 23
copy div "25-58704"
drag, startPoint x: 352, startPoint y: 38, endPoint x: 374, endPoint y: 37, distance: 22.0
click at [352, 37] on link "Home" at bounding box center [342, 40] width 85 height 36
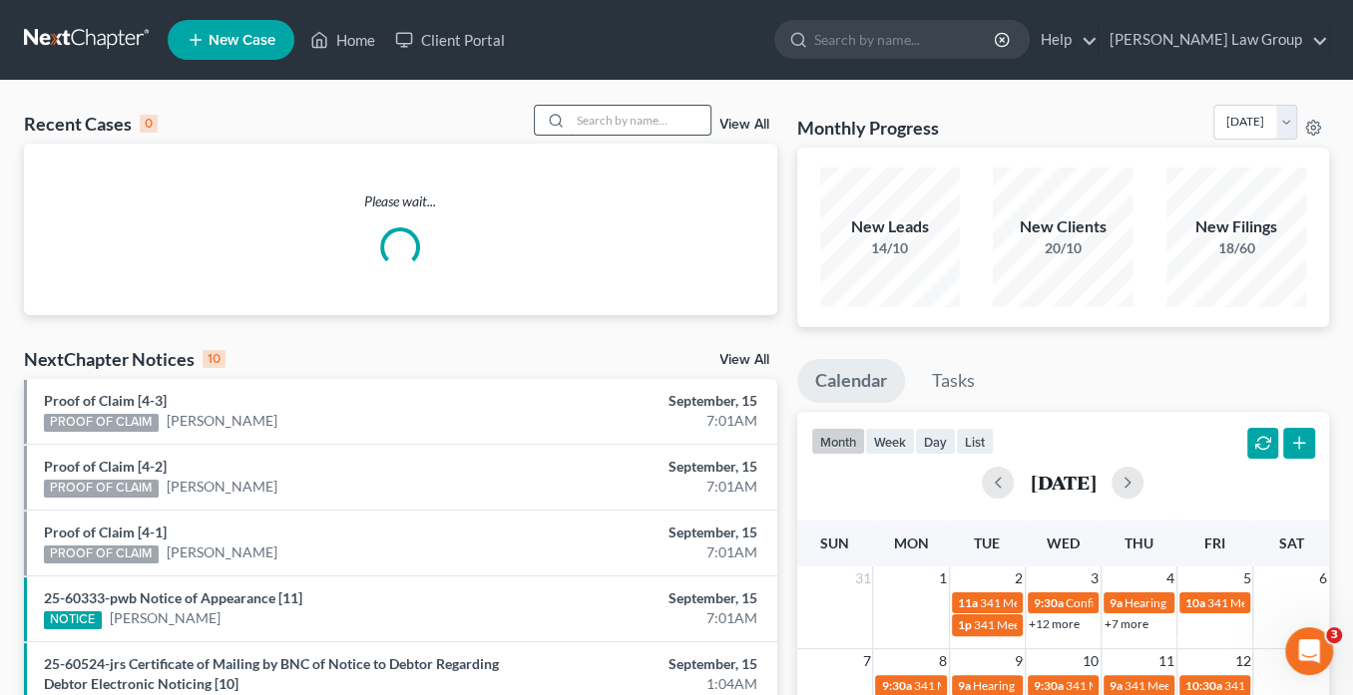
drag, startPoint x: 643, startPoint y: 123, endPoint x: 658, endPoint y: 126, distance: 15.3
click at [645, 123] on input "search" at bounding box center [641, 120] width 140 height 29
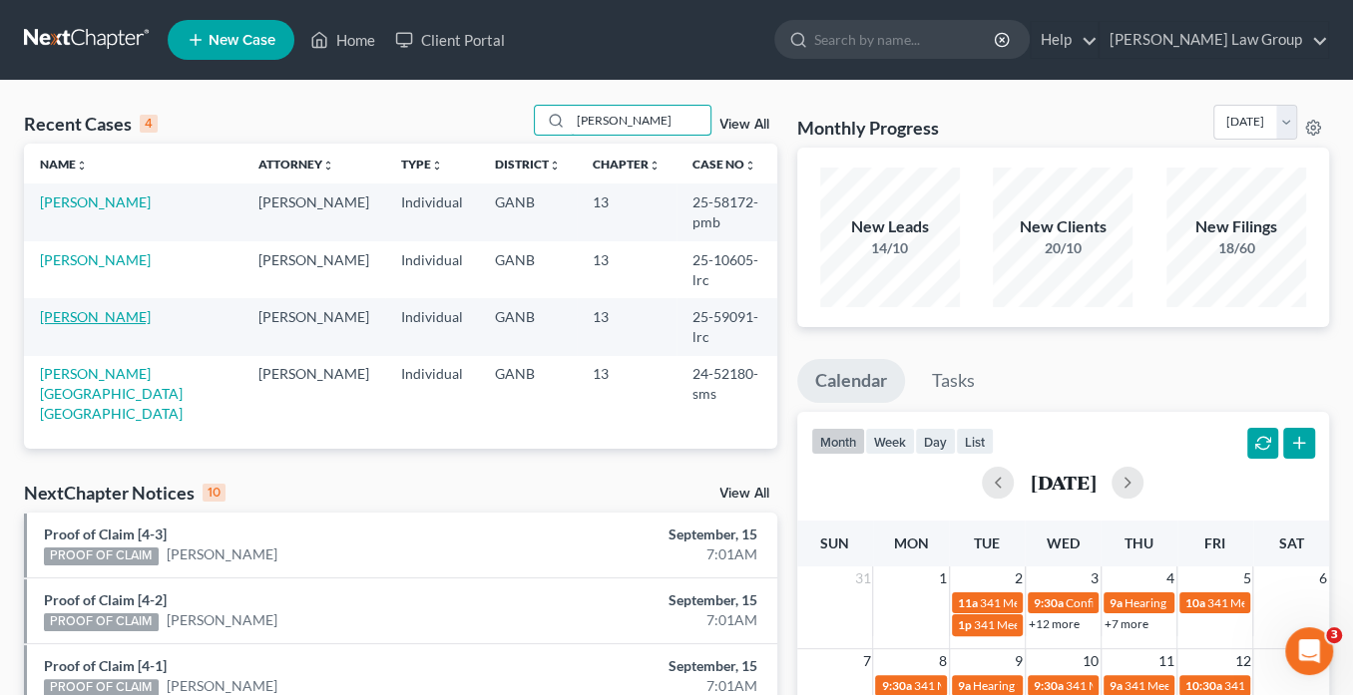
type input "[PERSON_NAME]"
click at [68, 308] on link "[PERSON_NAME]" at bounding box center [95, 316] width 111 height 17
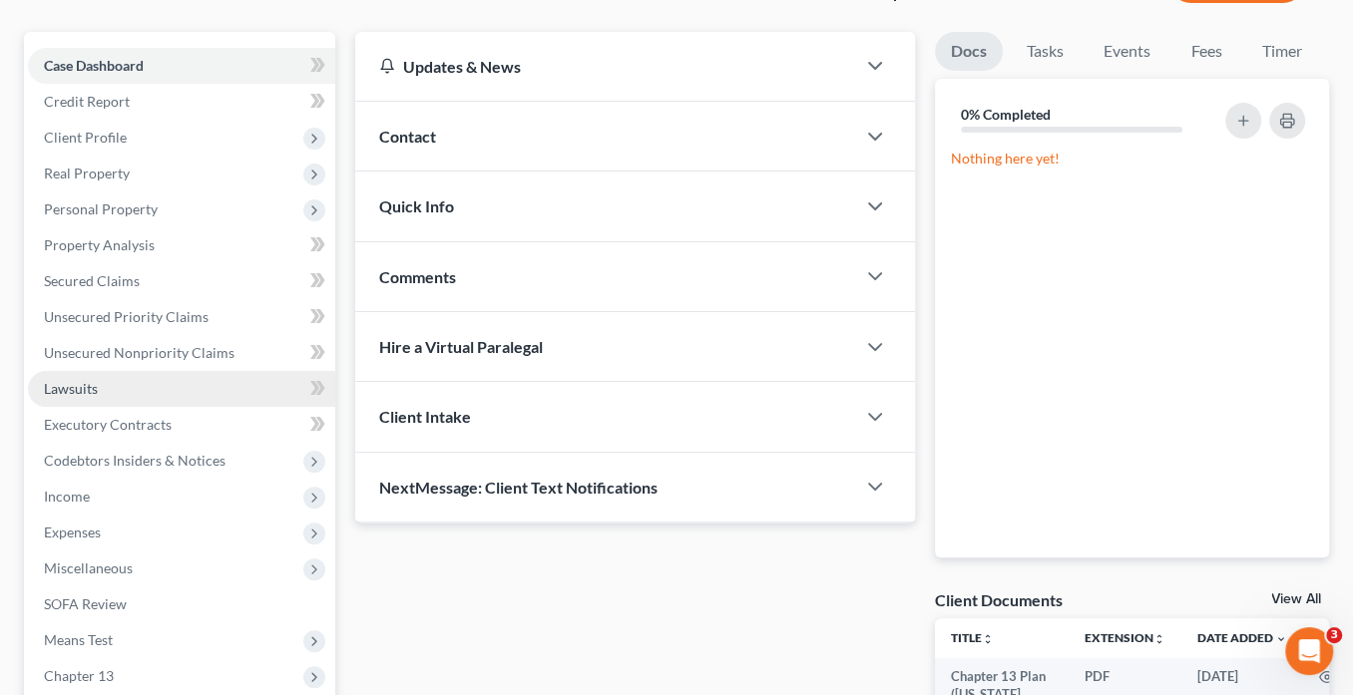
scroll to position [319, 0]
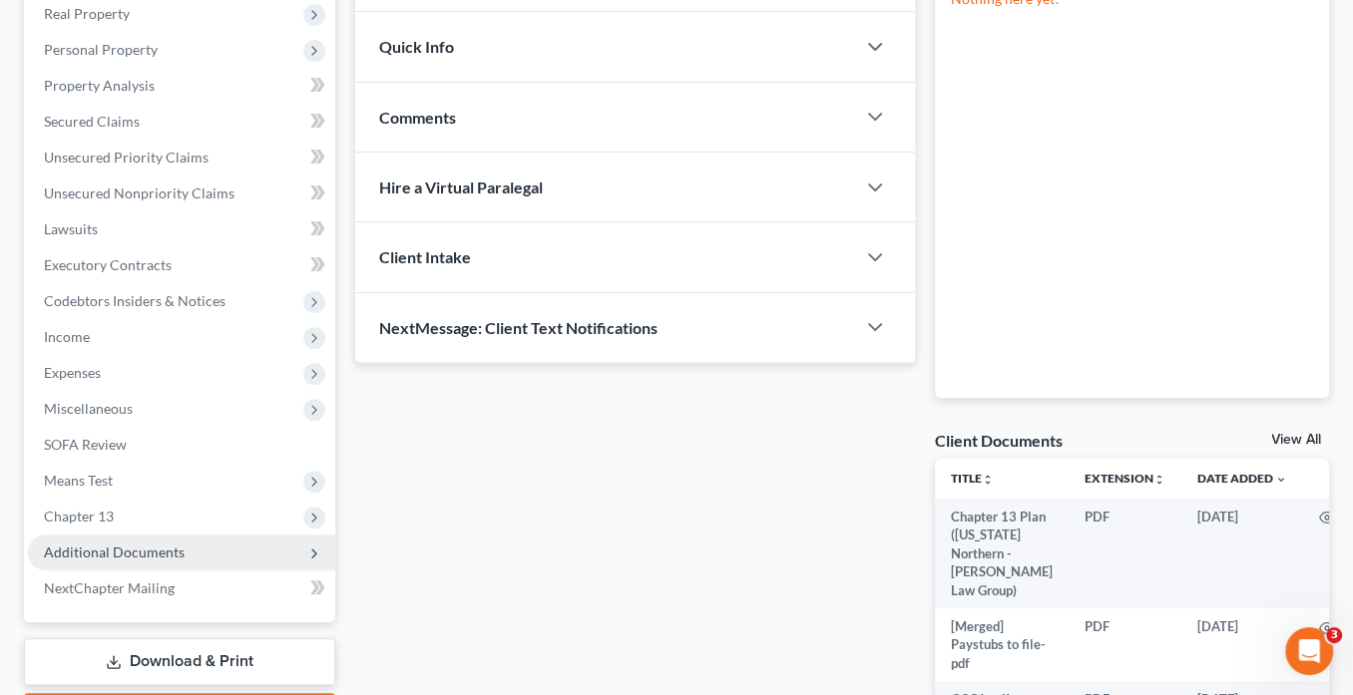
click at [153, 548] on span "Additional Documents" at bounding box center [114, 552] width 141 height 17
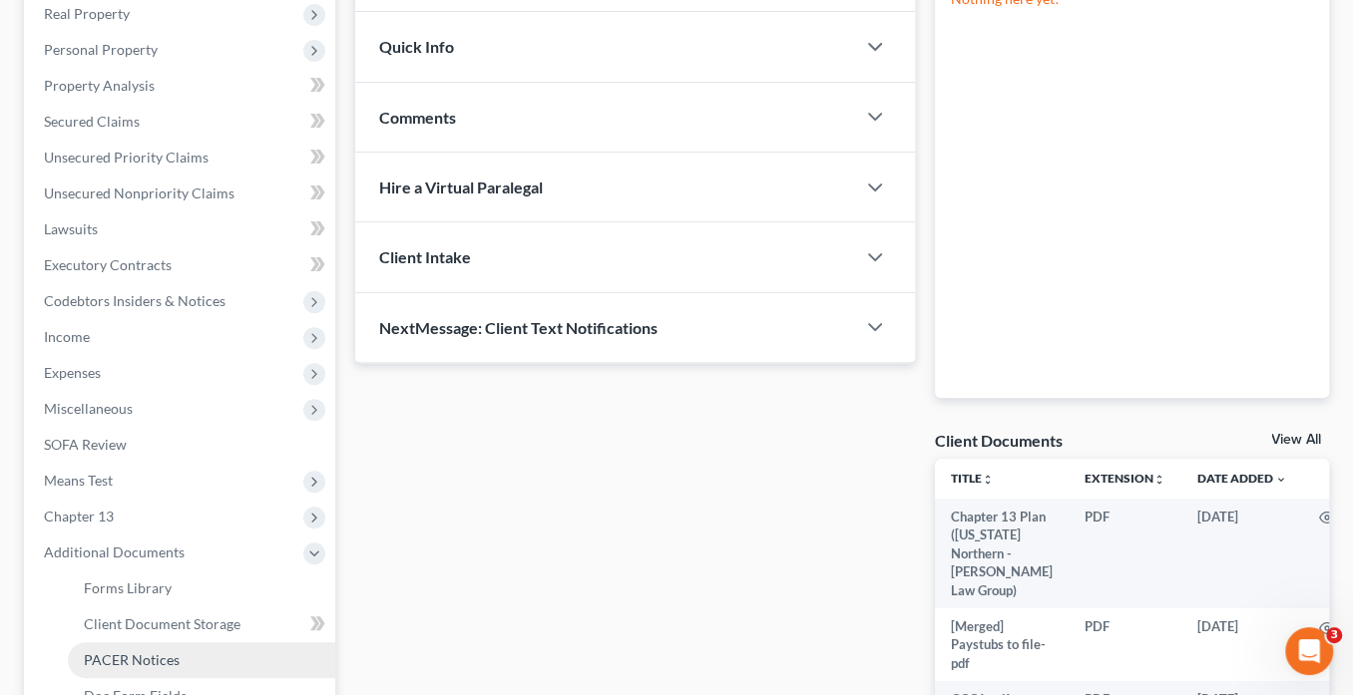
click at [162, 659] on span "PACER Notices" at bounding box center [132, 659] width 96 height 17
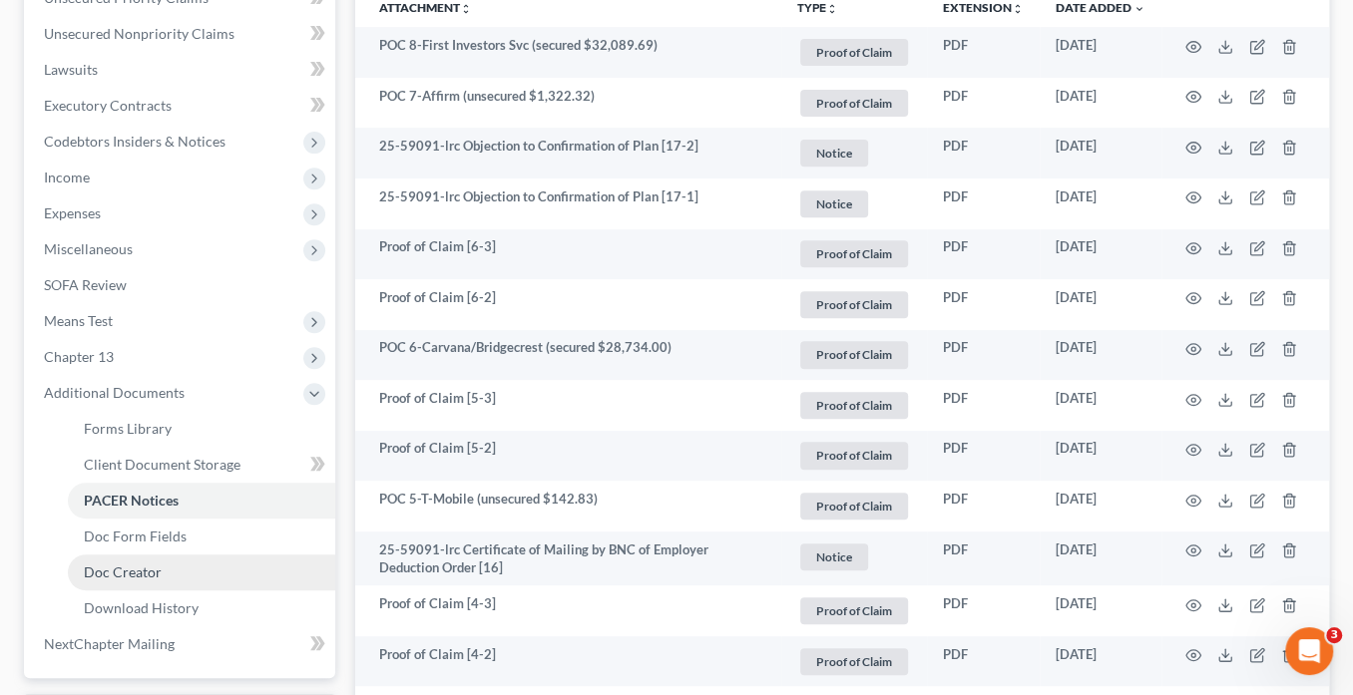
scroll to position [559, 0]
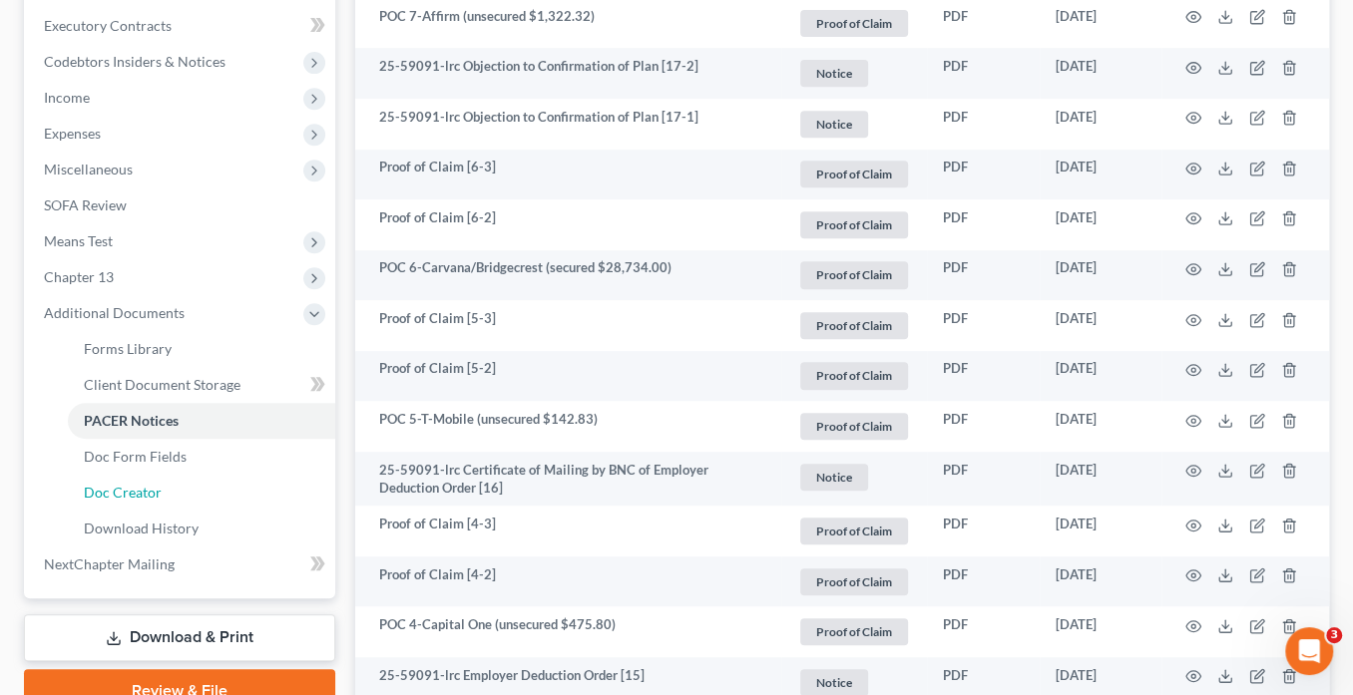
drag, startPoint x: 130, startPoint y: 481, endPoint x: 595, endPoint y: 415, distance: 470.4
click at [130, 481] on link "Doc Creator" at bounding box center [201, 493] width 267 height 36
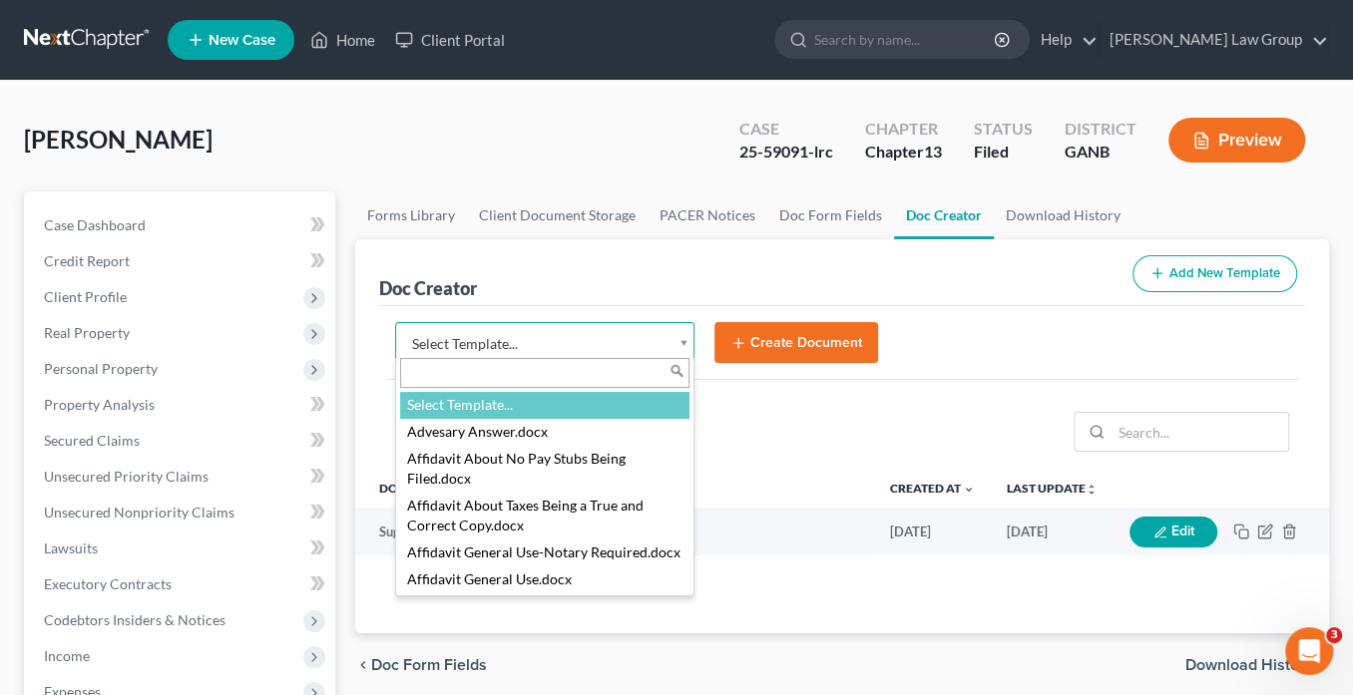
click at [683, 336] on body "Home New Case Client Portal [PERSON_NAME] Law Group [EMAIL_ADDRESS][DOMAIN_NAME…" at bounding box center [676, 674] width 1353 height 1348
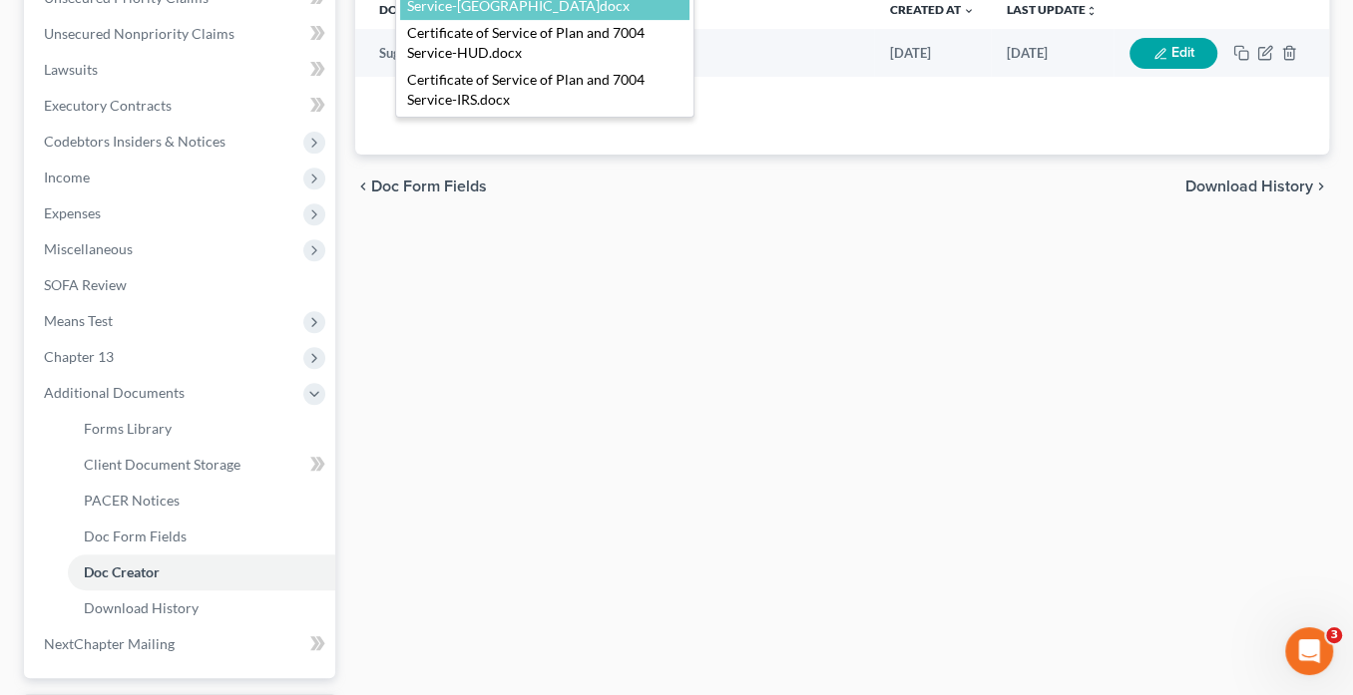
scroll to position [25, 0]
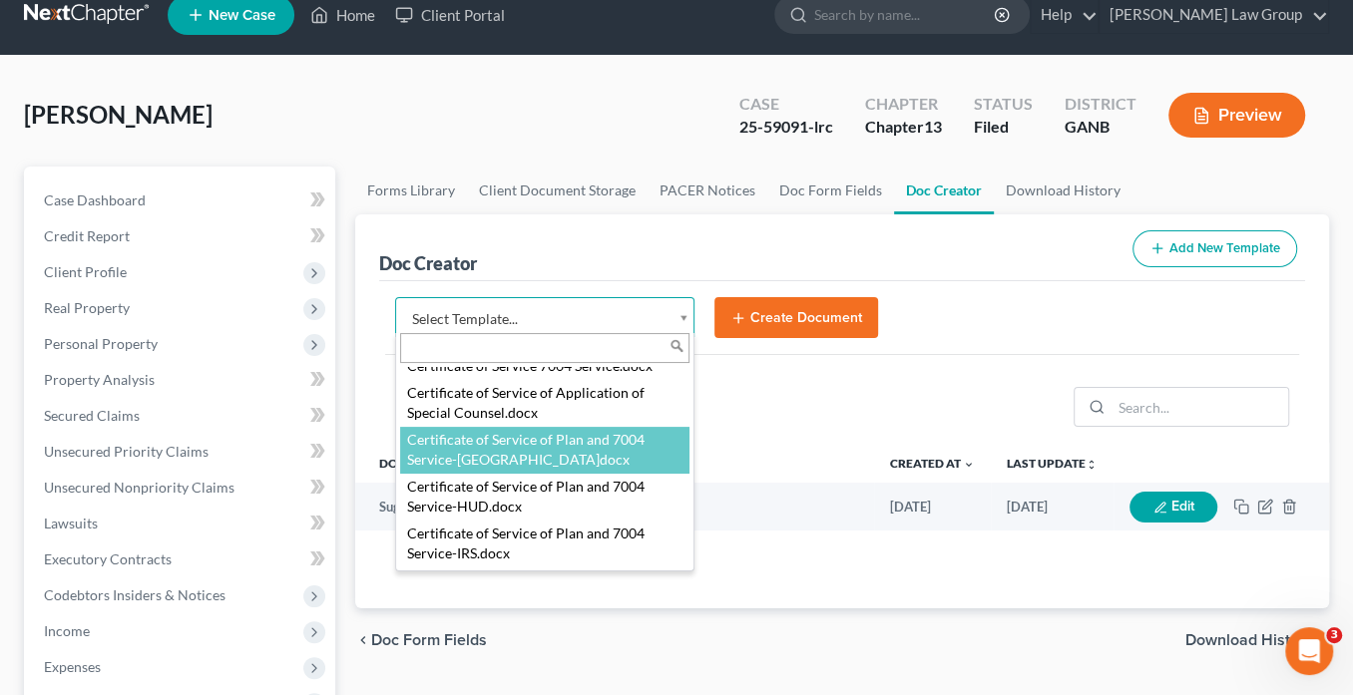
click at [570, 56] on body "Home New Case Client Portal [PERSON_NAME] Law Group [EMAIL_ADDRESS][DOMAIN_NAME…" at bounding box center [676, 649] width 1353 height 1348
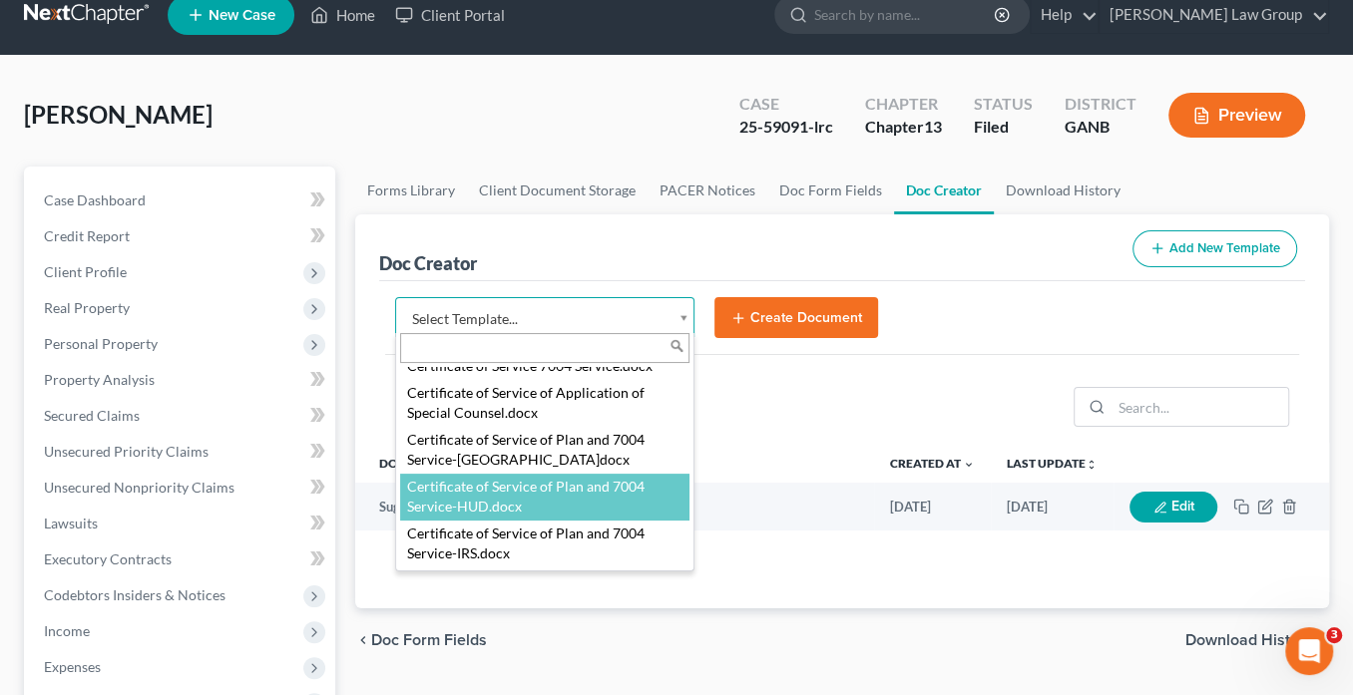
scroll to position [643, 0]
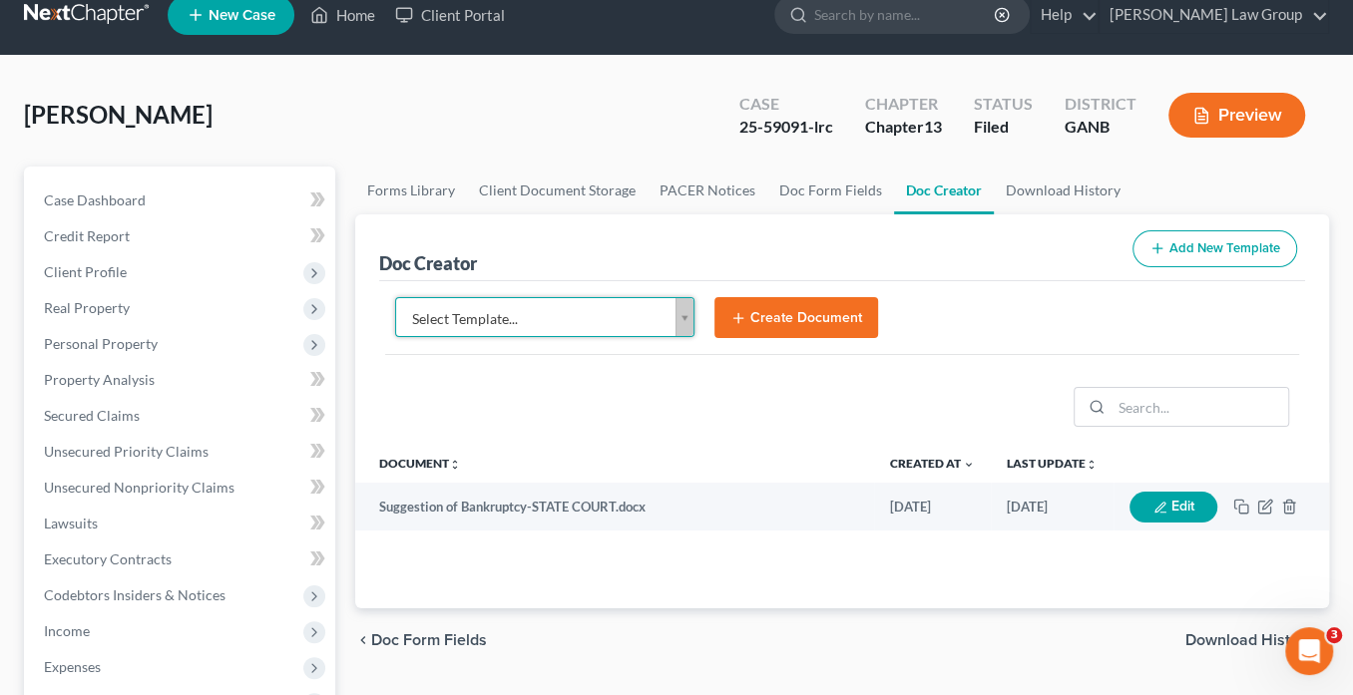
click at [758, 316] on body "Home New Case Client Portal [PERSON_NAME] Law Group [EMAIL_ADDRESS][DOMAIN_NAME…" at bounding box center [676, 649] width 1353 height 1348
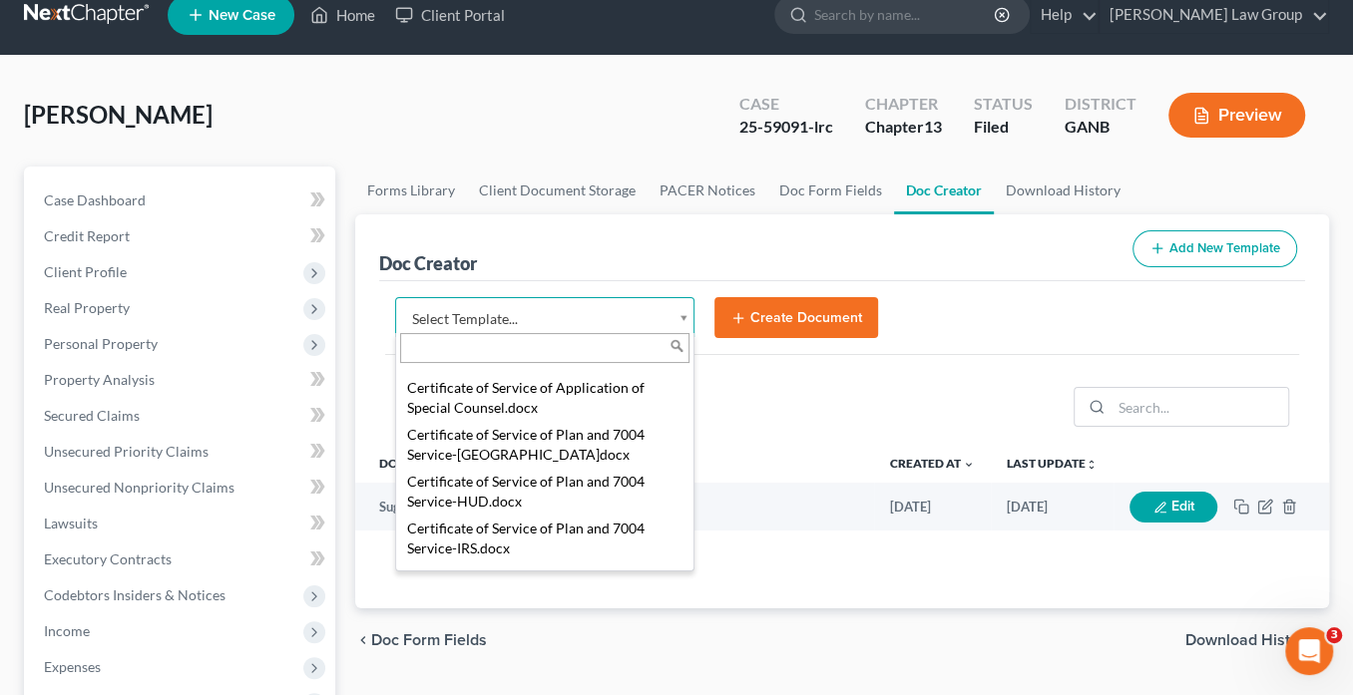
click at [680, 321] on body "Home New Case Client Portal [PERSON_NAME] Law Group [EMAIL_ADDRESS][DOMAIN_NAME…" at bounding box center [676, 649] width 1353 height 1348
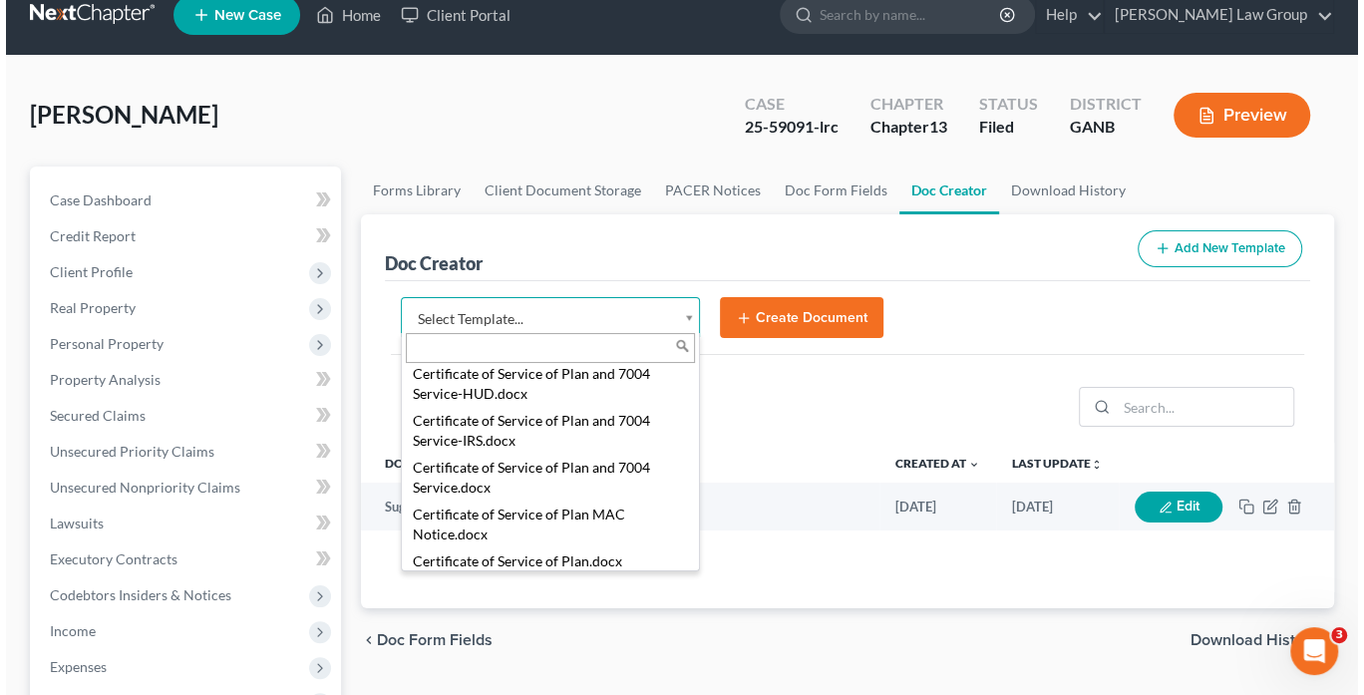
scroll to position [787, 0]
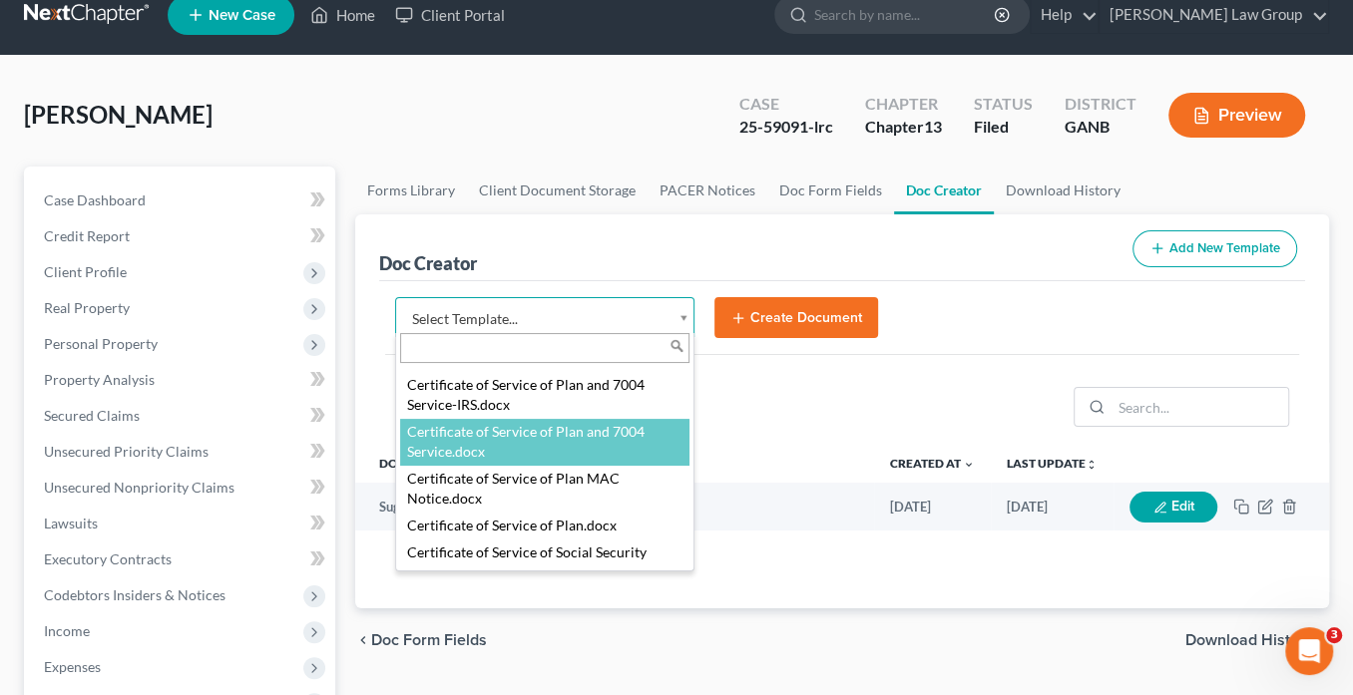
select select "111540"
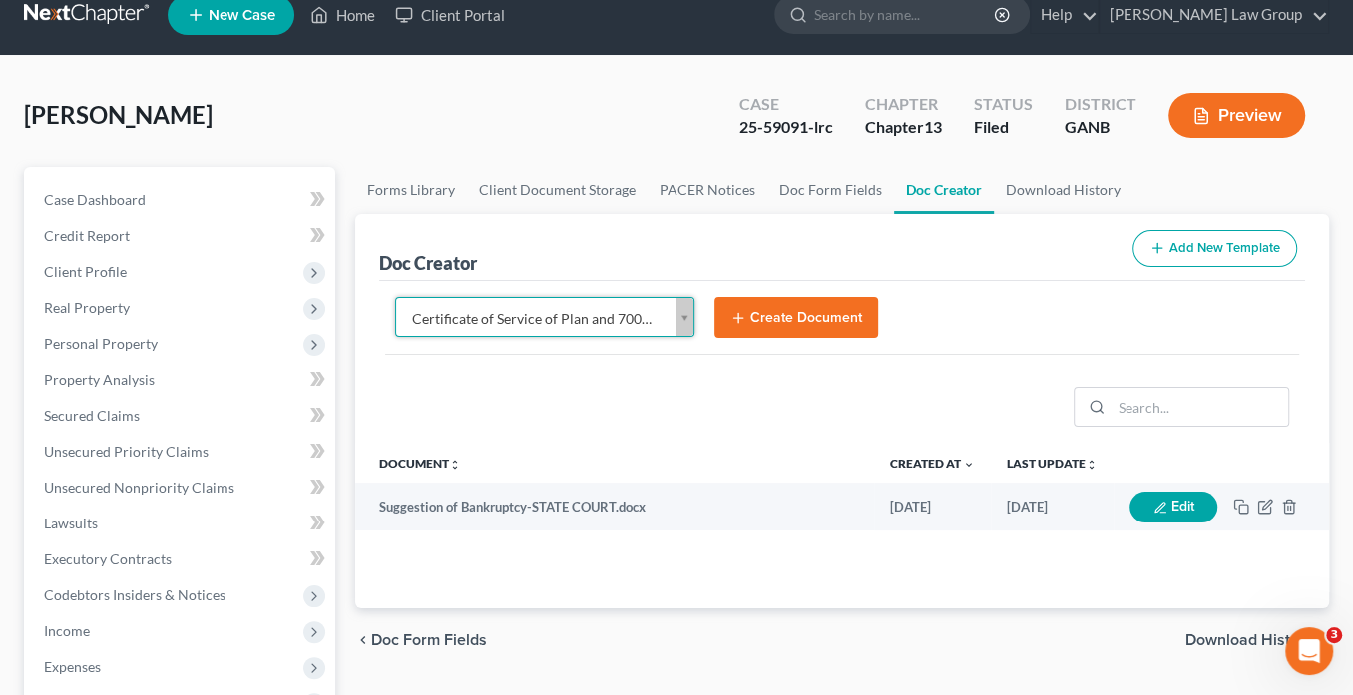
click at [764, 322] on button "Create Document" at bounding box center [796, 318] width 164 height 42
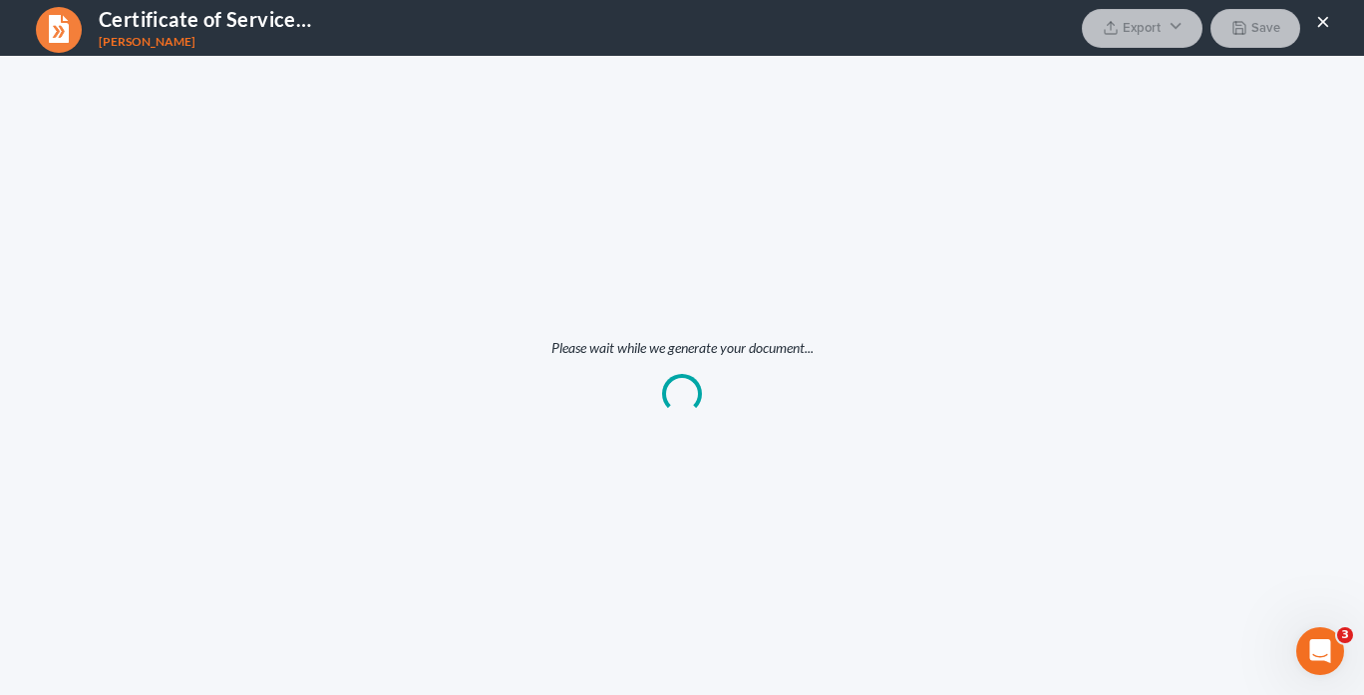
scroll to position [0, 0]
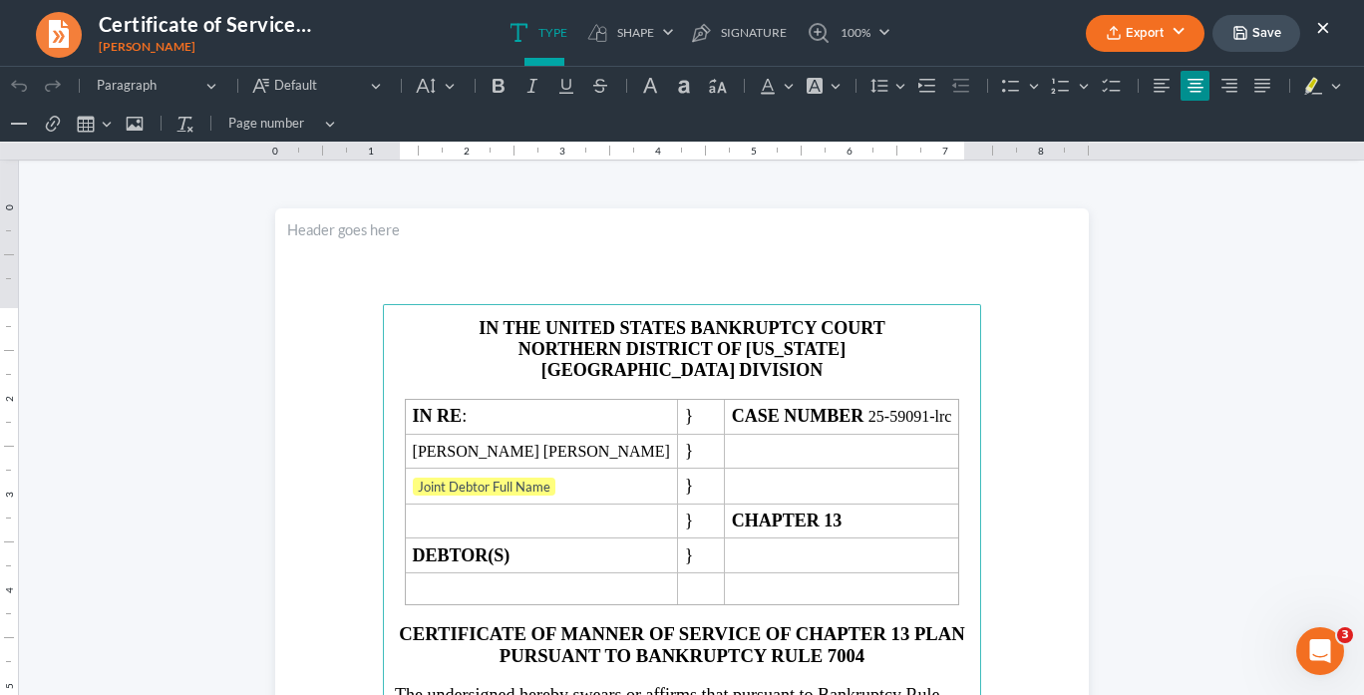
click at [1144, 28] on button "Export" at bounding box center [1145, 33] width 119 height 37
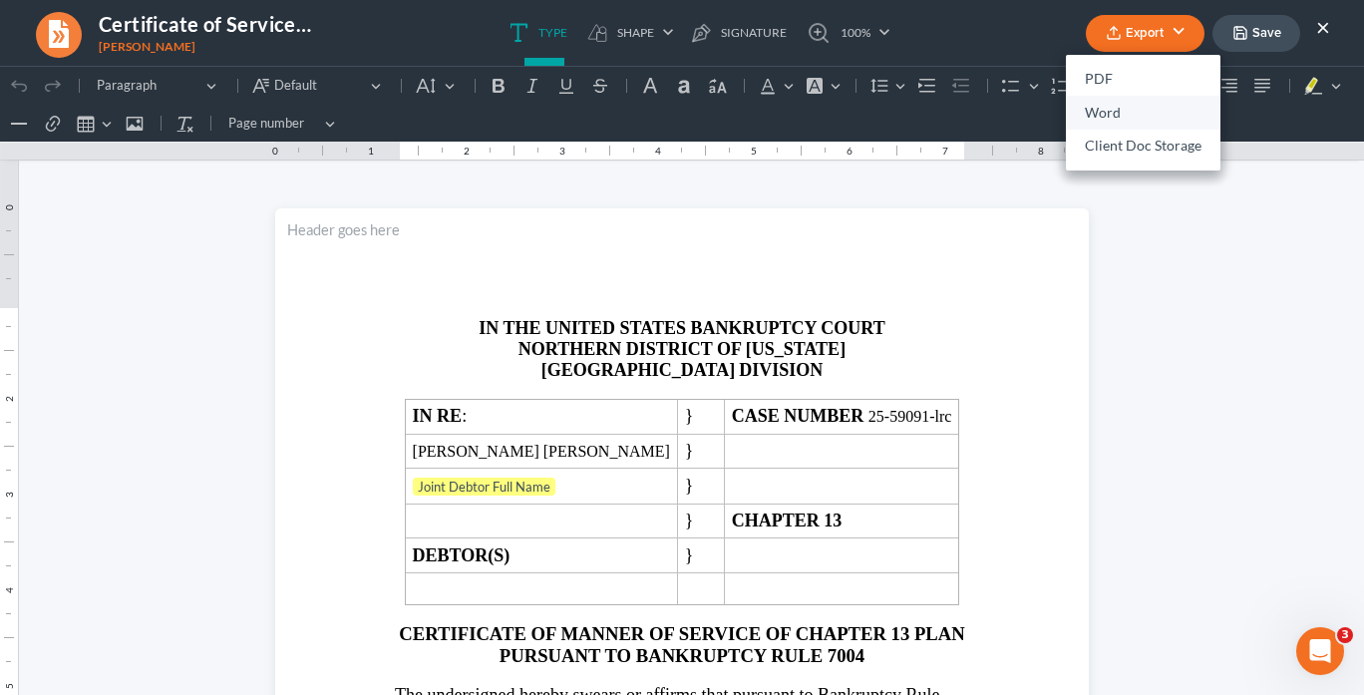
click at [1126, 111] on link "Word" at bounding box center [1143, 113] width 155 height 34
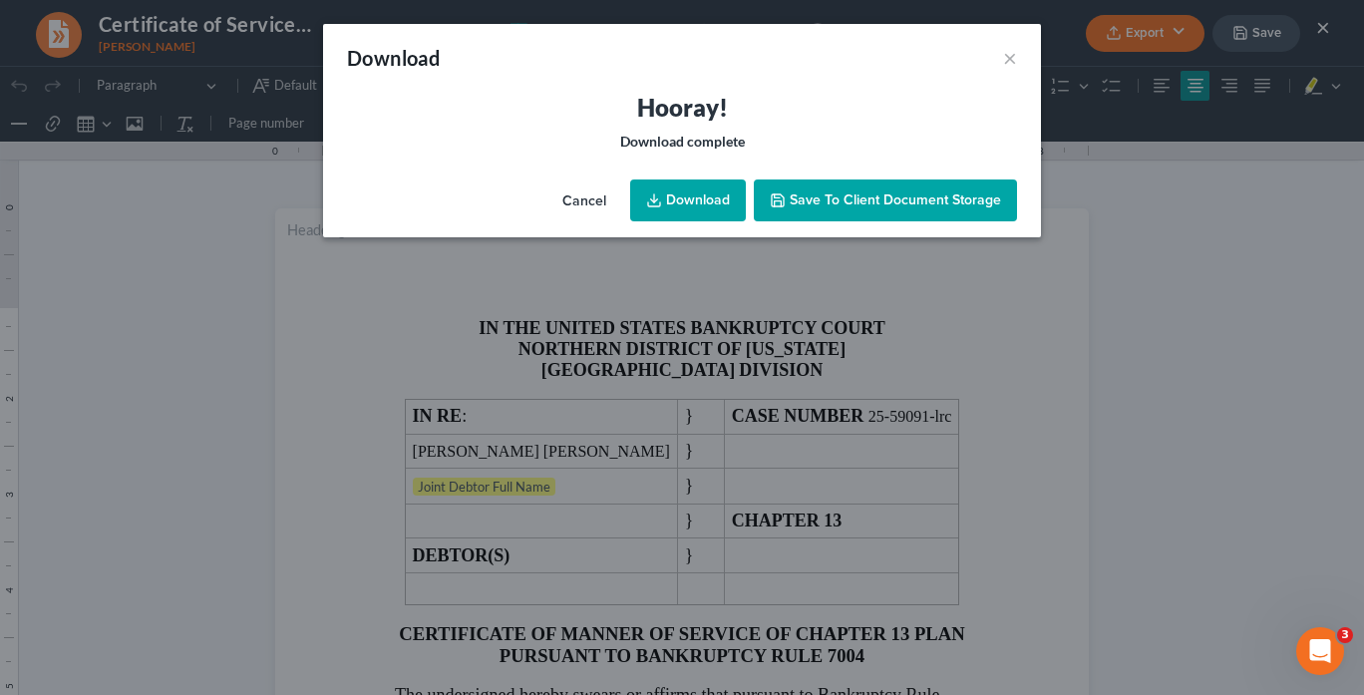
click at [698, 191] on link "Download" at bounding box center [688, 201] width 116 height 42
click at [1009, 53] on button "×" at bounding box center [1010, 58] width 14 height 24
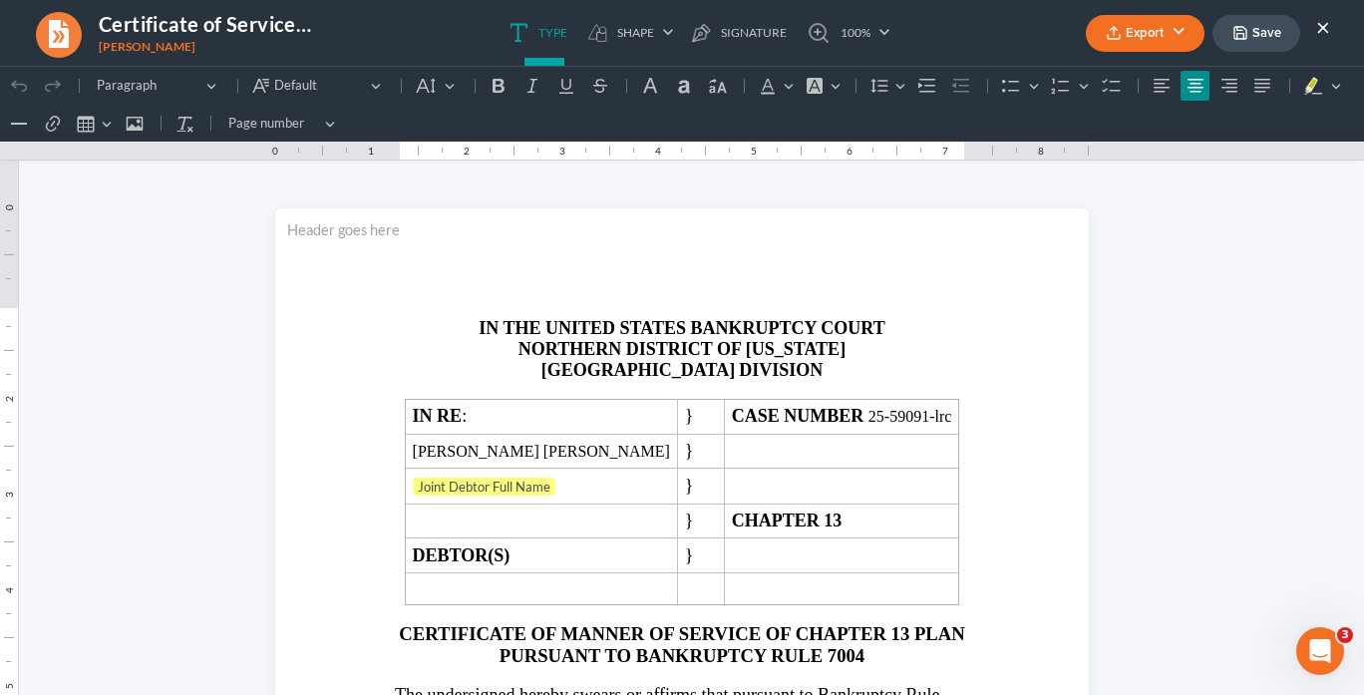
click at [1325, 26] on button "×" at bounding box center [1324, 27] width 14 height 24
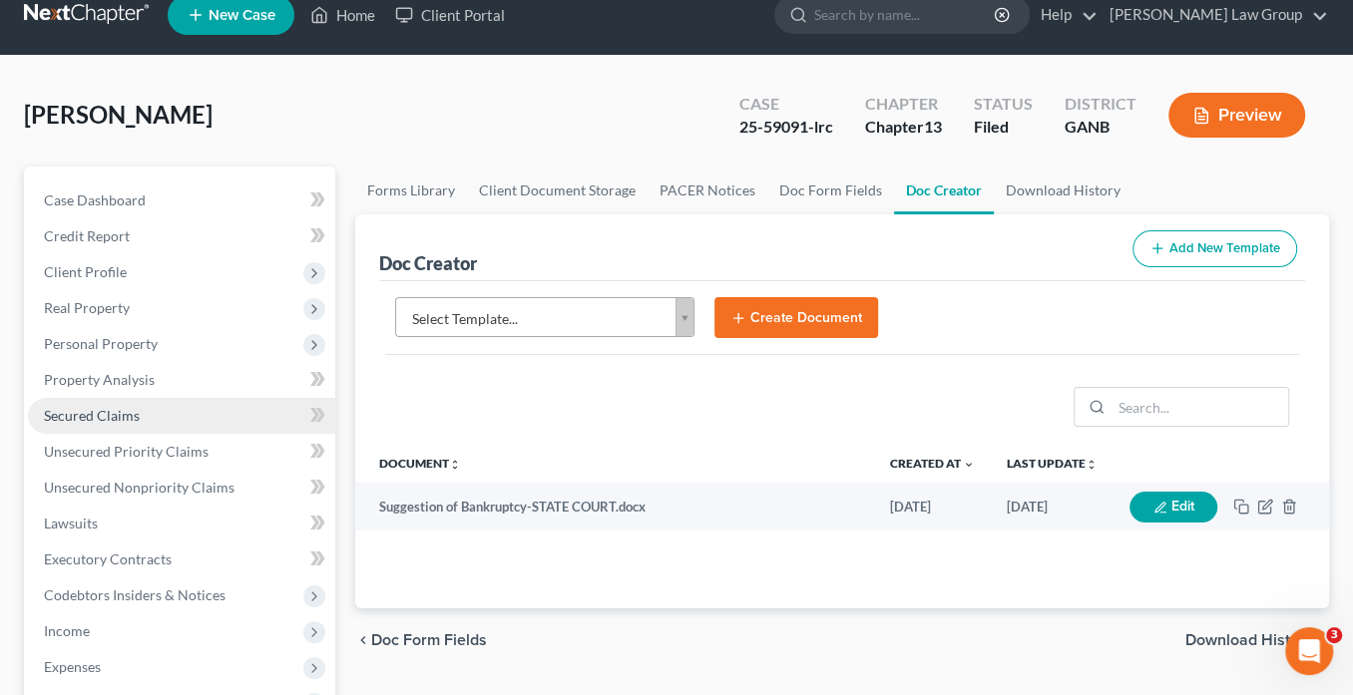
click at [128, 416] on span "Secured Claims" at bounding box center [92, 415] width 96 height 17
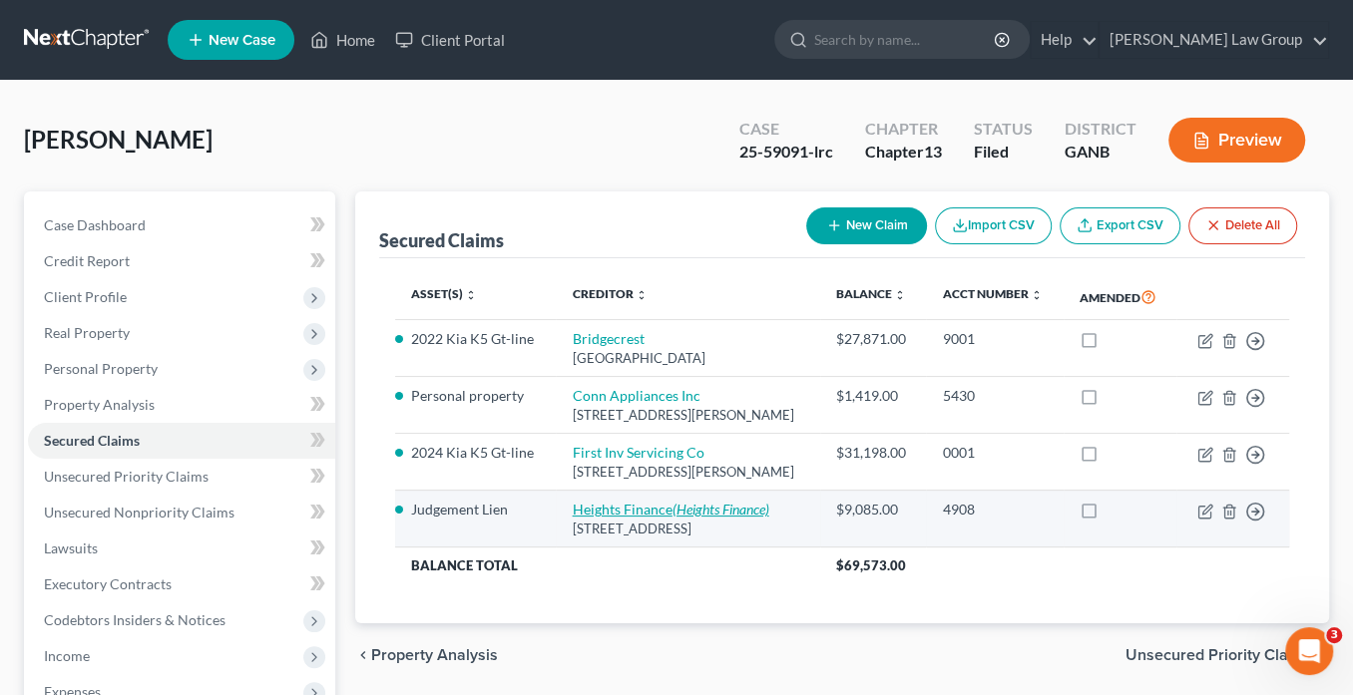
drag, startPoint x: 716, startPoint y: 525, endPoint x: 565, endPoint y: 508, distance: 152.6
click at [565, 508] on td "Heights Finance (Heights Finance) [STREET_ADDRESS]" at bounding box center [688, 519] width 264 height 57
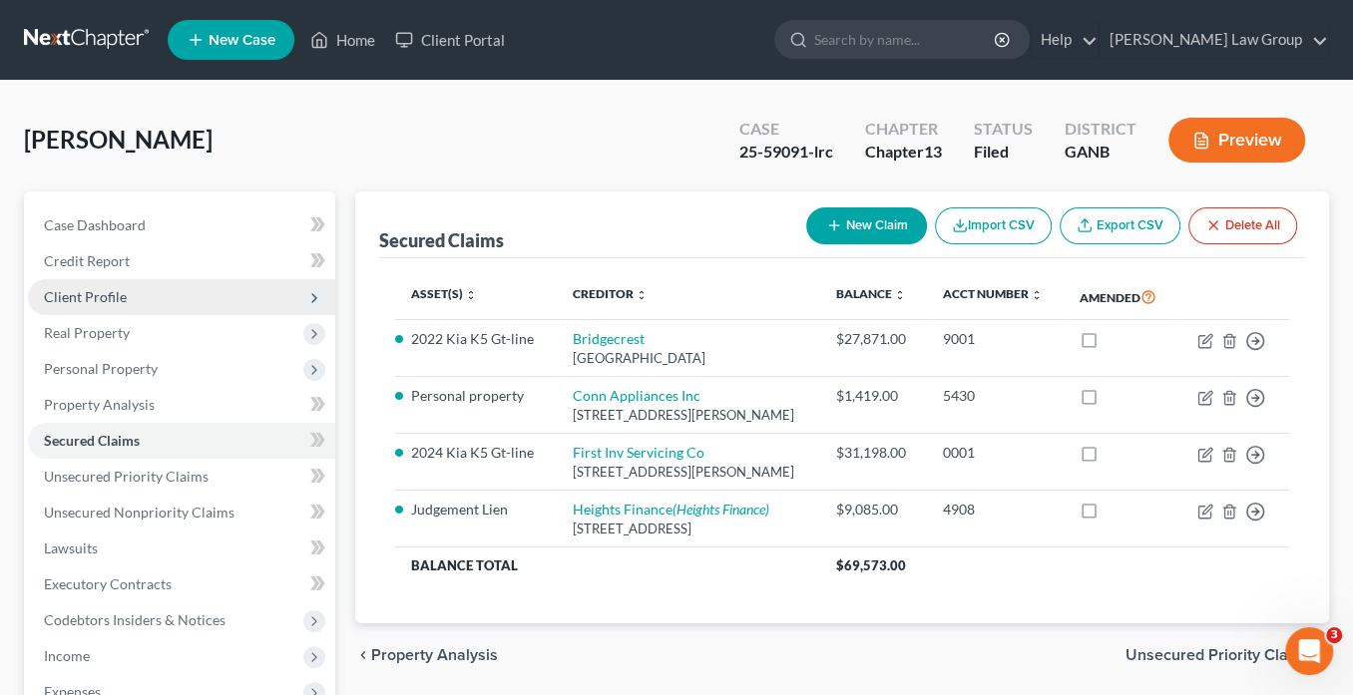
click at [102, 292] on span "Client Profile" at bounding box center [85, 296] width 83 height 17
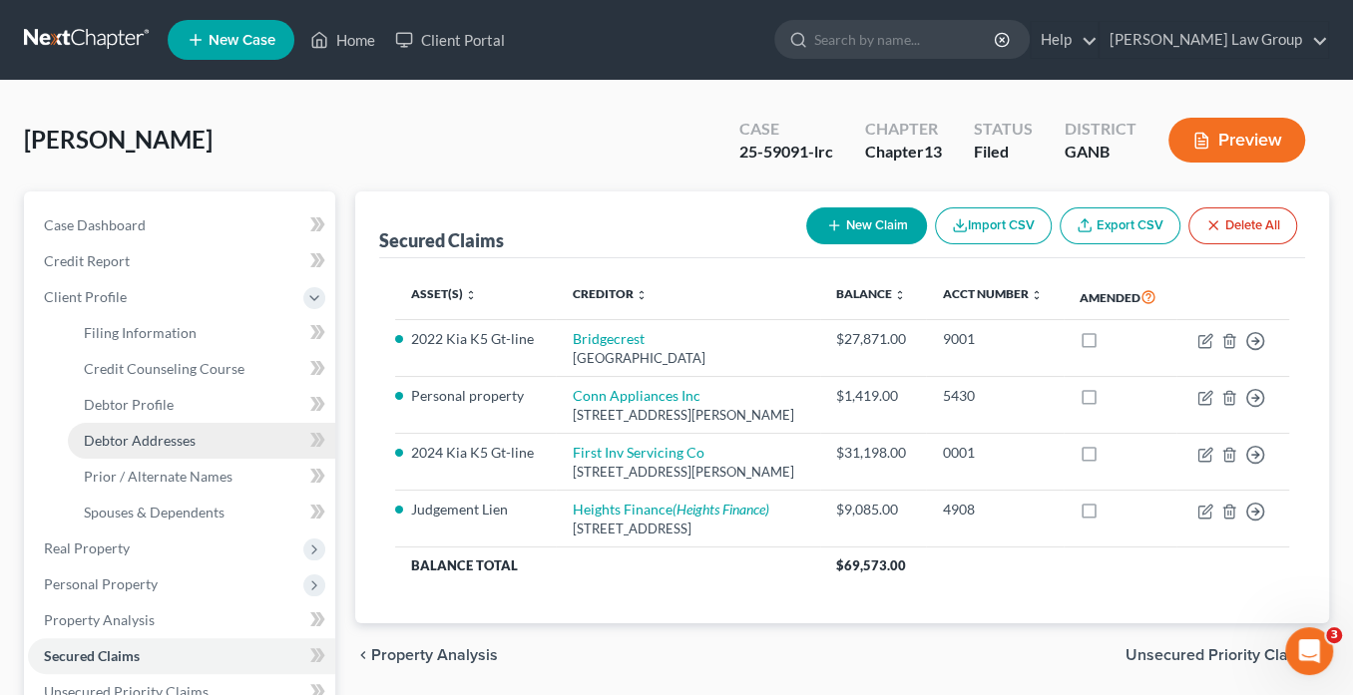
click at [174, 439] on span "Debtor Addresses" at bounding box center [140, 440] width 112 height 17
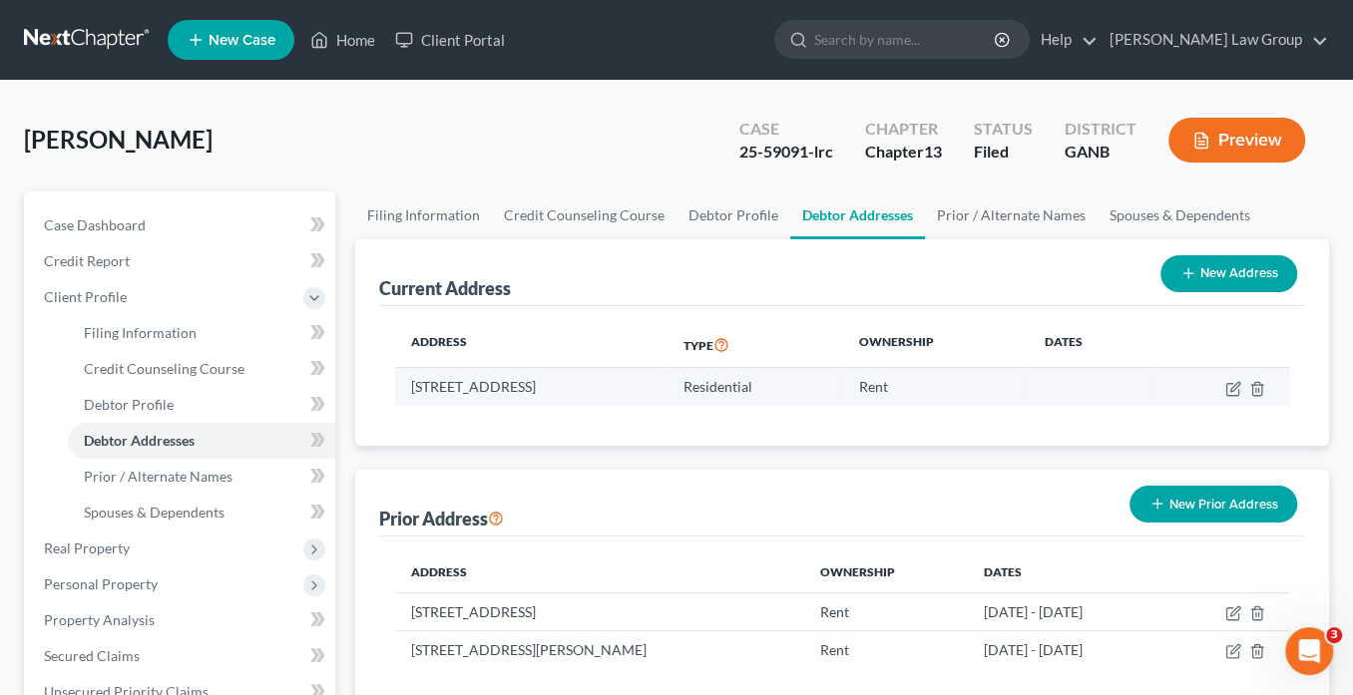
drag, startPoint x: 739, startPoint y: 384, endPoint x: 411, endPoint y: 384, distance: 328.2
click at [411, 384] on td "[STREET_ADDRESS]" at bounding box center [531, 387] width 272 height 38
drag, startPoint x: 415, startPoint y: 380, endPoint x: 1234, endPoint y: 382, distance: 818.9
click at [1234, 382] on icon "button" at bounding box center [1233, 389] width 16 height 16
select select "10"
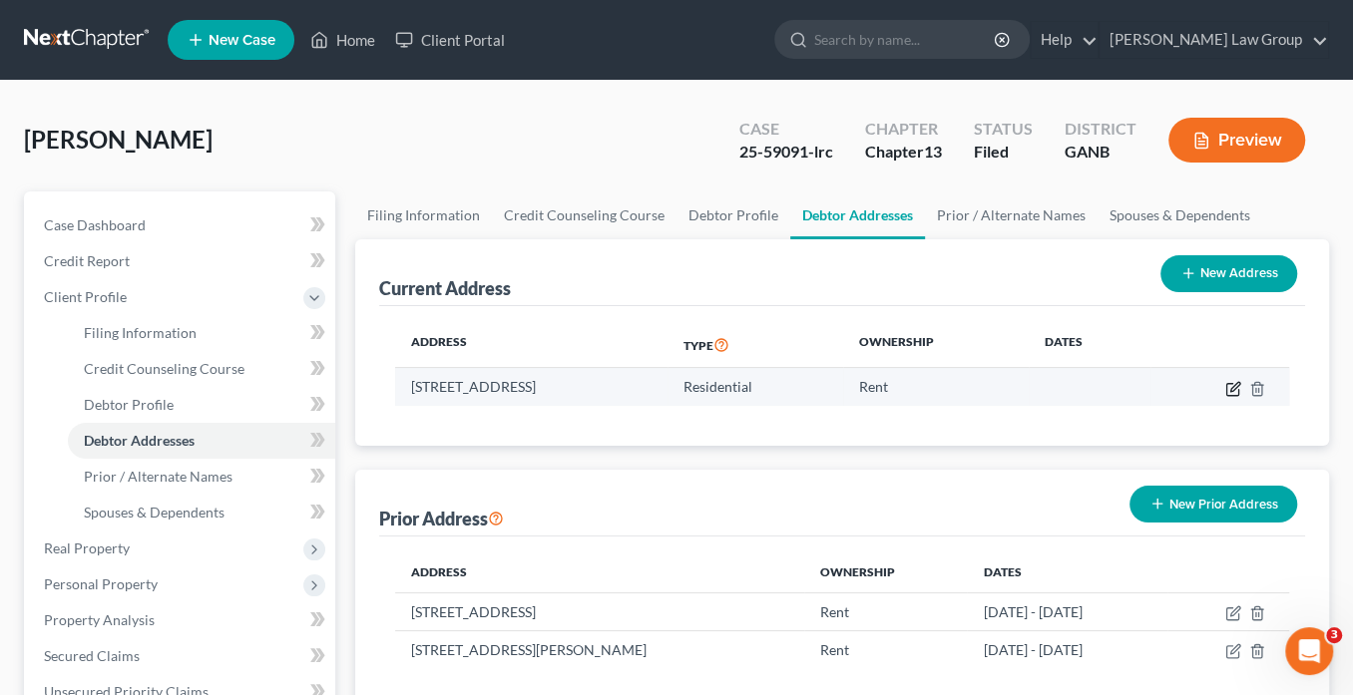
select select "0"
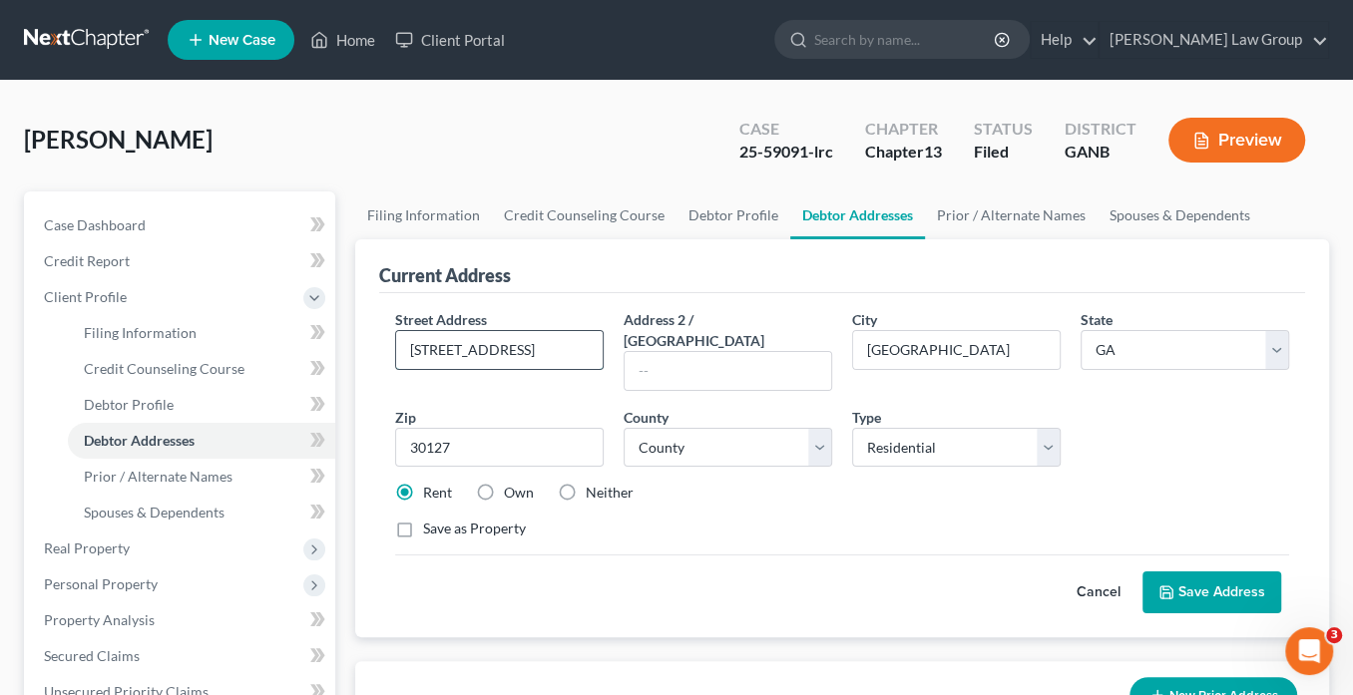
drag, startPoint x: 579, startPoint y: 345, endPoint x: 397, endPoint y: 344, distance: 181.5
click at [391, 344] on div "Street Address * [STREET_ADDRESS]" at bounding box center [499, 350] width 228 height 82
